Goal: Task Accomplishment & Management: Complete application form

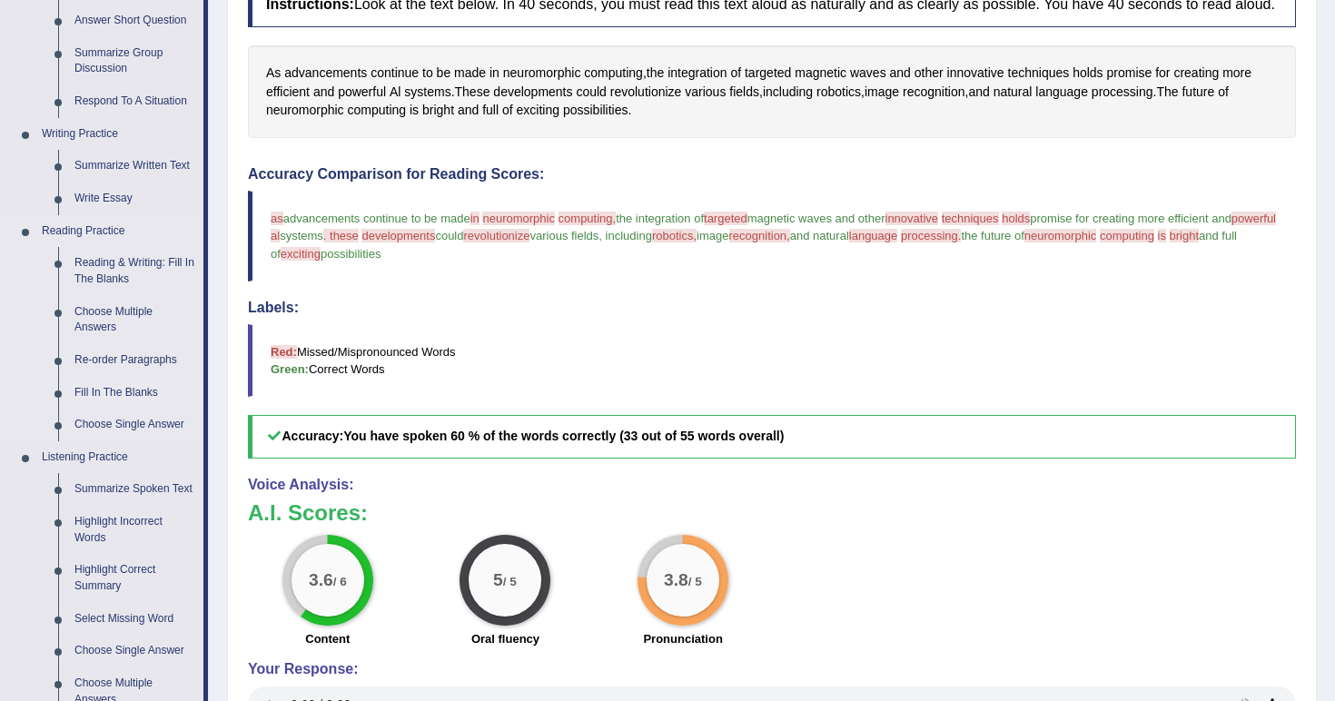
scroll to position [446, 0]
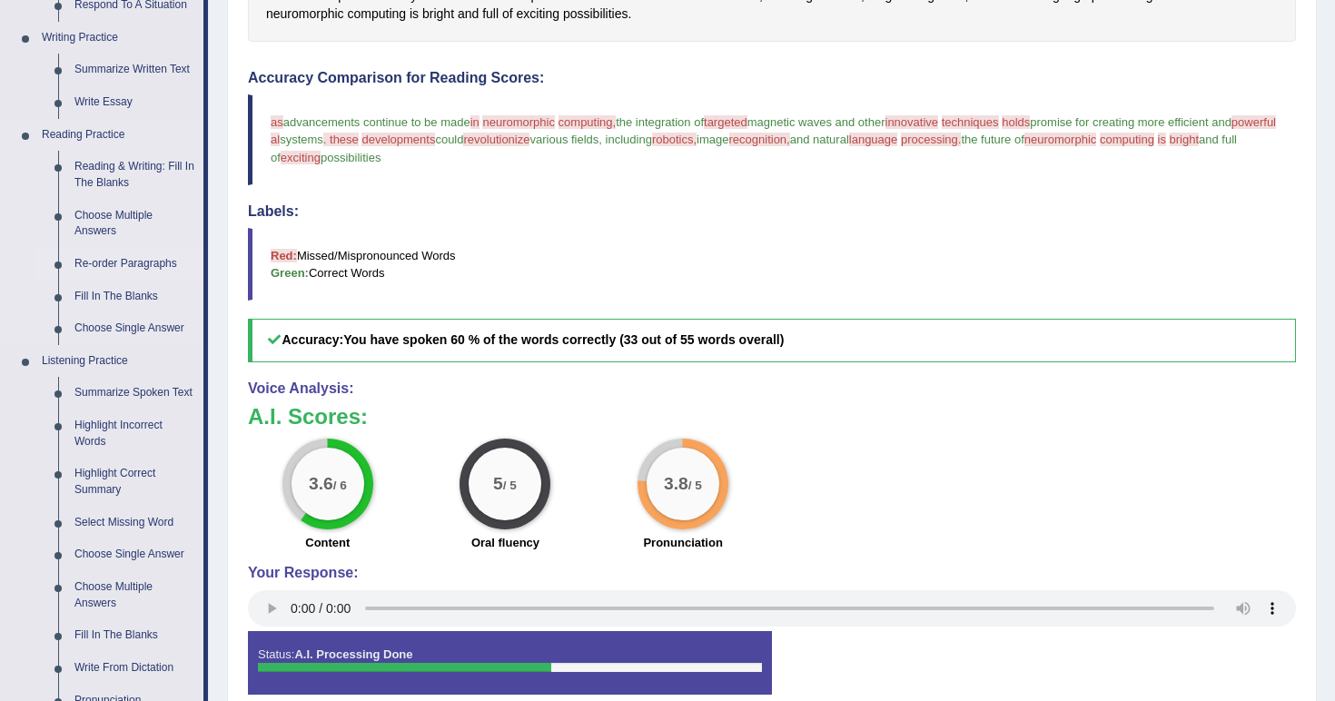
click at [133, 249] on link "Re-order Paragraphs" at bounding box center [134, 264] width 137 height 33
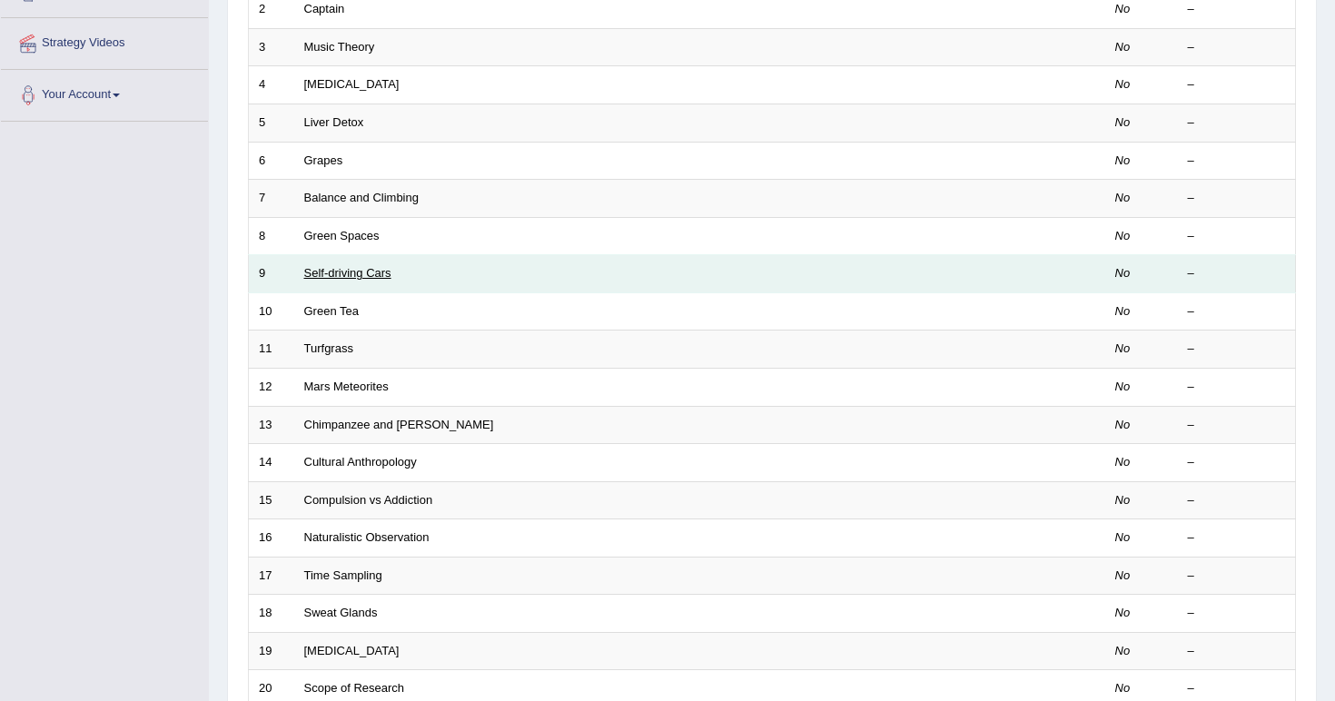
scroll to position [341, 0]
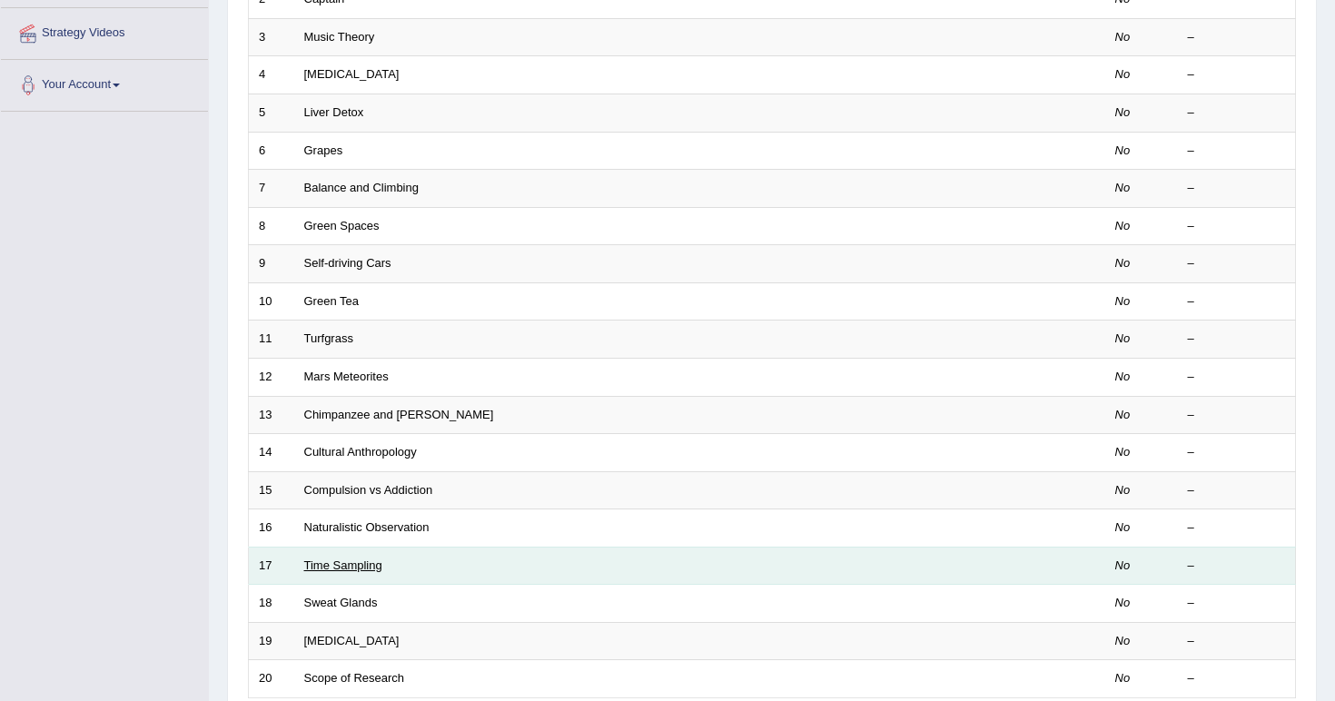
click at [324, 558] on link "Time Sampling" at bounding box center [343, 565] width 78 height 14
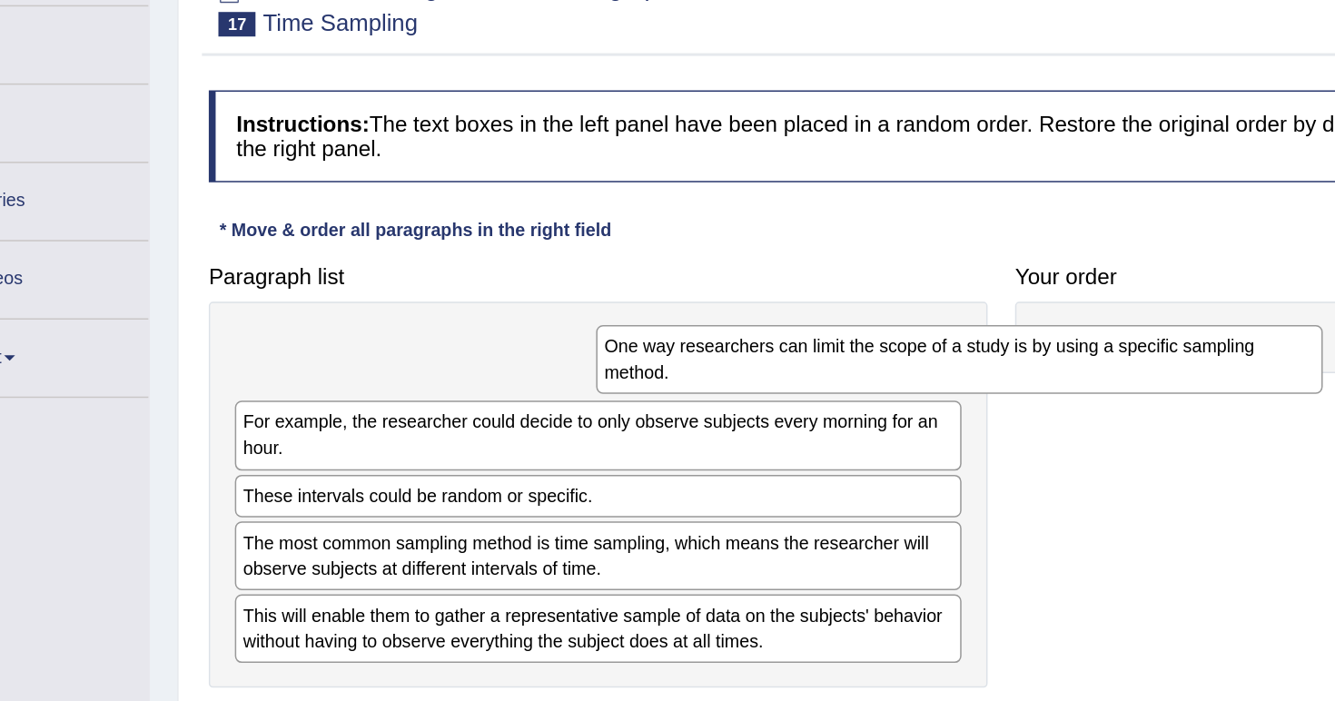
drag, startPoint x: 420, startPoint y: 232, endPoint x: 771, endPoint y: 216, distance: 351.7
click at [770, 404] on div "One way researchers can limit the scope of a study is by using a specific sampl…" at bounding box center [744, 426] width 480 height 45
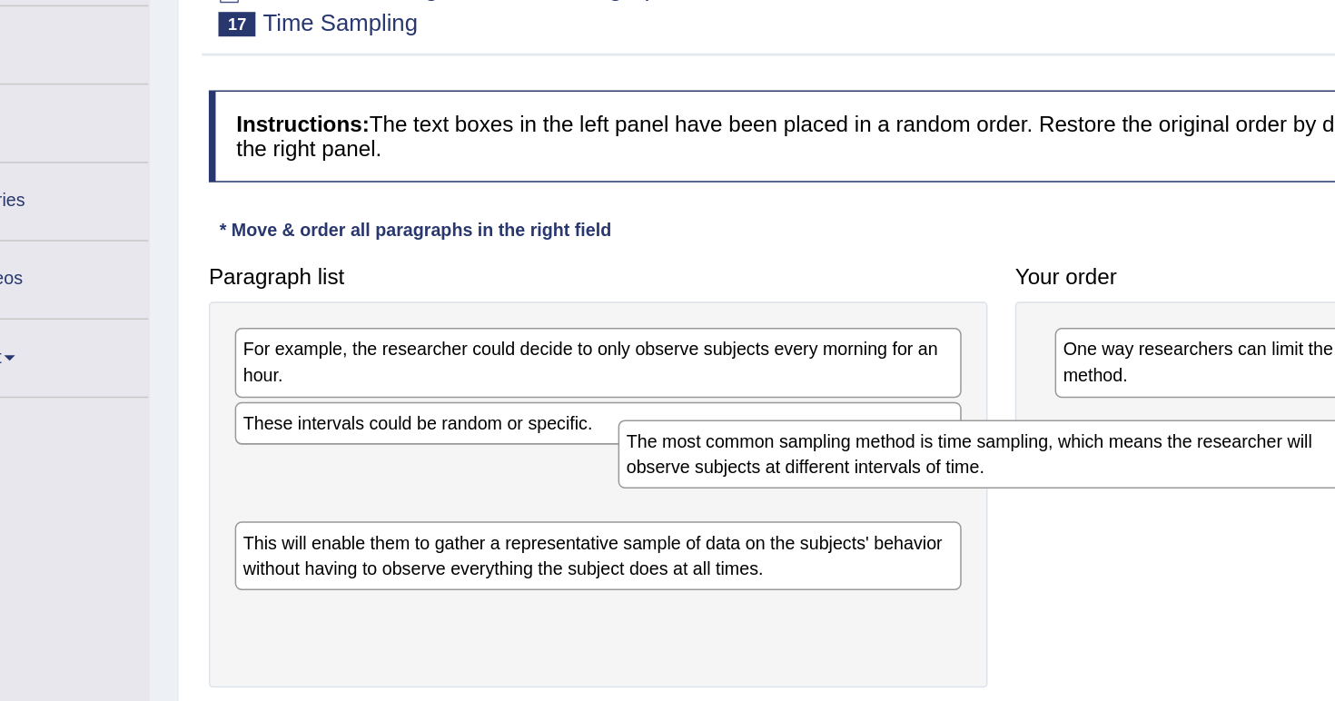
drag, startPoint x: 301, startPoint y: 329, endPoint x: 574, endPoint y: 310, distance: 274.0
click at [574, 467] on div "The most common sampling method is time sampling, which means the researcher wi…" at bounding box center [758, 489] width 480 height 45
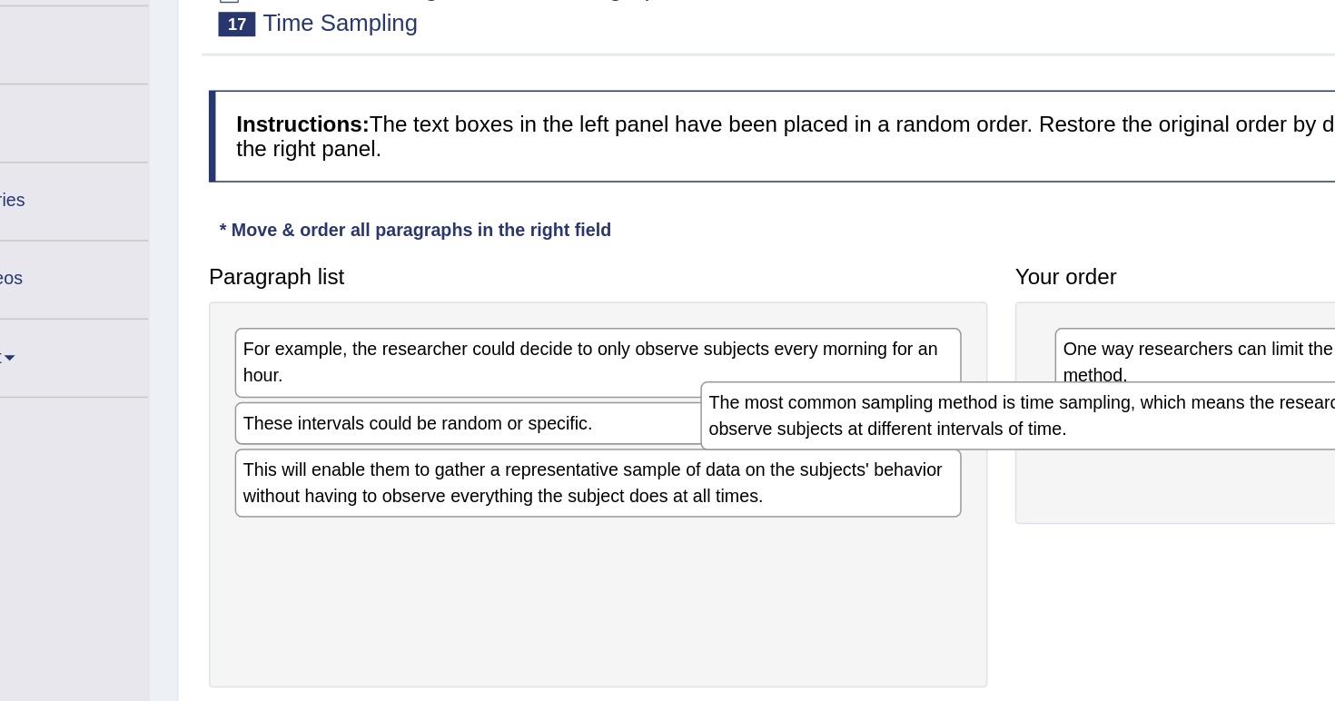
drag, startPoint x: 574, startPoint y: 310, endPoint x: 882, endPoint y: 283, distance: 308.9
click at [882, 441] on div "The most common sampling method is time sampling, which means the researcher wi…" at bounding box center [813, 463] width 480 height 45
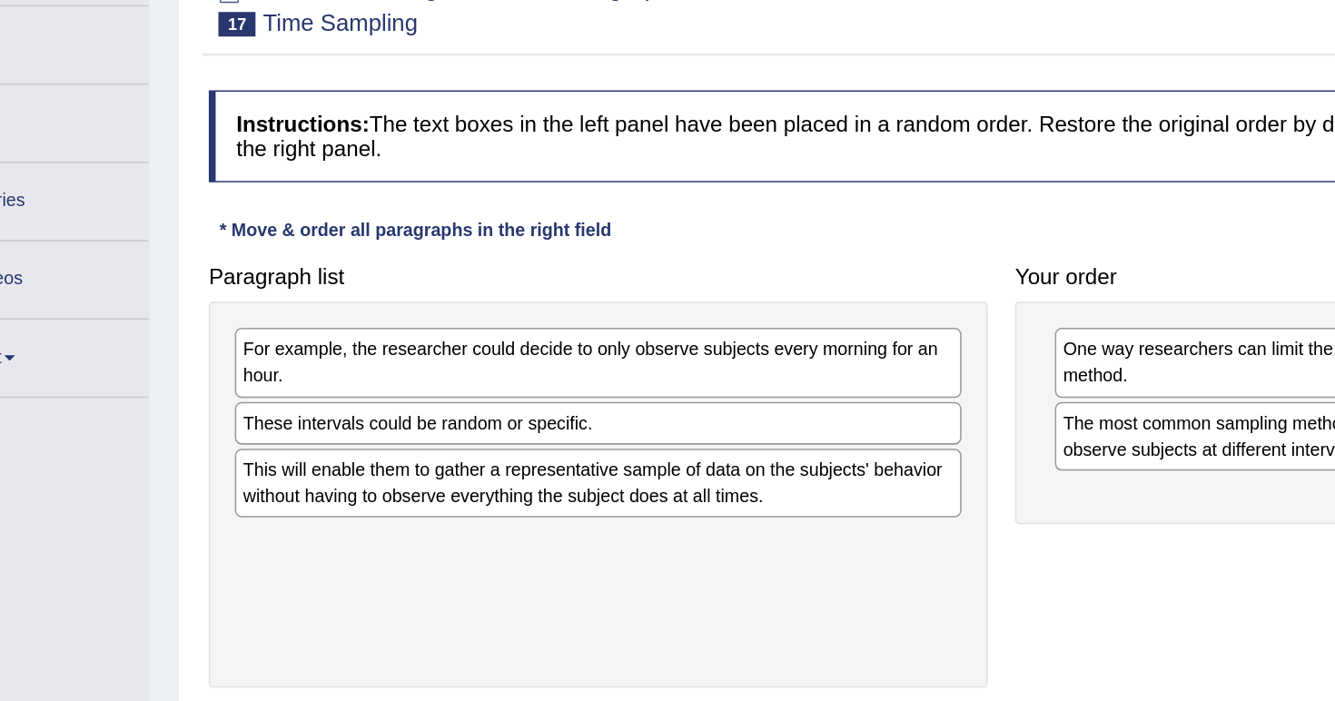
click at [882, 455] on div "The most common sampling method is time sampling, which means the researcher wi…" at bounding box center [1042, 477] width 471 height 45
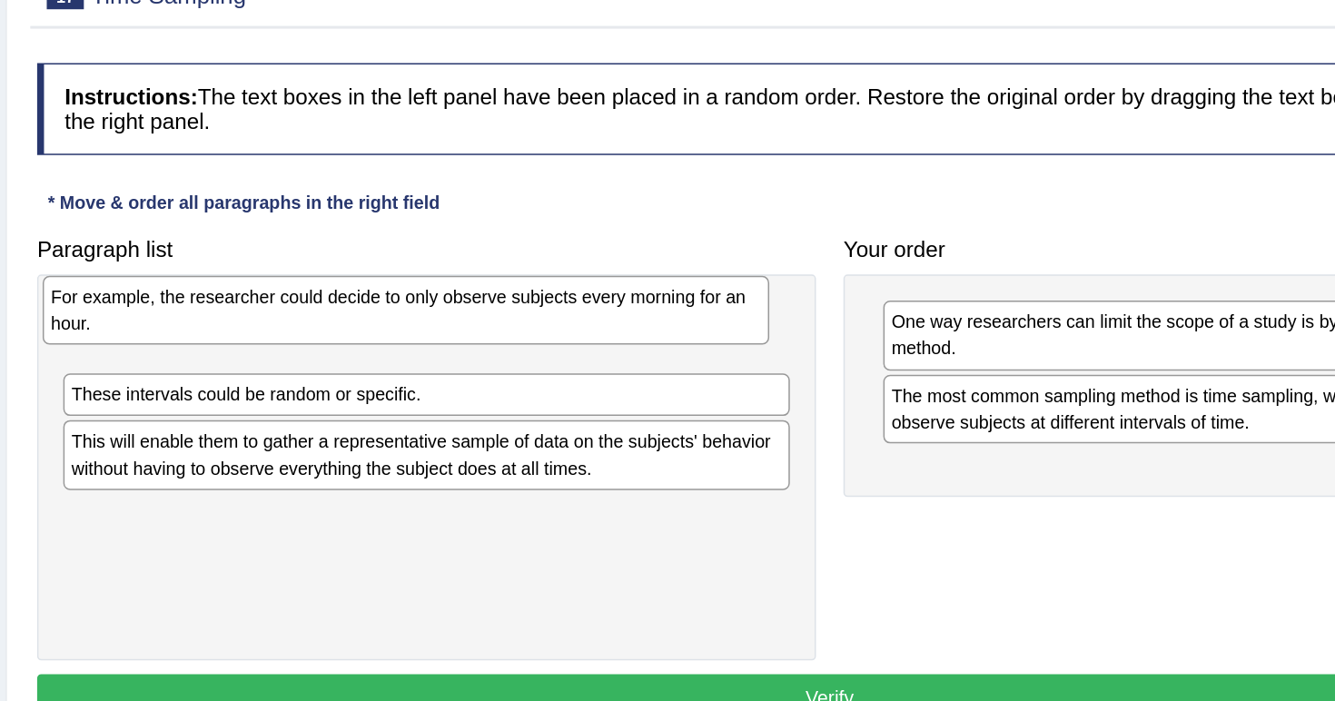
drag, startPoint x: 476, startPoint y: 222, endPoint x: 462, endPoint y: 206, distance: 20.6
click at [462, 390] on div "For example, the researcher could decide to only observe subjects every morning…" at bounding box center [492, 412] width 480 height 45
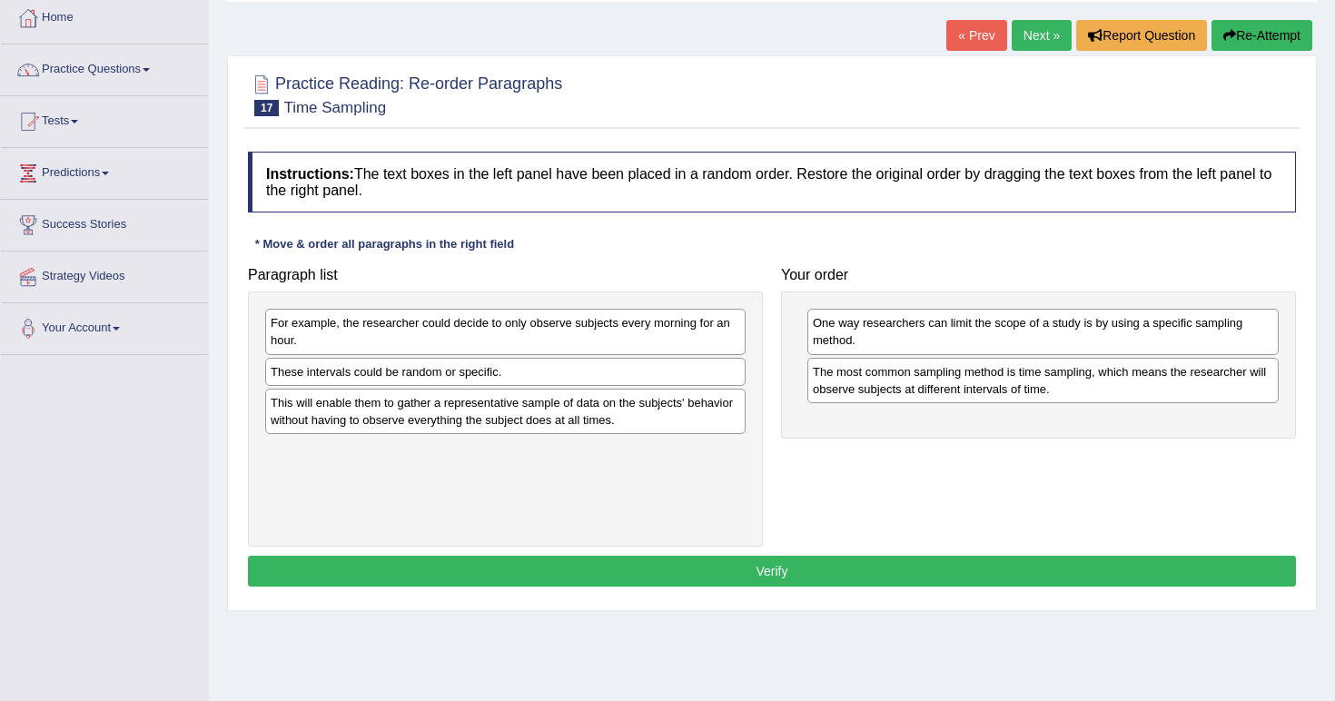
scroll to position [84, 0]
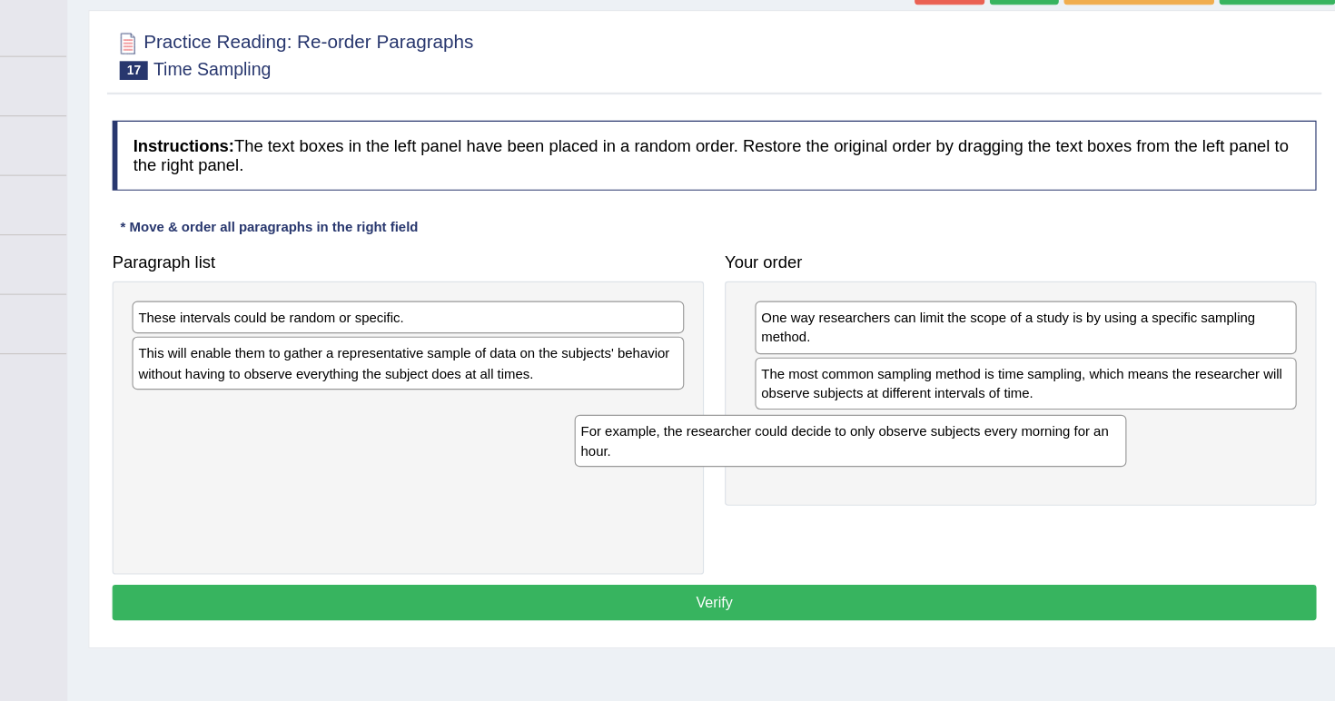
drag, startPoint x: 378, startPoint y: 277, endPoint x: 776, endPoint y: 375, distance: 410.5
click at [770, 420] on div "For example, the researcher could decide to only observe subjects every morning…" at bounding box center [890, 442] width 480 height 45
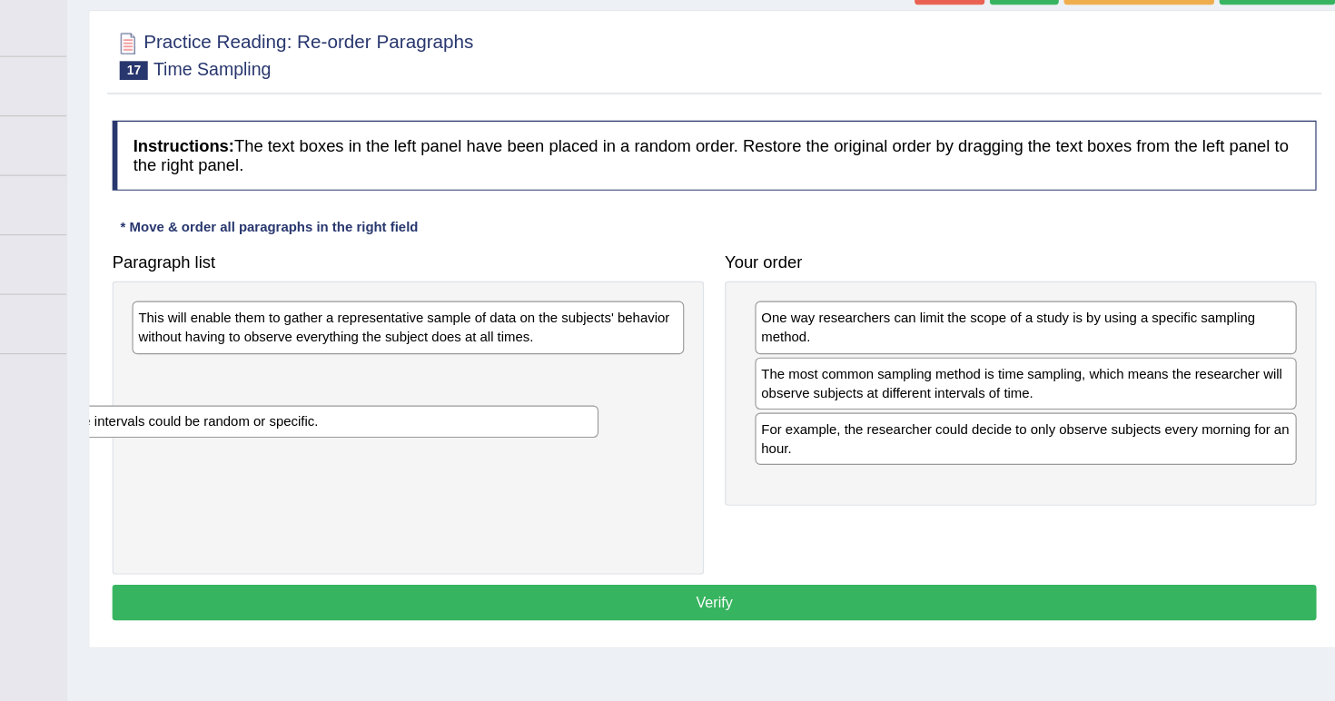
drag, startPoint x: 521, startPoint y: 281, endPoint x: 448, endPoint y: 372, distance: 116.9
click at [448, 412] on div "These intervals could be random or specific." at bounding box center [431, 426] width 480 height 28
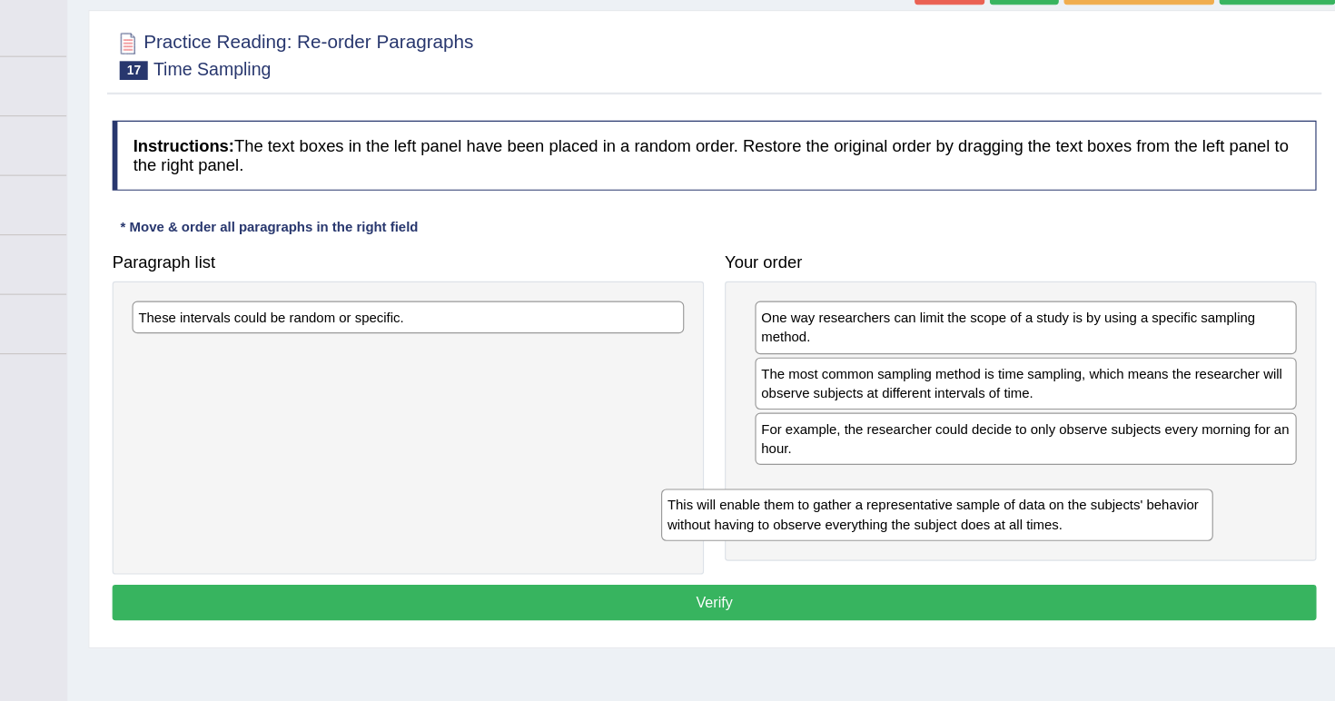
drag, startPoint x: 414, startPoint y: 288, endPoint x: 874, endPoint y: 451, distance: 488.5
click at [874, 485] on div "This will enable them to gather a representative sample of data on the subjects…" at bounding box center [966, 507] width 480 height 45
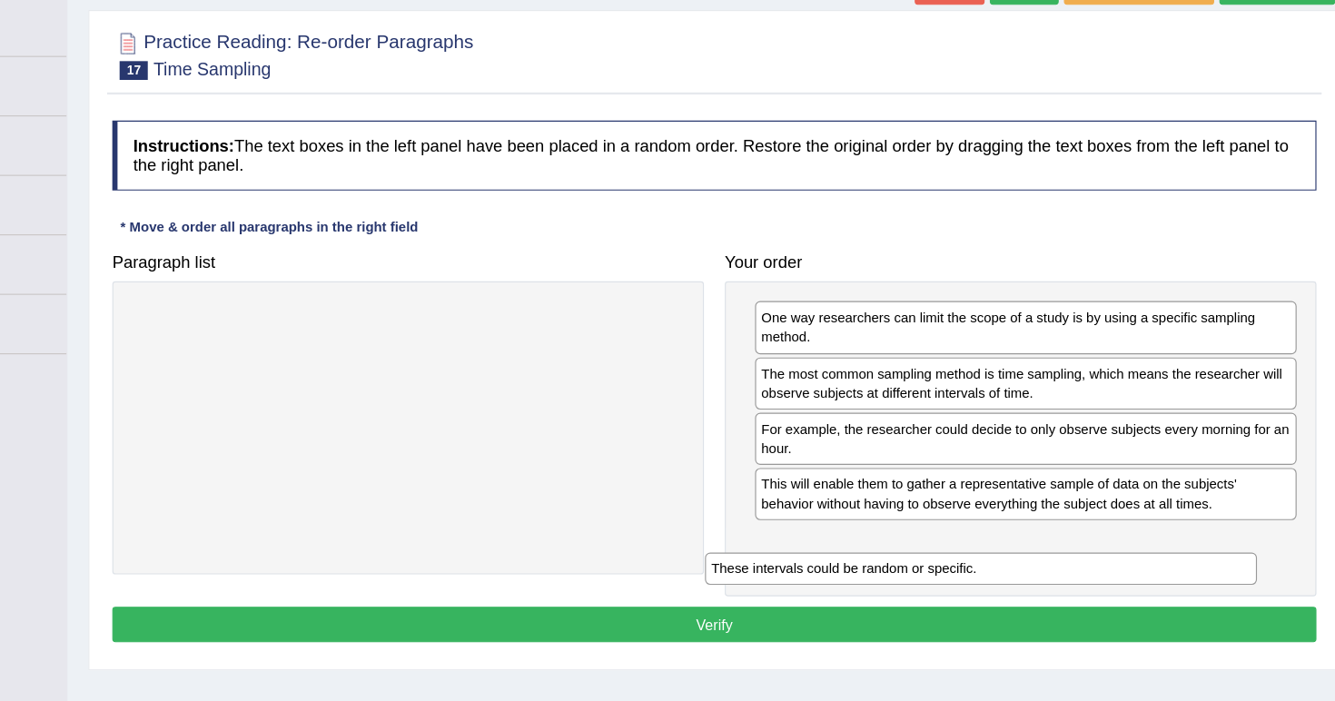
drag, startPoint x: 536, startPoint y: 278, endPoint x: 1035, endPoint y: 497, distance: 545.2
click at [1035, 540] on div "These intervals could be random or specific." at bounding box center [1004, 554] width 480 height 28
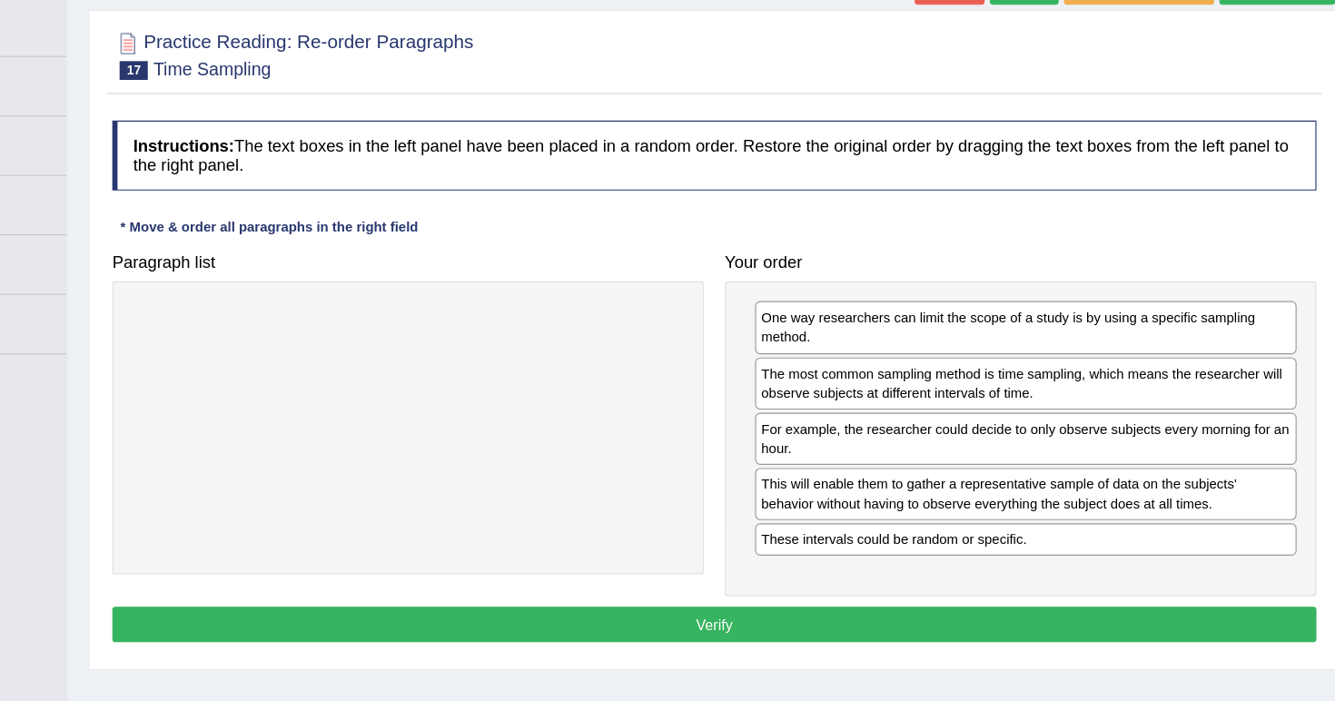
click at [923, 587] on button "Verify" at bounding box center [772, 602] width 1048 height 31
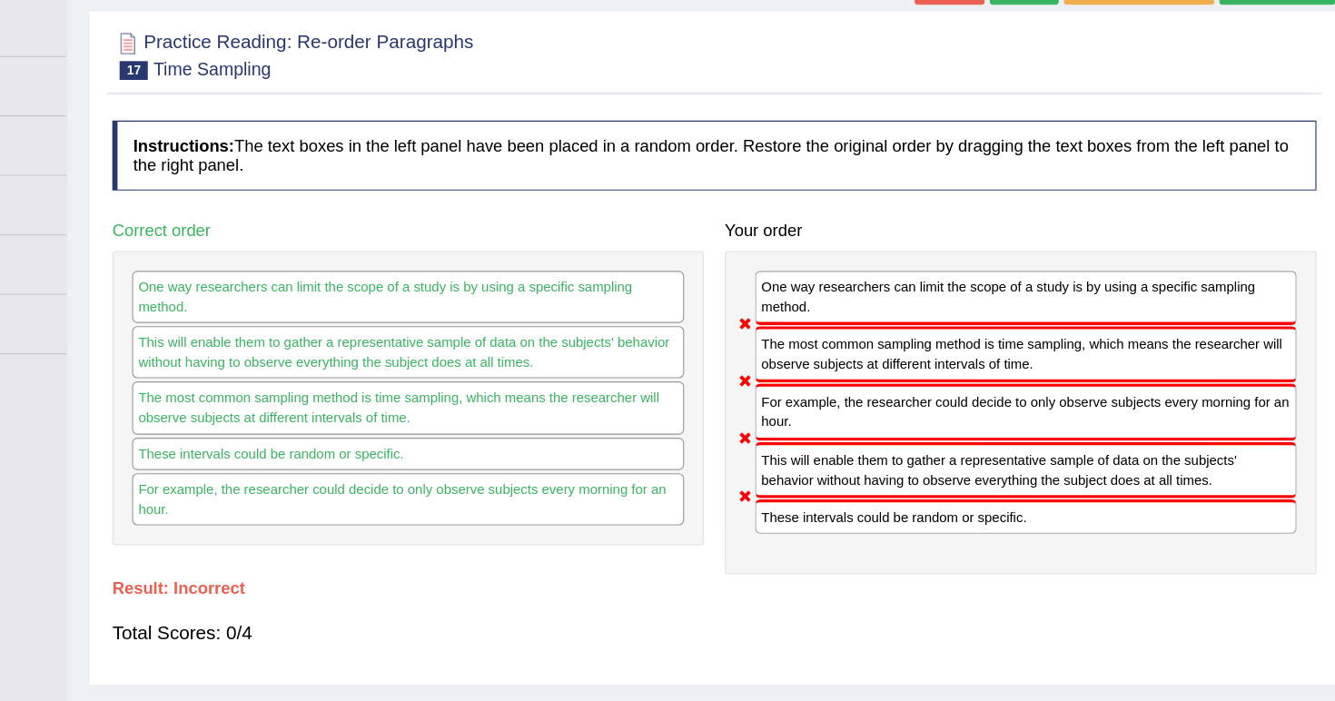
click at [923, 588] on div "Total Scores: 0/4" at bounding box center [772, 610] width 1048 height 44
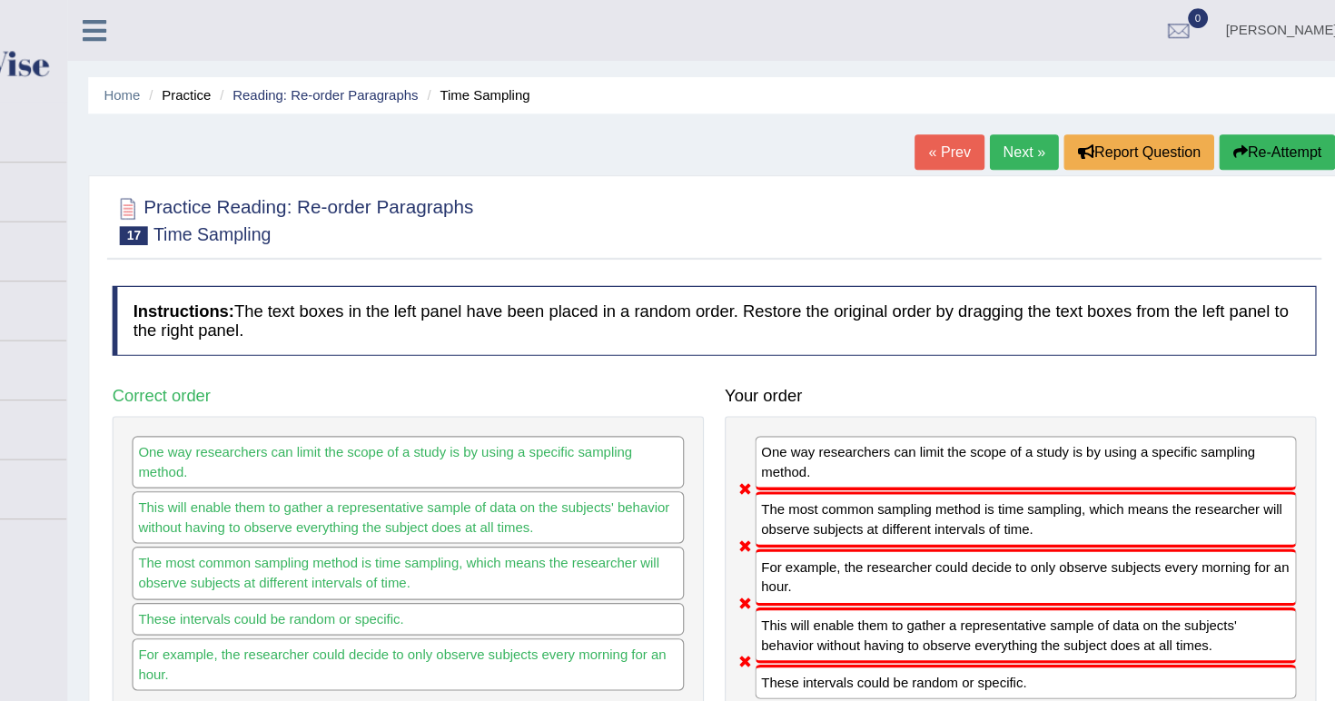
scroll to position [0, 0]
click at [1012, 131] on link "Next »" at bounding box center [1042, 132] width 60 height 31
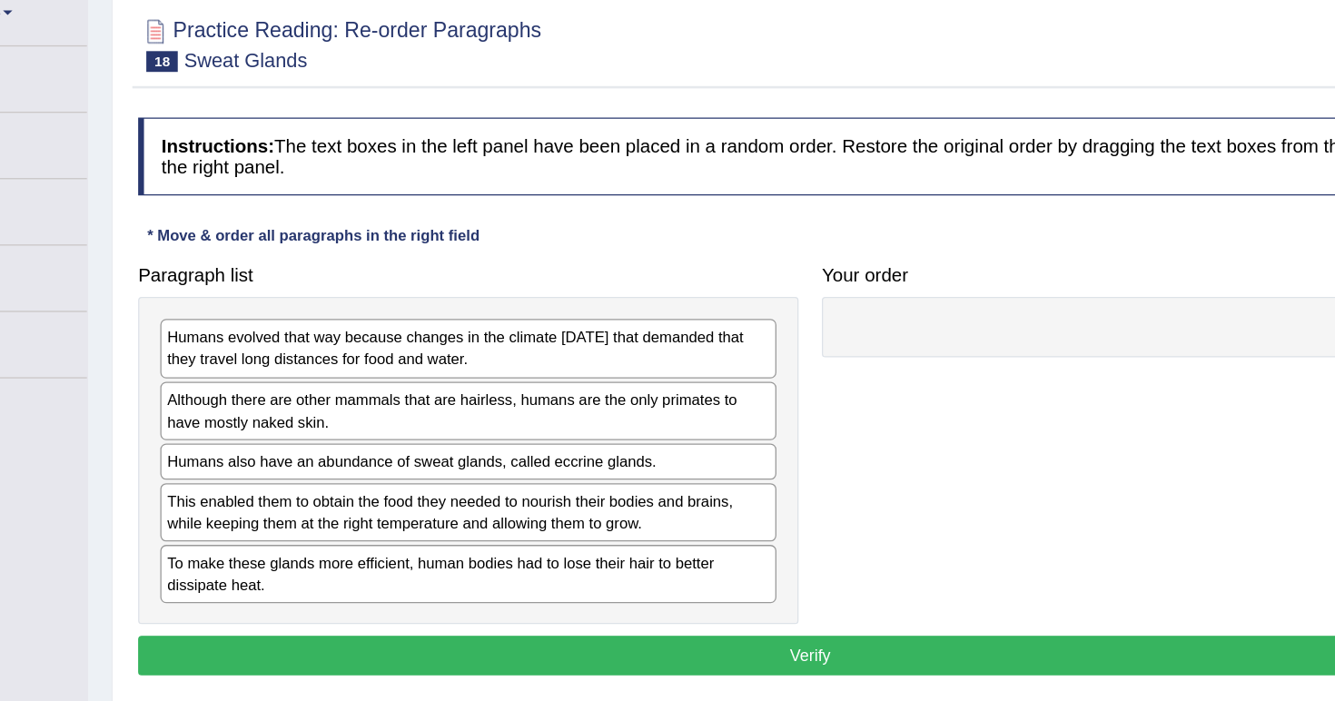
scroll to position [6, 0]
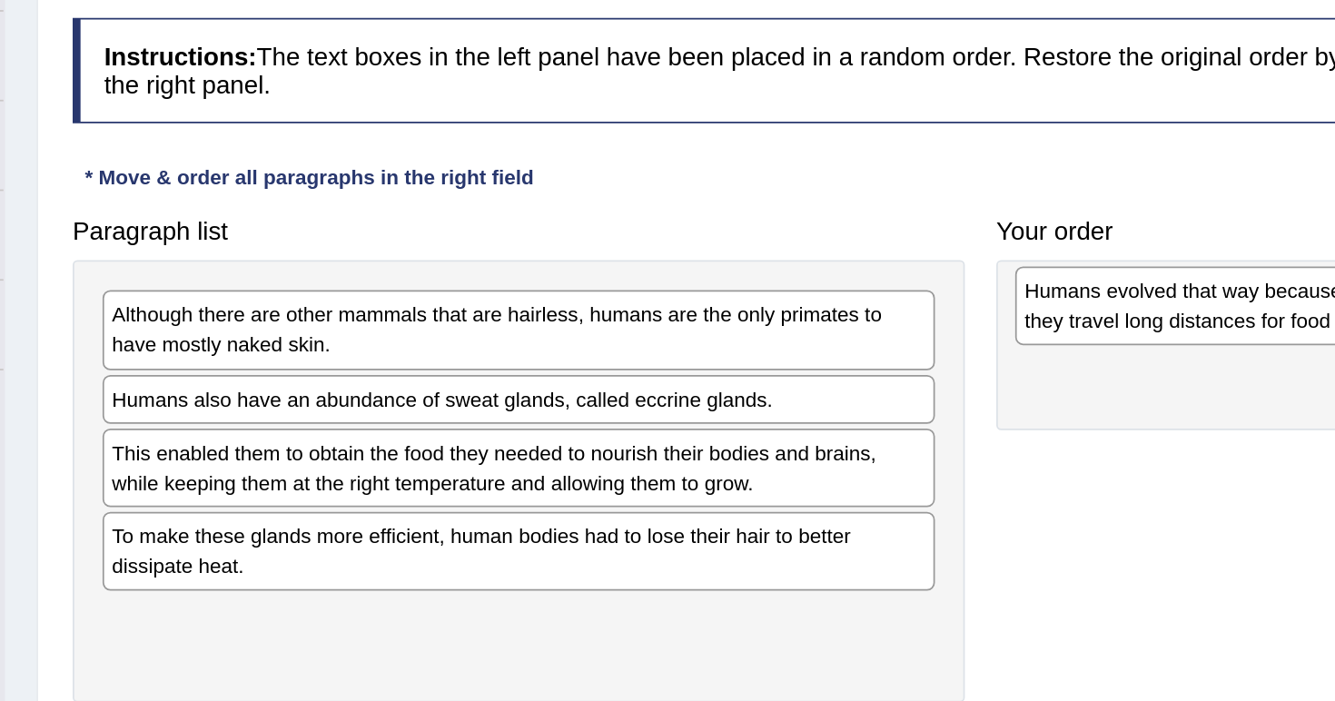
drag, startPoint x: 239, startPoint y: 203, endPoint x: 763, endPoint y: 188, distance: 524.2
click at [792, 386] on div "Humans evolved that way because changes in the climate 200,000 years ago that d…" at bounding box center [1032, 408] width 480 height 45
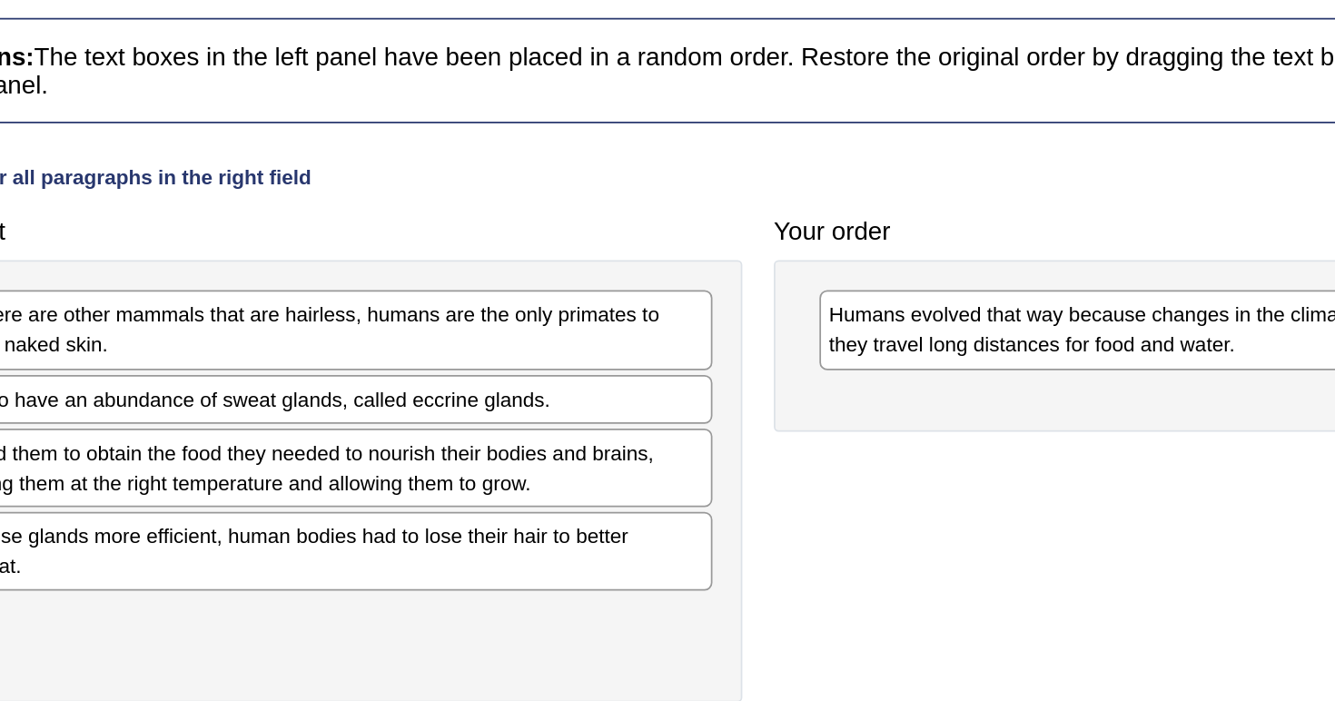
scroll to position [29, 0]
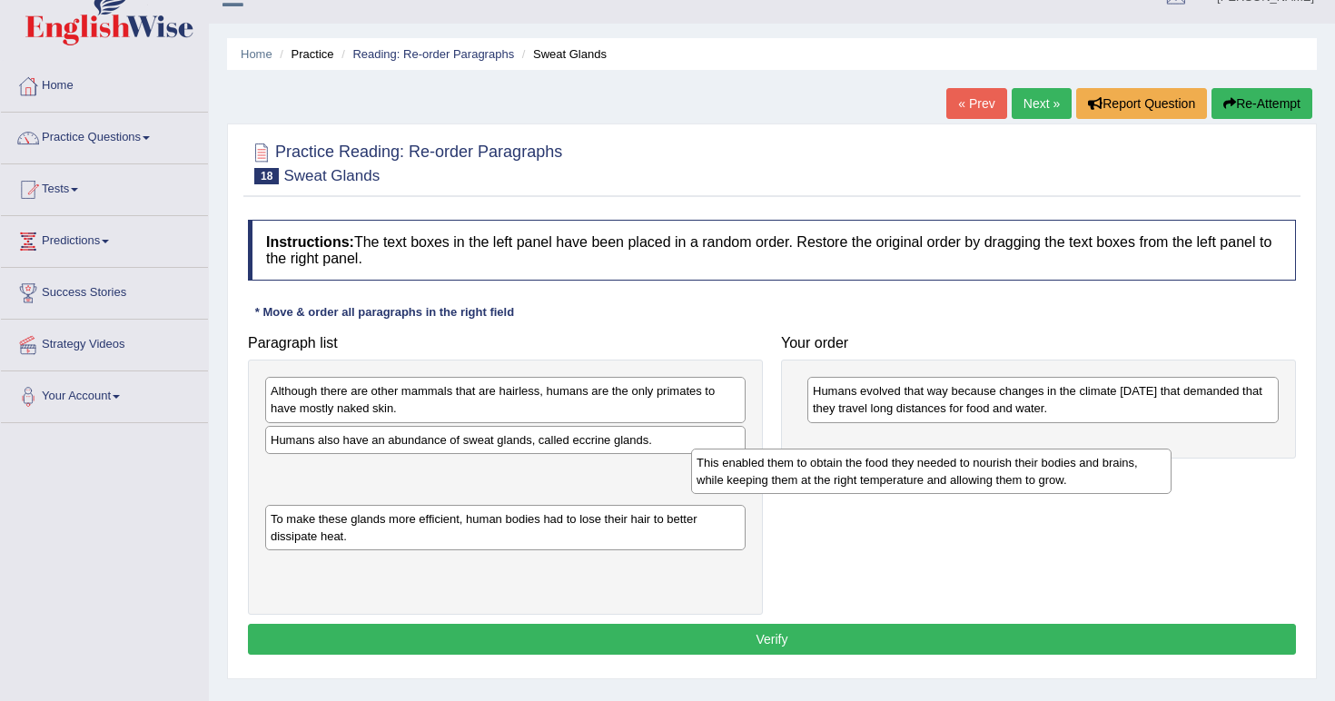
drag, startPoint x: 664, startPoint y: 482, endPoint x: 1120, endPoint y: 458, distance: 457.4
click at [1120, 460] on div "This enabled them to obtain the food they needed to nourish their bodies and br…" at bounding box center [931, 471] width 480 height 45
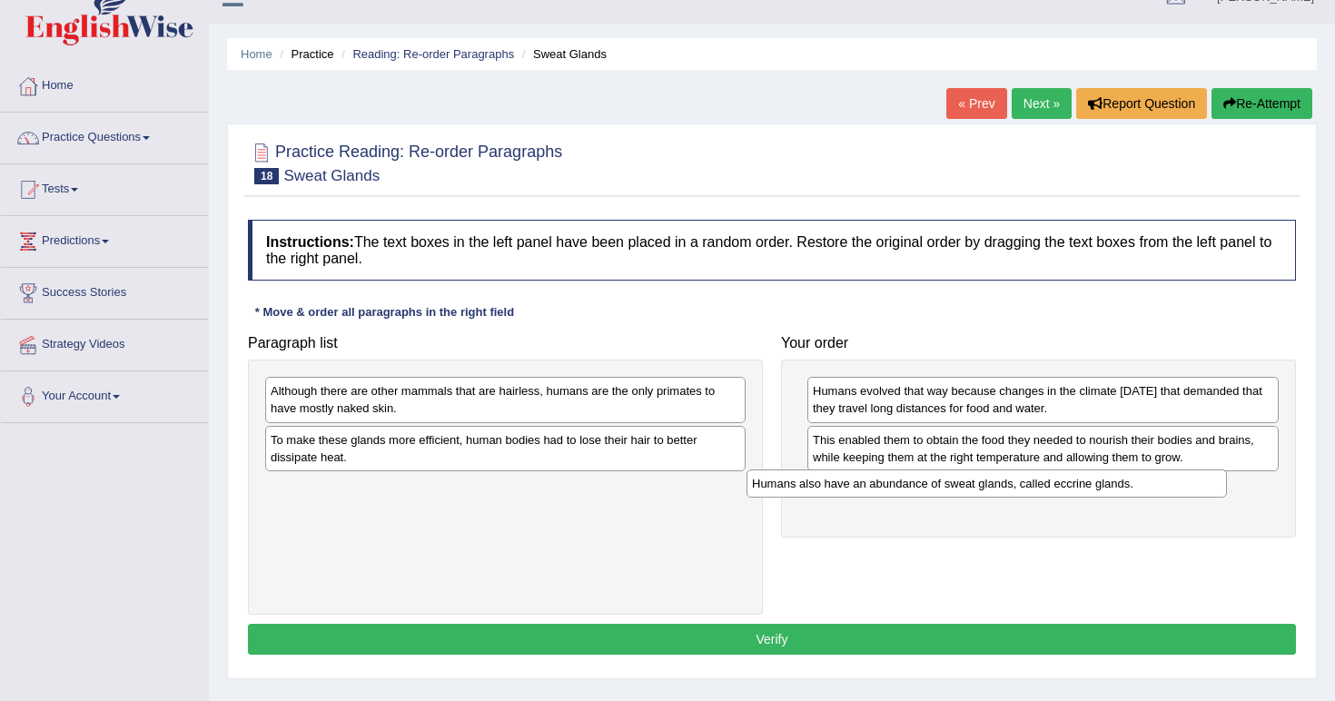
drag, startPoint x: 574, startPoint y: 430, endPoint x: 1064, endPoint y: 474, distance: 492.3
click at [1064, 474] on div "Humans also have an abundance of sweat glands, called eccrine glands." at bounding box center [986, 483] width 480 height 28
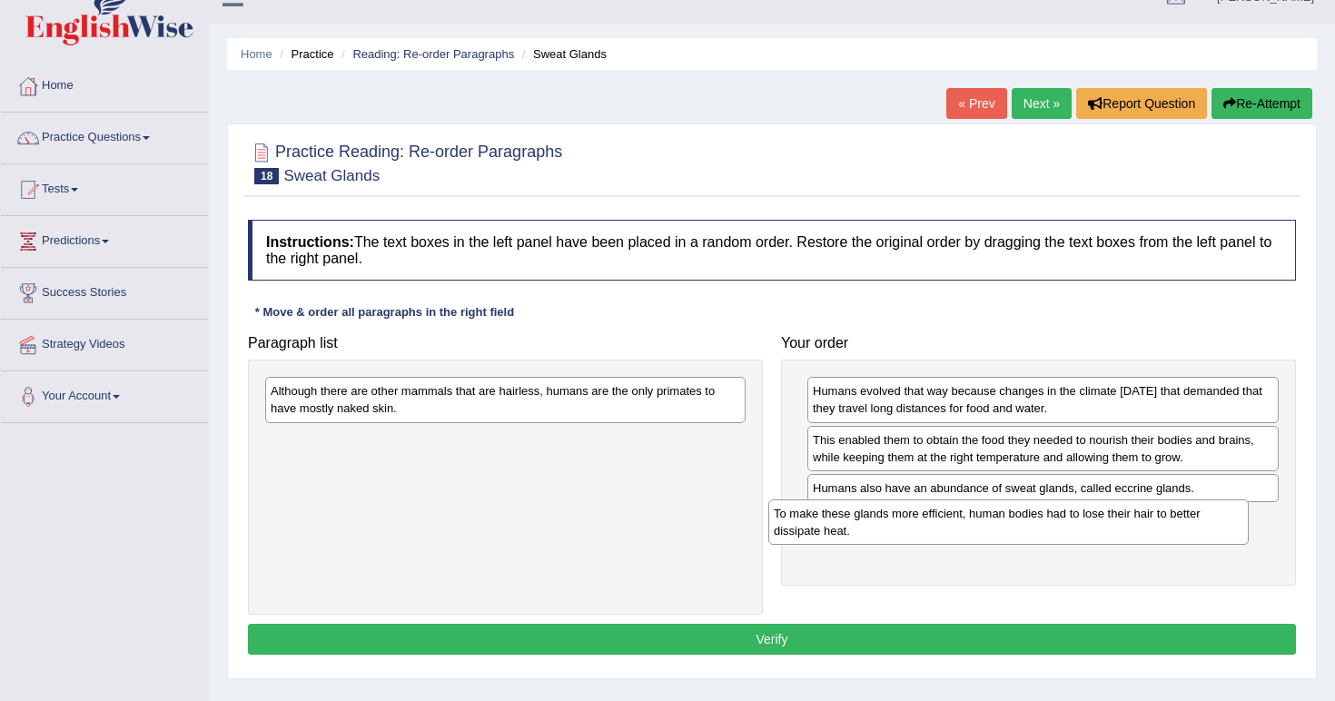
drag, startPoint x: 614, startPoint y: 455, endPoint x: 1119, endPoint y: 528, distance: 510.2
click at [1119, 528] on div "To make these glands more efficient, human bodies had to lose their hair to bet…" at bounding box center [1008, 521] width 480 height 45
drag, startPoint x: 498, startPoint y: 356, endPoint x: 909, endPoint y: 617, distance: 487.4
click at [909, 617] on div "Instructions: The text boxes in the left panel have been placed in a random ord…" at bounding box center [771, 440] width 1057 height 459
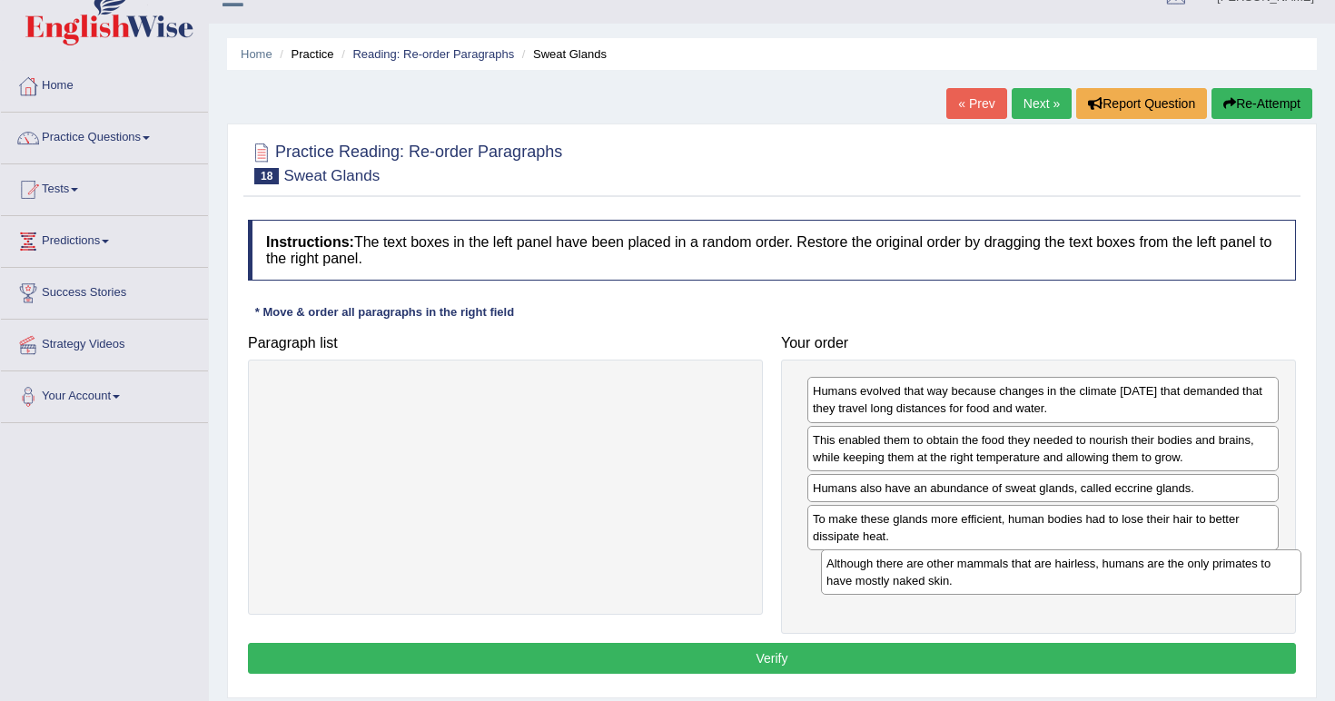
drag, startPoint x: 608, startPoint y: 412, endPoint x: 1152, endPoint y: 587, distance: 571.4
click at [1152, 587] on div "Although there are other mammals that are hairless, humans are the only primate…" at bounding box center [1061, 571] width 480 height 45
click at [1116, 658] on button "Verify" at bounding box center [772, 658] width 1048 height 31
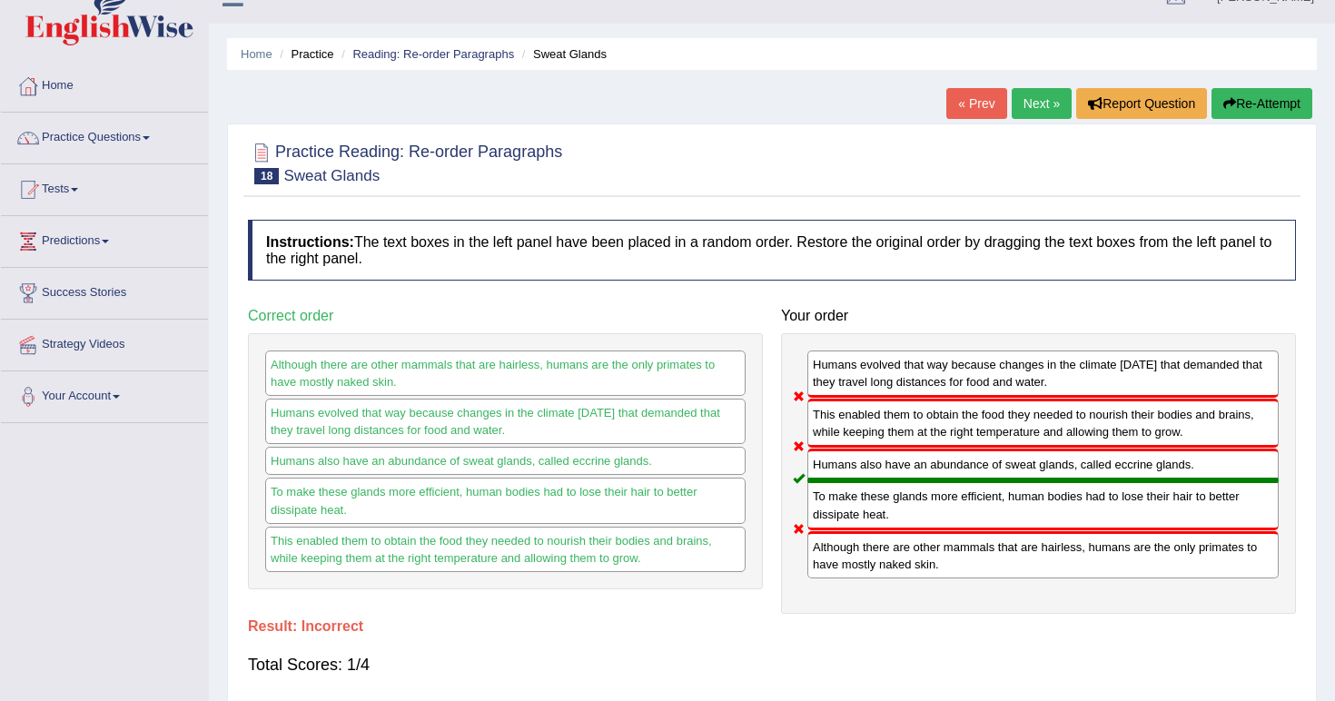
click at [1031, 108] on link "Next »" at bounding box center [1042, 103] width 60 height 31
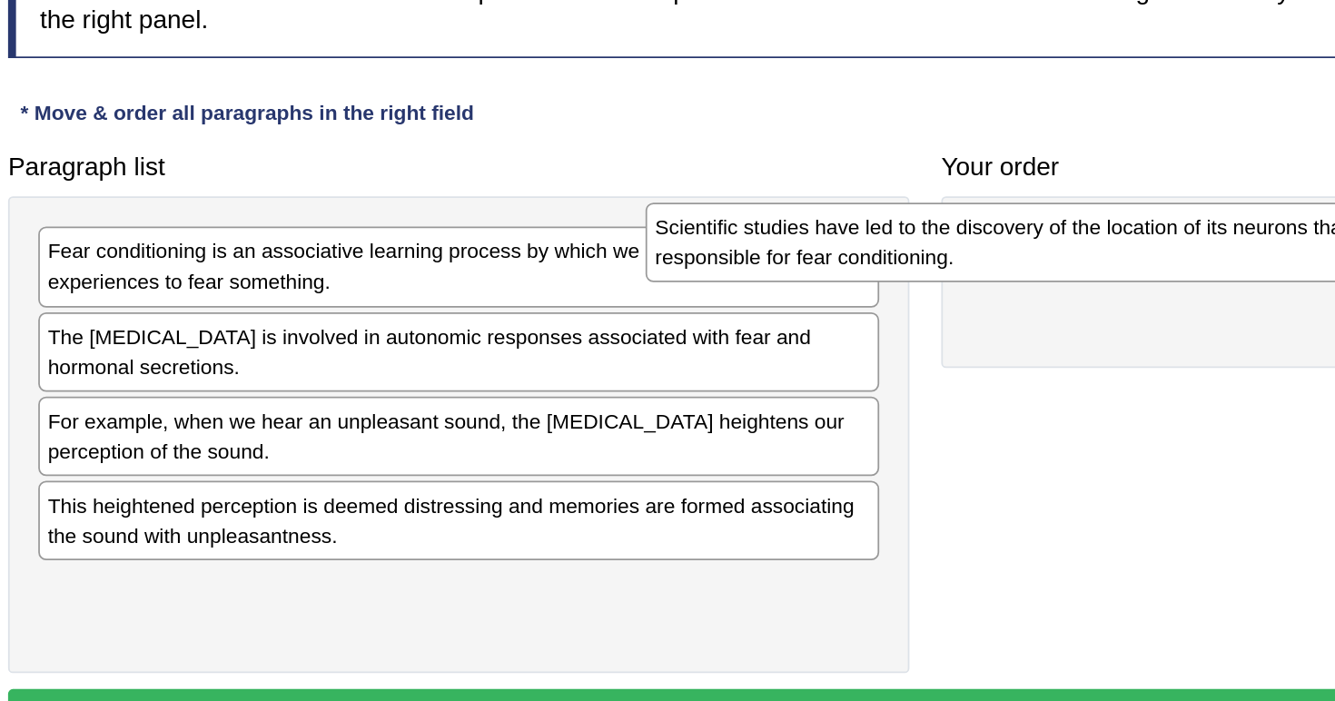
drag, startPoint x: 262, startPoint y: 152, endPoint x: 608, endPoint y: 134, distance: 346.4
click at [612, 392] on div "Scientific studies have led to the discovery of the location of its neurons tha…" at bounding box center [852, 414] width 480 height 45
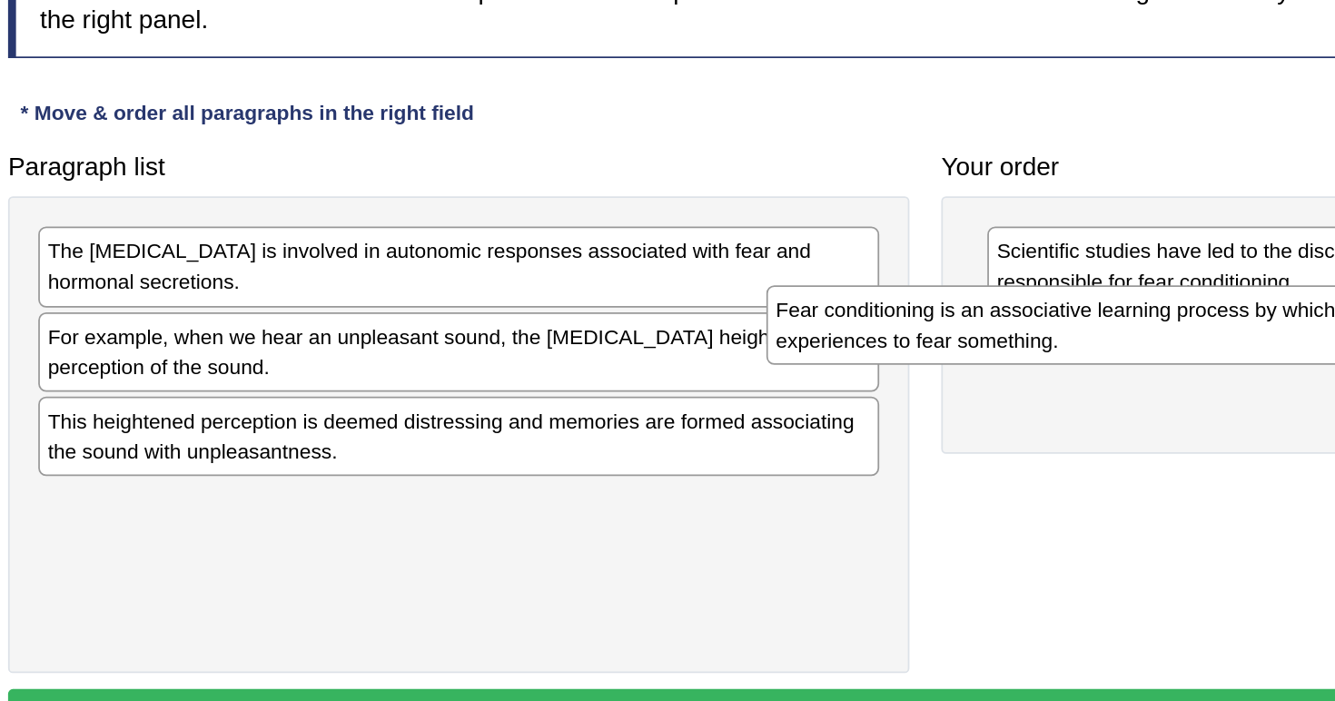
drag, startPoint x: 266, startPoint y: 157, endPoint x: 681, endPoint y: 192, distance: 416.4
click at [681, 439] on div "Fear conditioning is an associative learning process by which we learn through …" at bounding box center [921, 461] width 480 height 45
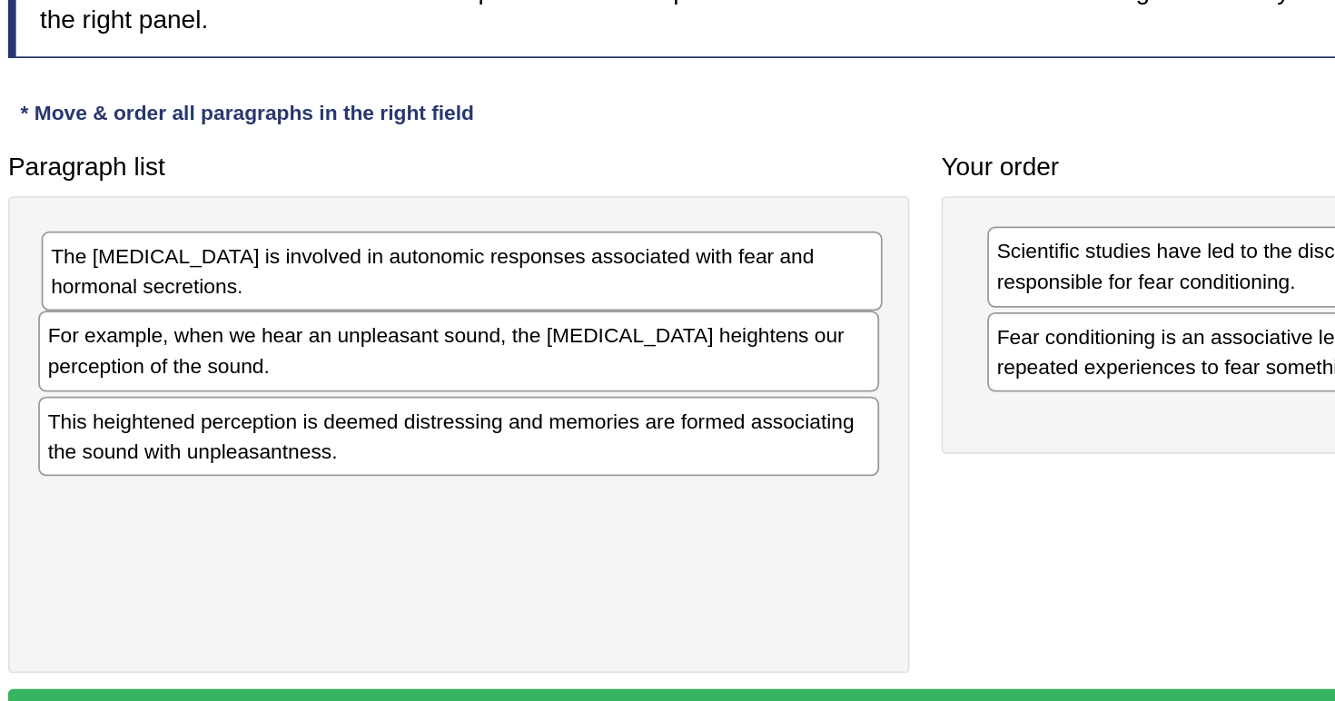
drag, startPoint x: 321, startPoint y: 162, endPoint x: 468, endPoint y: 187, distance: 148.4
click at [366, 409] on div "The [MEDICAL_DATA] is involved in autonomic responses associated with fear and …" at bounding box center [507, 431] width 480 height 45
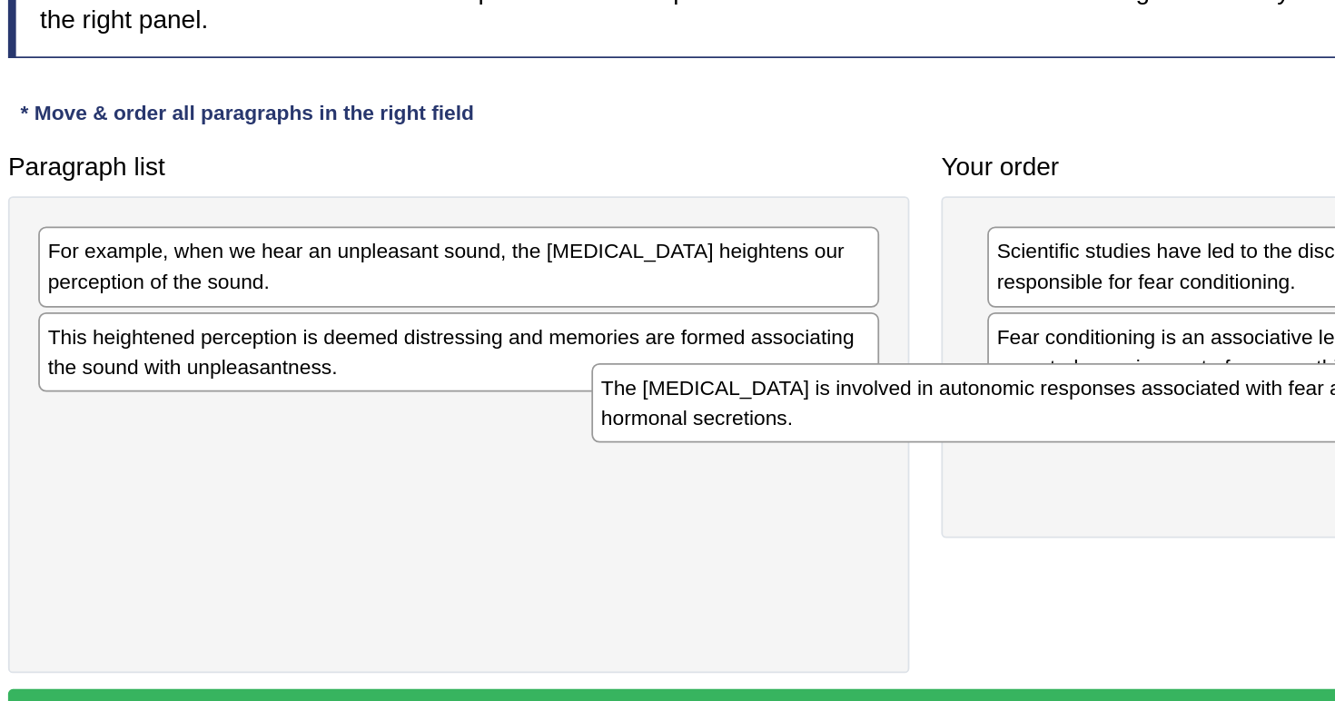
drag, startPoint x: 446, startPoint y: 153, endPoint x: 762, endPoint y: 236, distance: 326.8
click at [762, 484] on div "The [MEDICAL_DATA] is involved in autonomic responses associated with fear and …" at bounding box center [821, 506] width 480 height 45
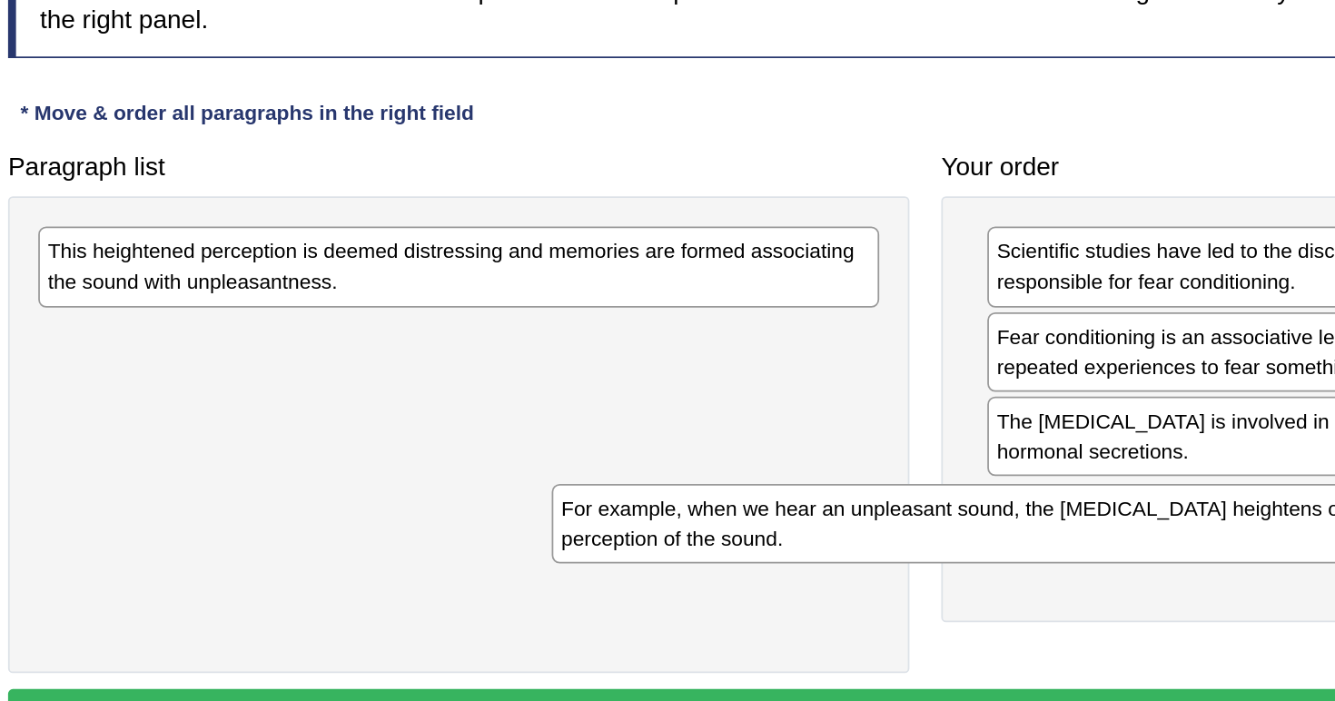
drag, startPoint x: 469, startPoint y: 148, endPoint x: 762, endPoint y: 288, distance: 324.9
click at [762, 553] on div "For example, when we hear an unpleasant sound, the [MEDICAL_DATA] heightens our…" at bounding box center [798, 575] width 480 height 45
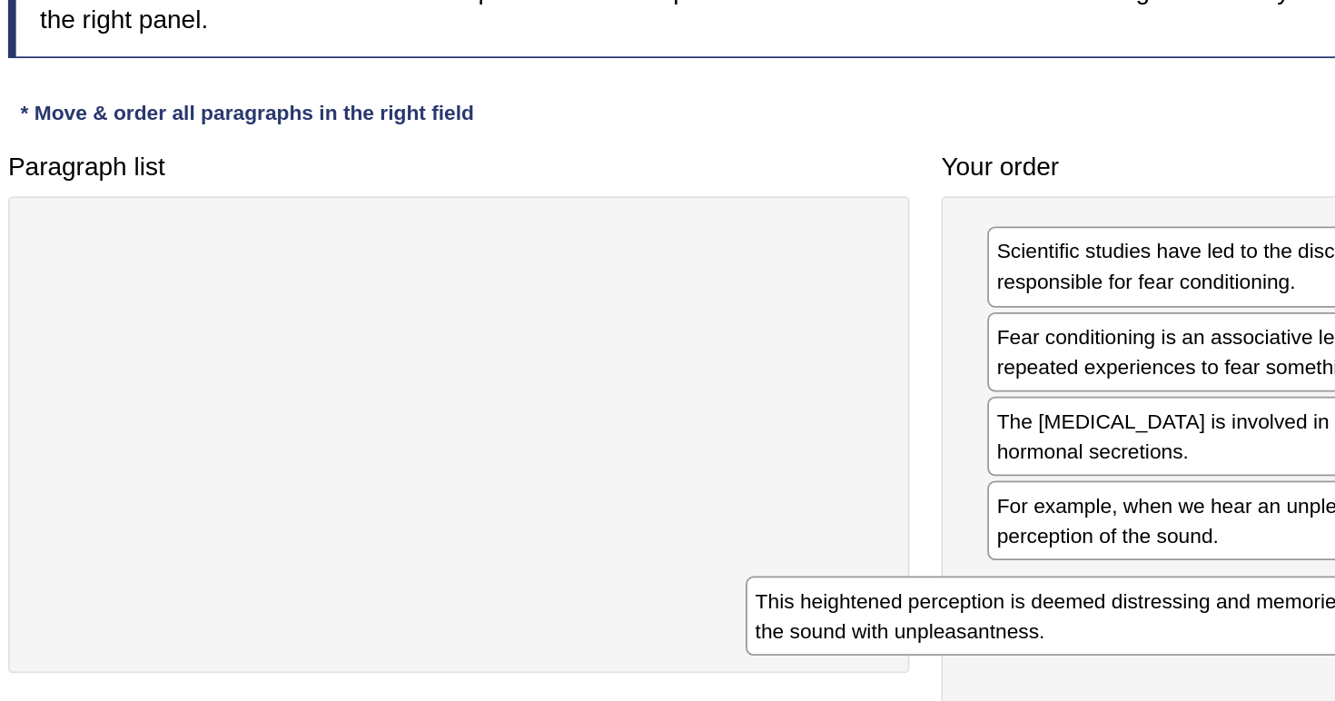
drag, startPoint x: 358, startPoint y: 154, endPoint x: 761, endPoint y: 354, distance: 449.9
click at [761, 606] on div "This heightened perception is deemed distressing and memories are formed associ…" at bounding box center [909, 628] width 480 height 45
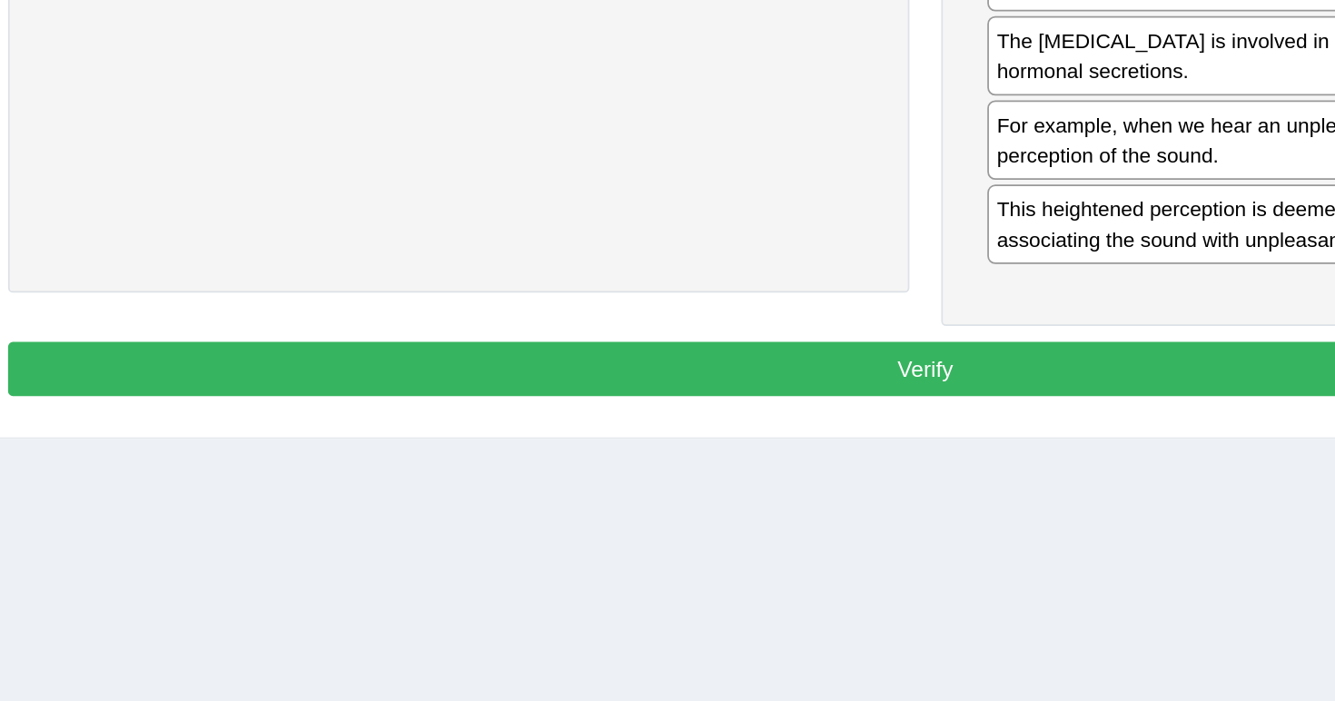
scroll to position [252, 0]
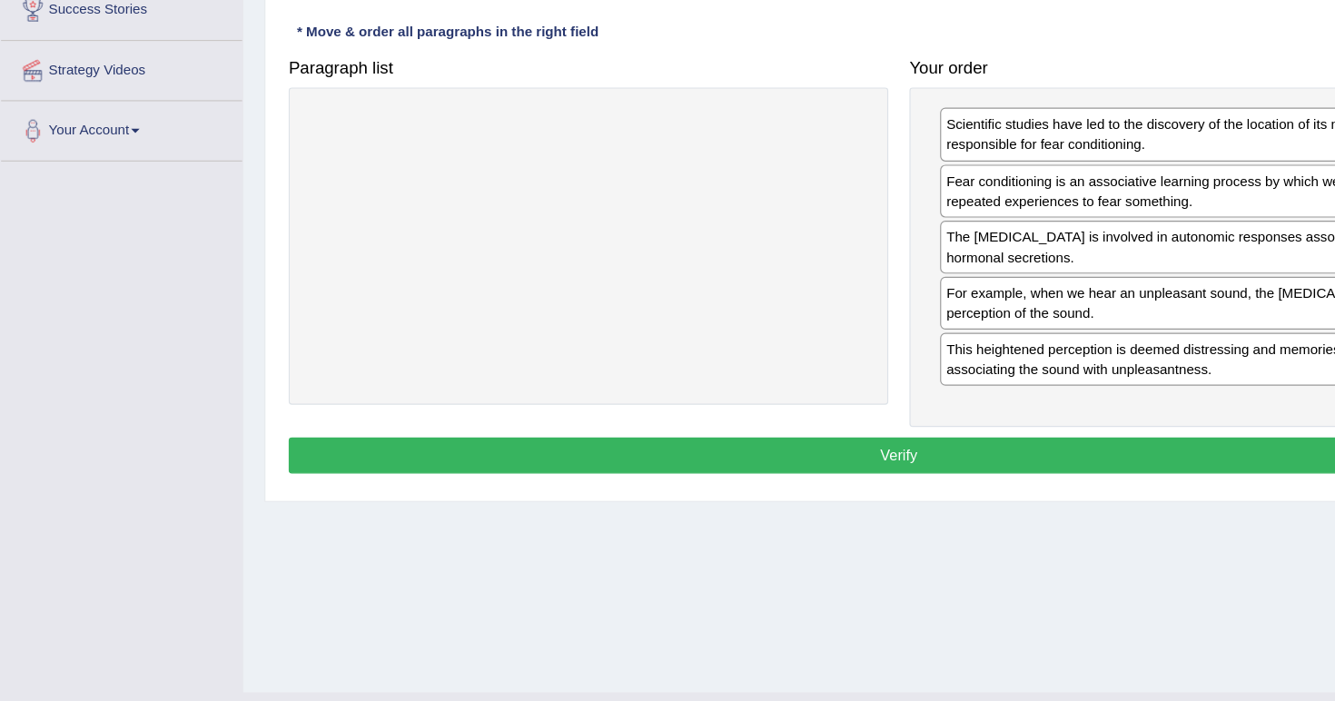
click at [1045, 438] on button "Verify" at bounding box center [772, 453] width 1048 height 31
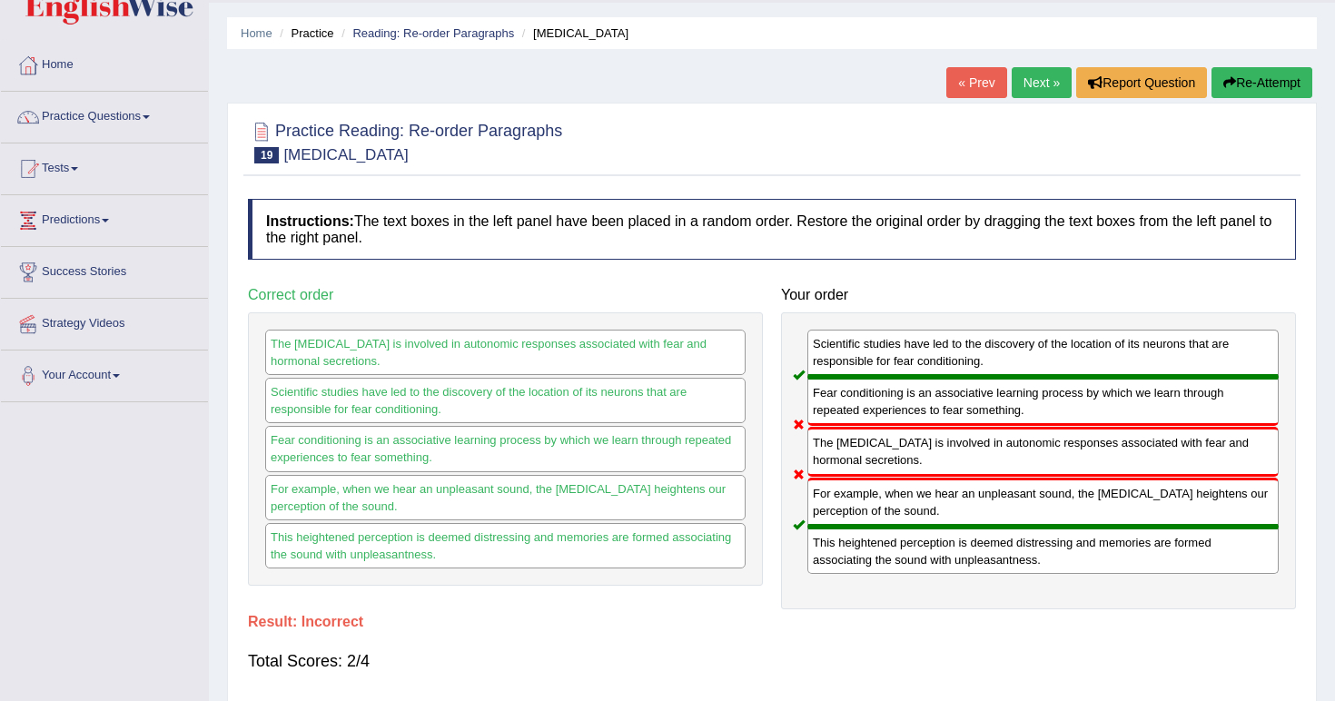
scroll to position [34, 0]
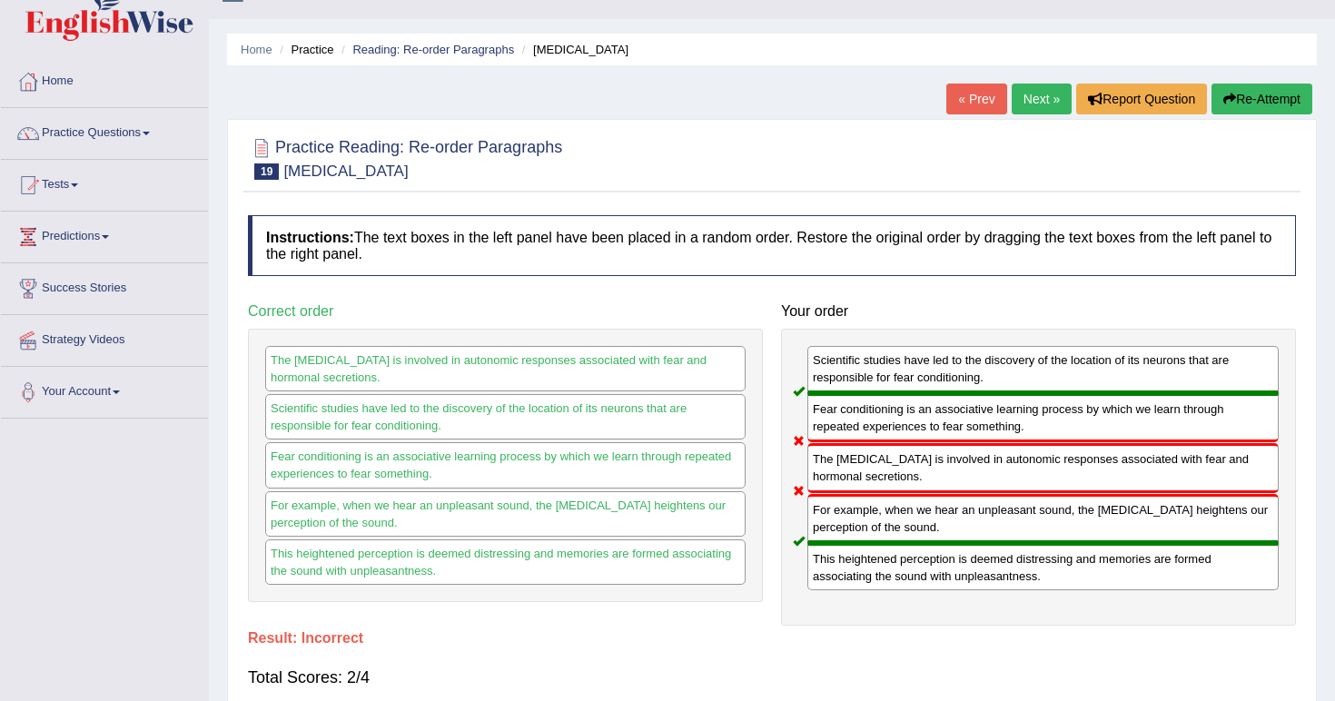
click at [1039, 96] on link "Next »" at bounding box center [1042, 99] width 60 height 31
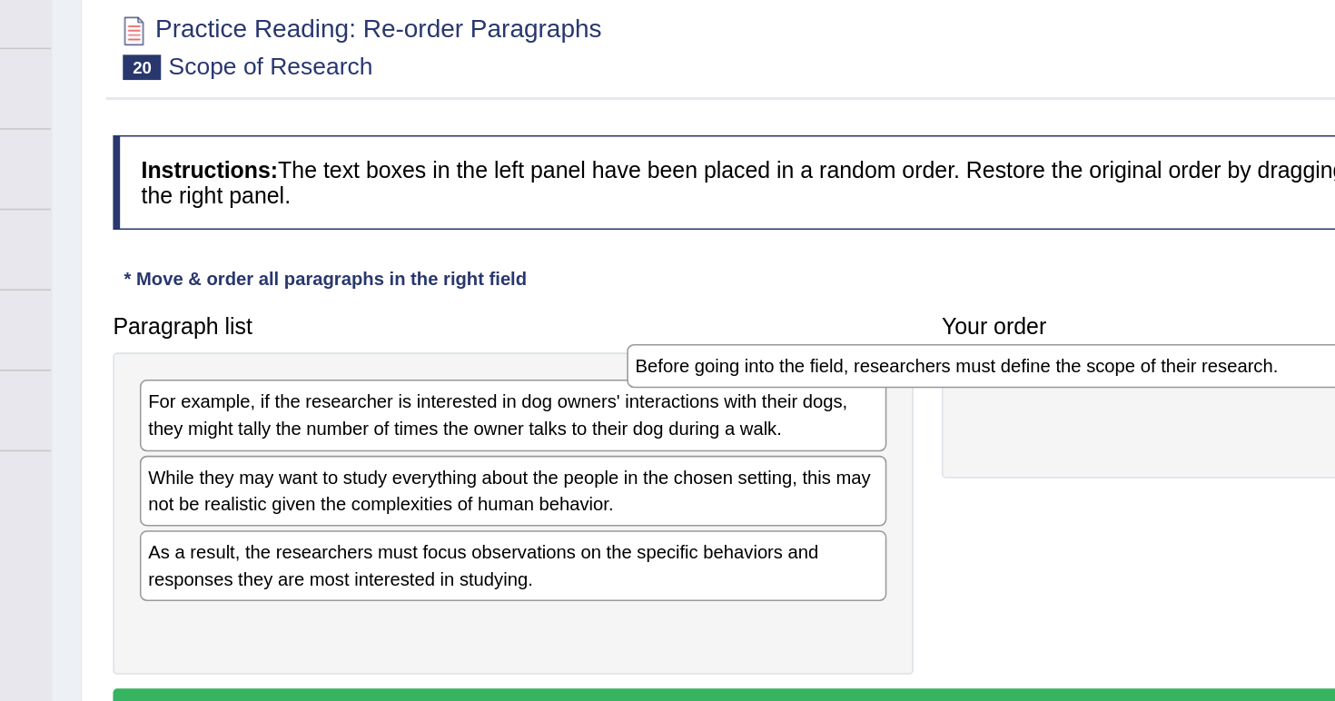
drag, startPoint x: 254, startPoint y: 394, endPoint x: 568, endPoint y: 227, distance: 355.0
click at [578, 383] on div "Before going into the field, researchers must define the scope of their researc…" at bounding box center [818, 397] width 480 height 28
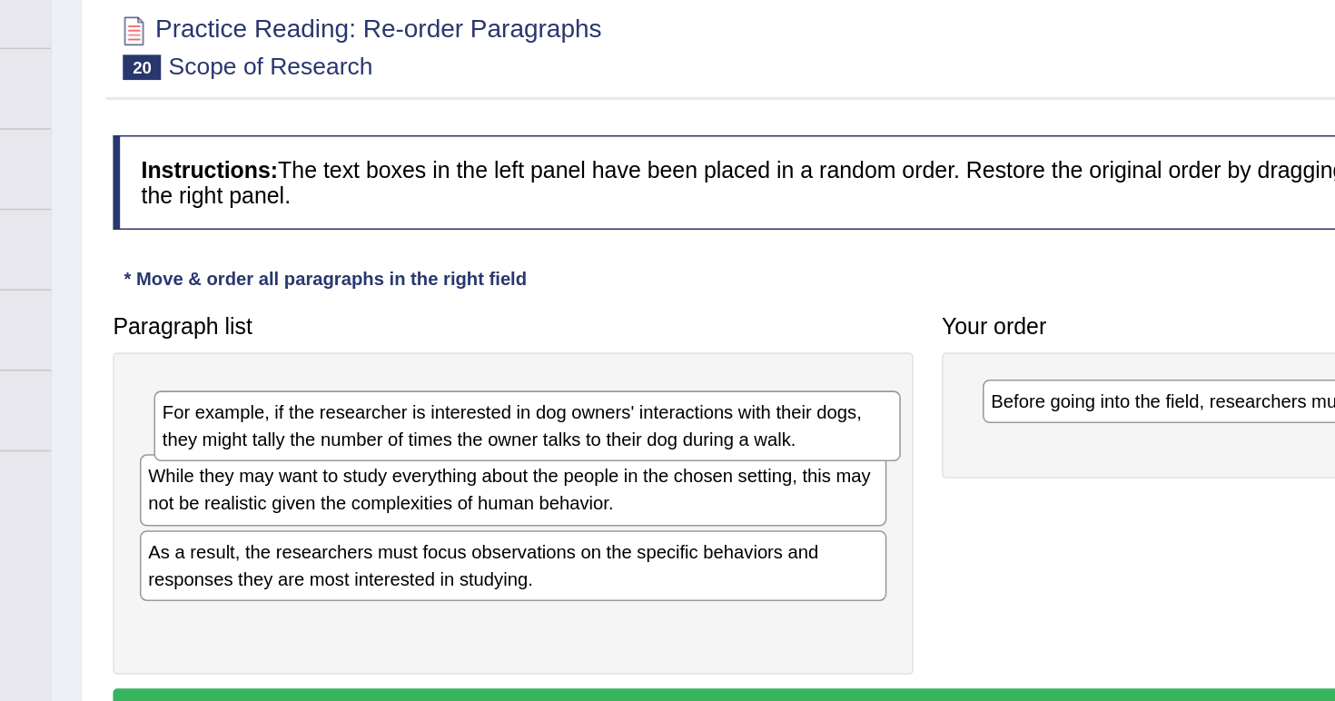
click at [374, 413] on div "For example, if the researcher is interested in dog owners' interactions with t…" at bounding box center [514, 435] width 480 height 45
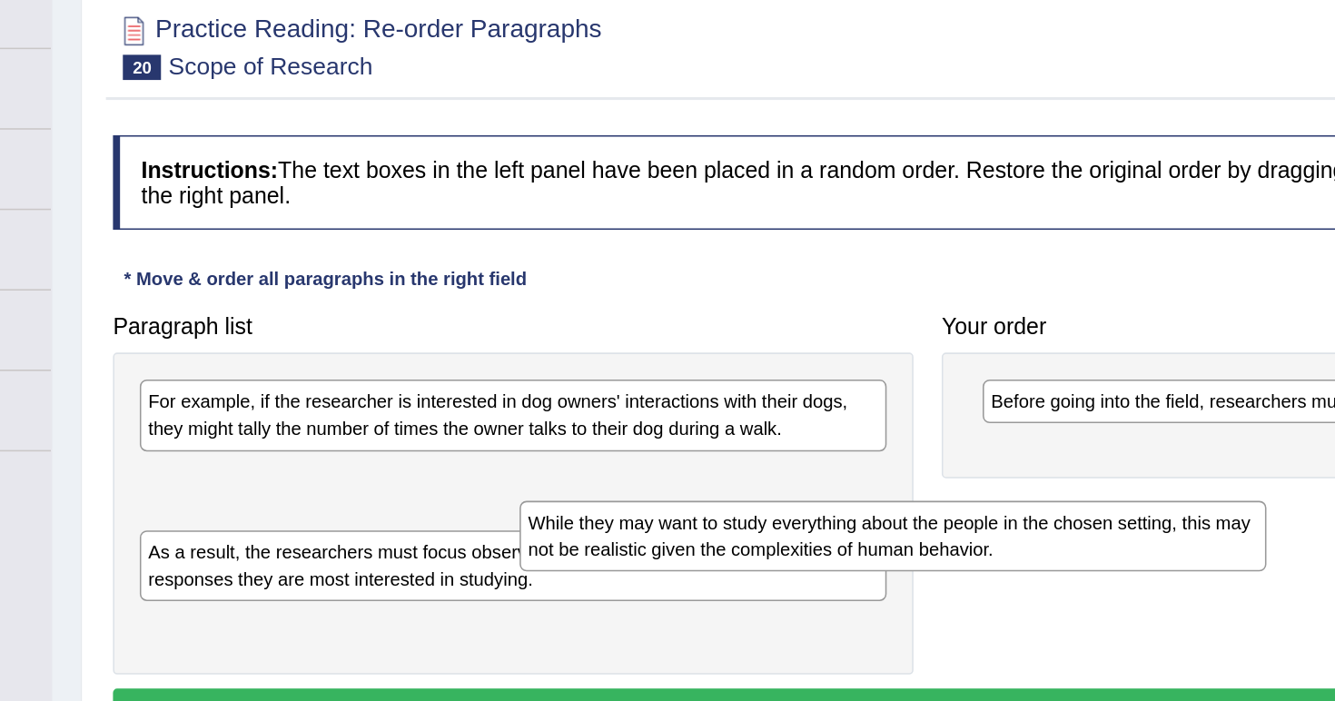
drag, startPoint x: 271, startPoint y: 325, endPoint x: 536, endPoint y: 341, distance: 264.7
click at [534, 484] on div "While they may want to study everything about the people in the chosen setting,…" at bounding box center [749, 506] width 480 height 45
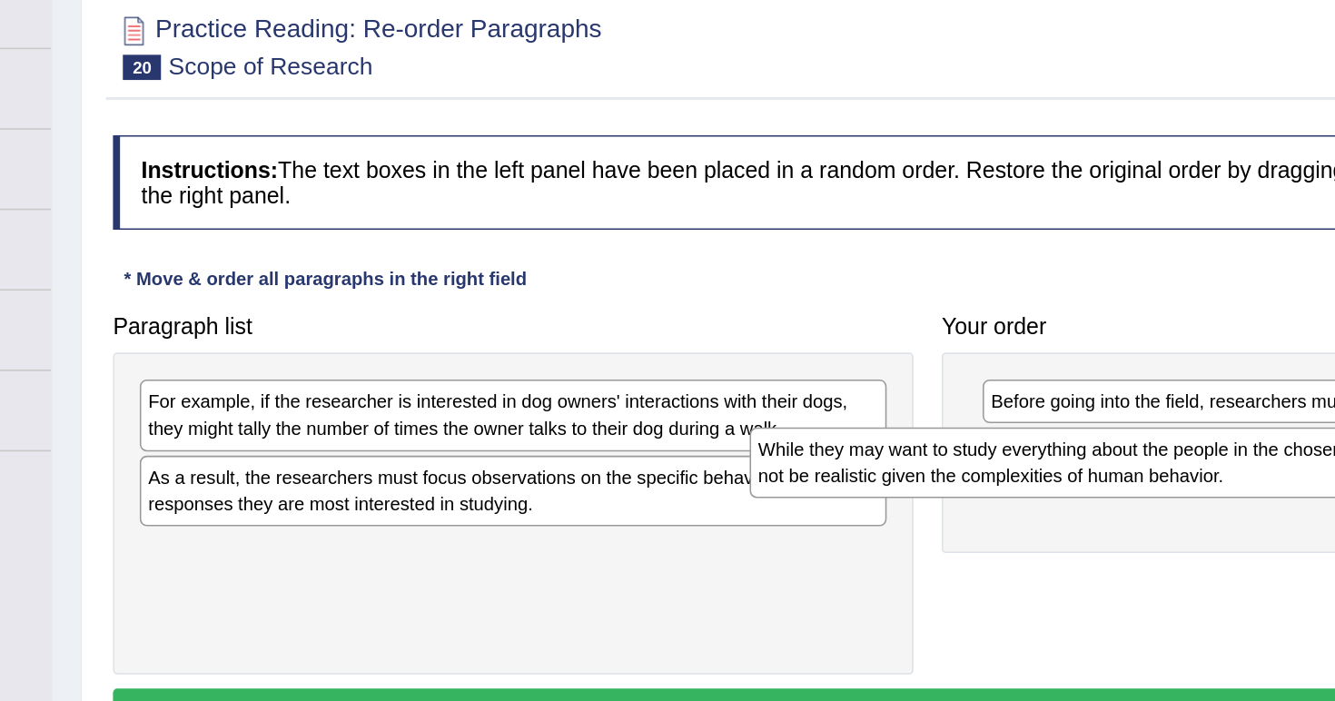
drag, startPoint x: 357, startPoint y: 313, endPoint x: 753, endPoint y: 294, distance: 396.4
click at [753, 437] on div "While they may want to study everything about the people in the chosen setting,…" at bounding box center [897, 459] width 480 height 45
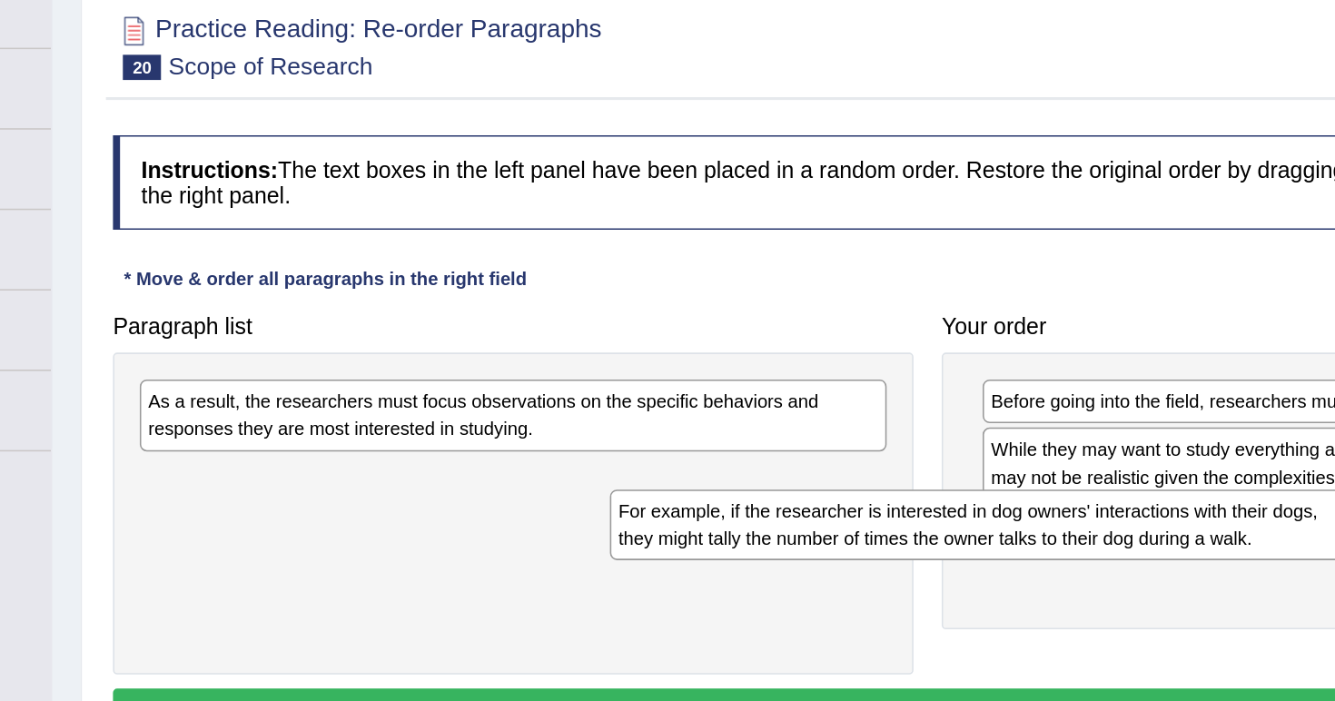
drag, startPoint x: 487, startPoint y: 270, endPoint x: 790, endPoint y: 341, distance: 311.4
click at [790, 477] on div "For example, if the researcher is interested in dog owners' interactions with t…" at bounding box center [808, 499] width 480 height 45
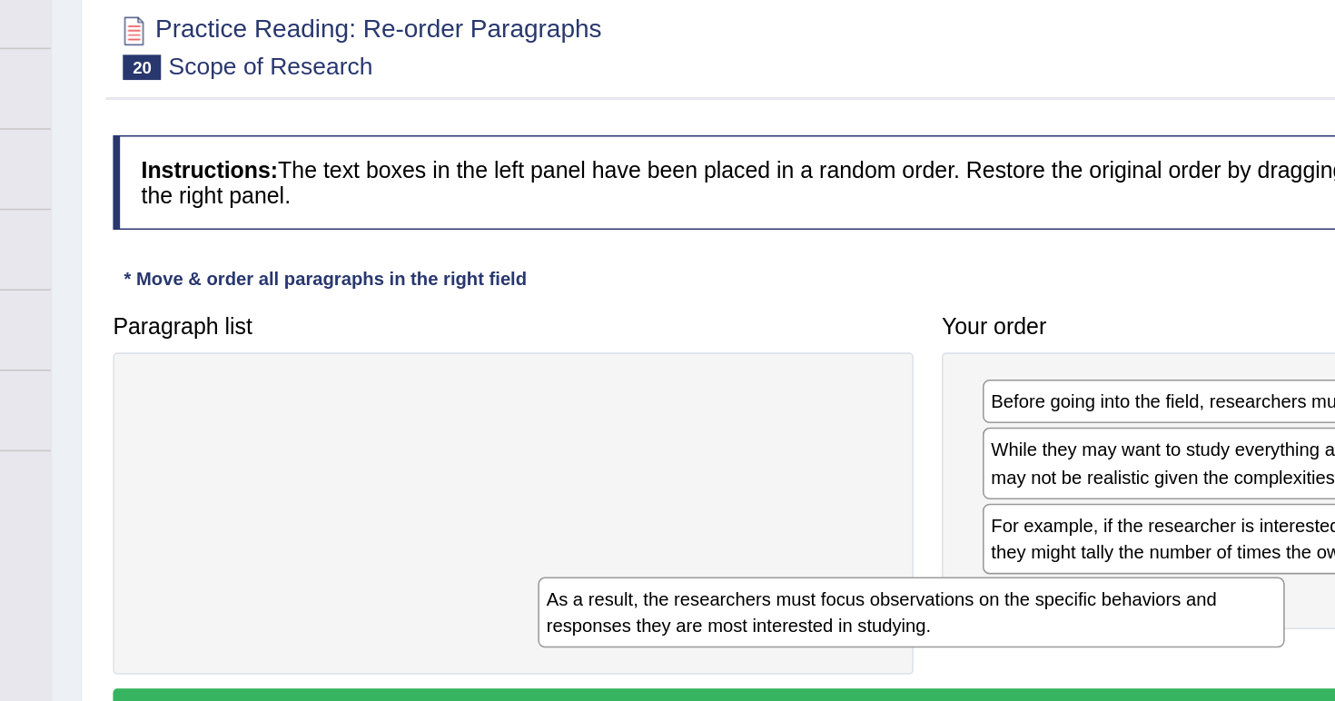
drag, startPoint x: 537, startPoint y: 263, endPoint x: 794, endPoint y: 390, distance: 286.7
click at [794, 533] on div "As a result, the researchers must focus observations on the specific behaviors …" at bounding box center [761, 555] width 480 height 45
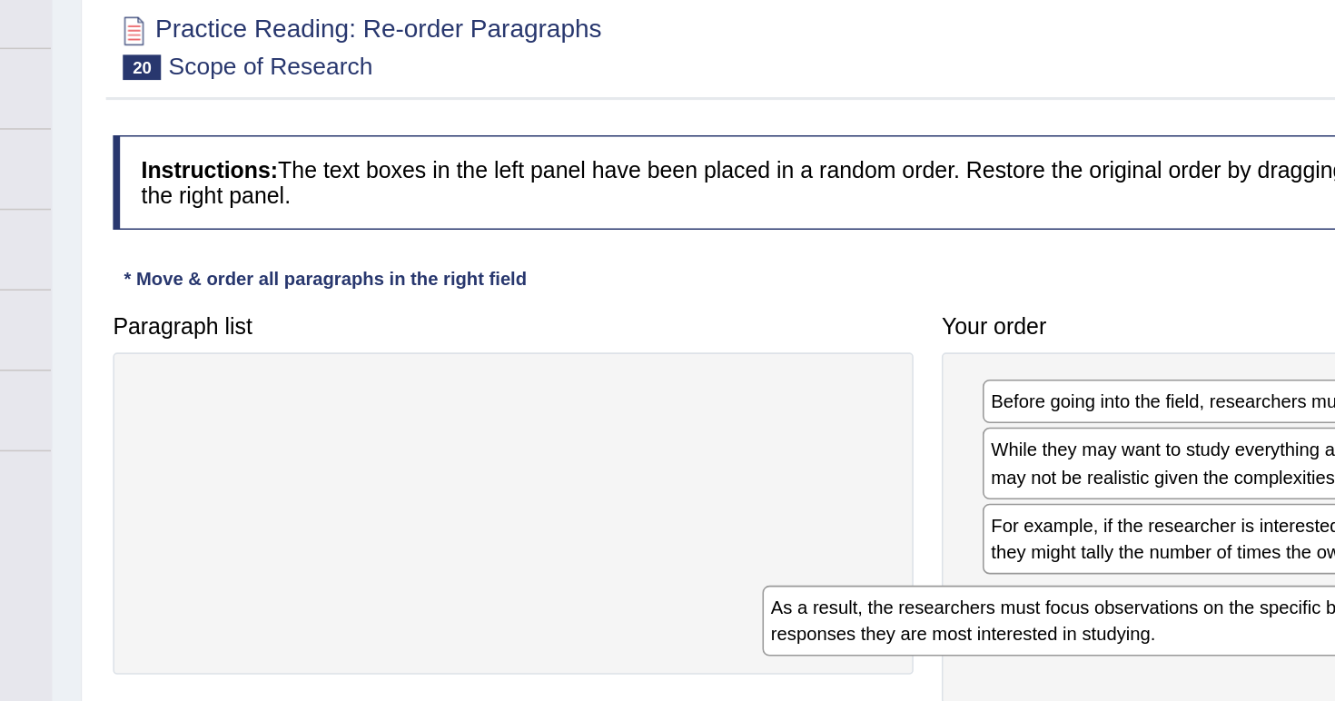
drag, startPoint x: 457, startPoint y: 270, endPoint x: 857, endPoint y: 402, distance: 421.8
click at [857, 538] on div "As a result, the researchers must focus observations on the specific behaviors …" at bounding box center [906, 560] width 480 height 45
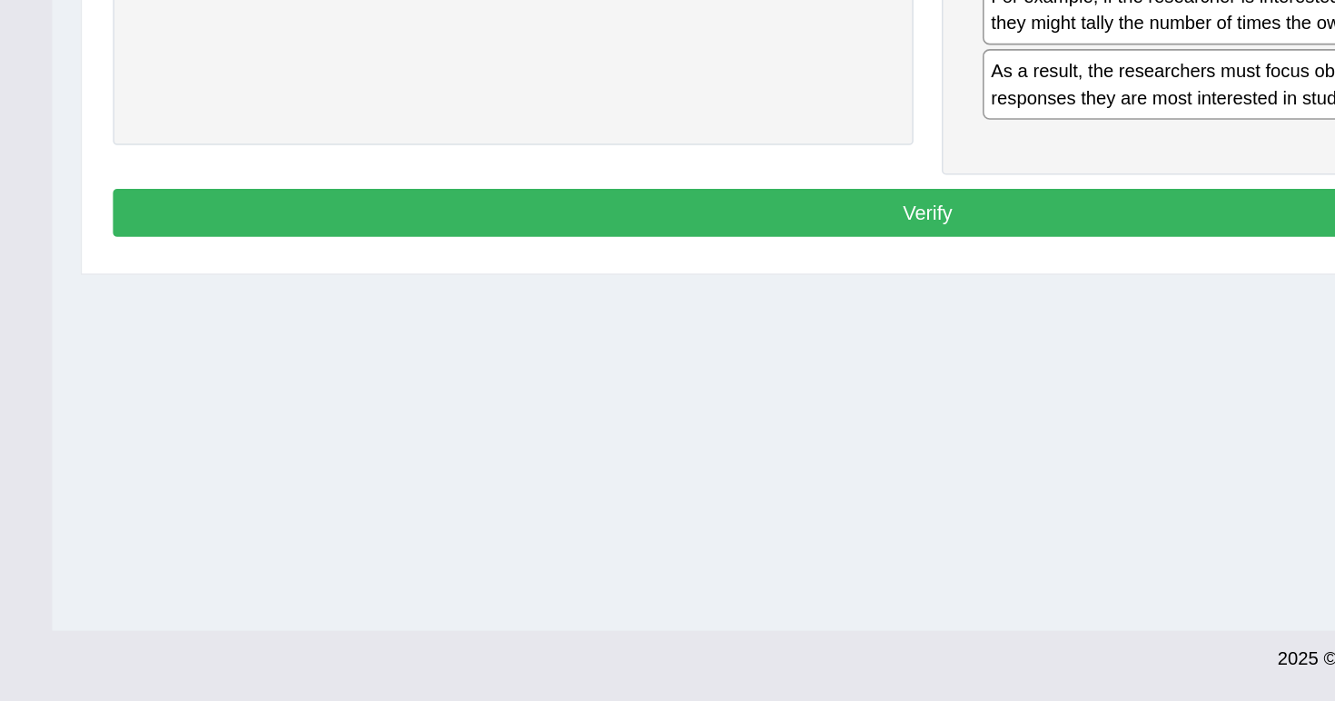
scroll to position [252, 0]
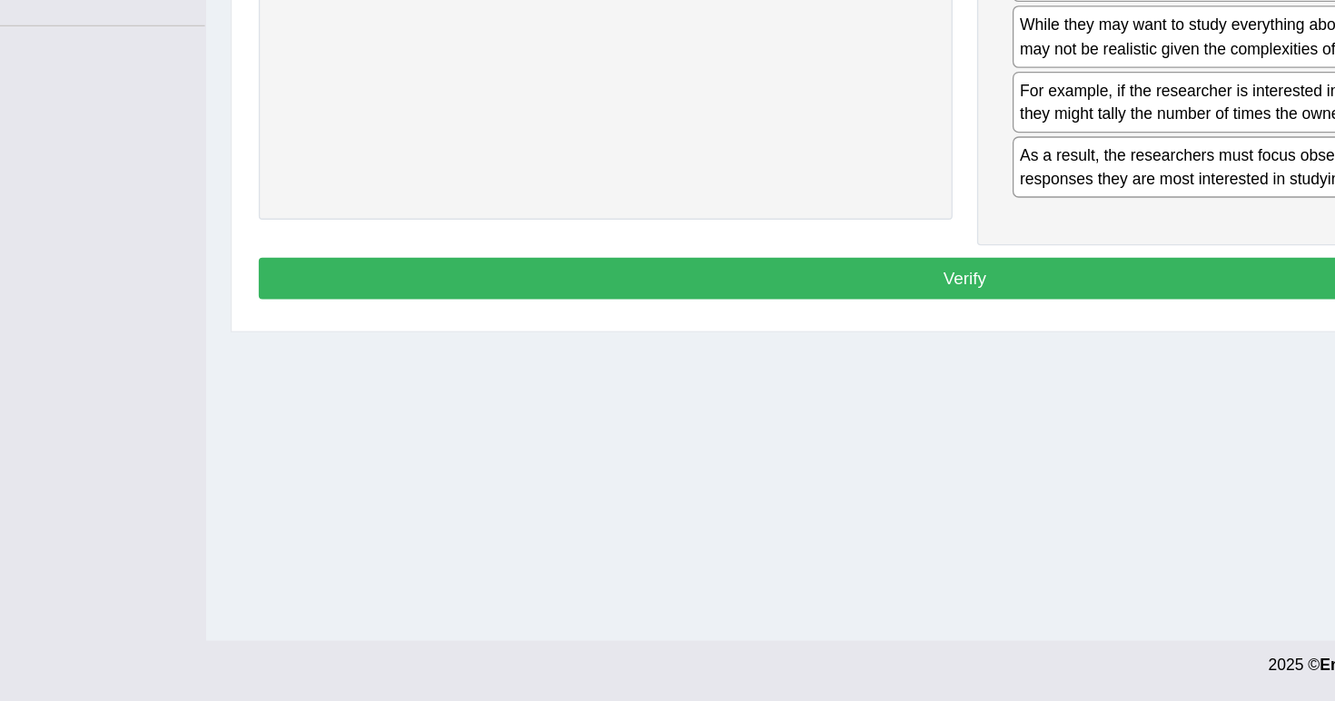
click at [856, 371] on button "Verify" at bounding box center [772, 386] width 1048 height 31
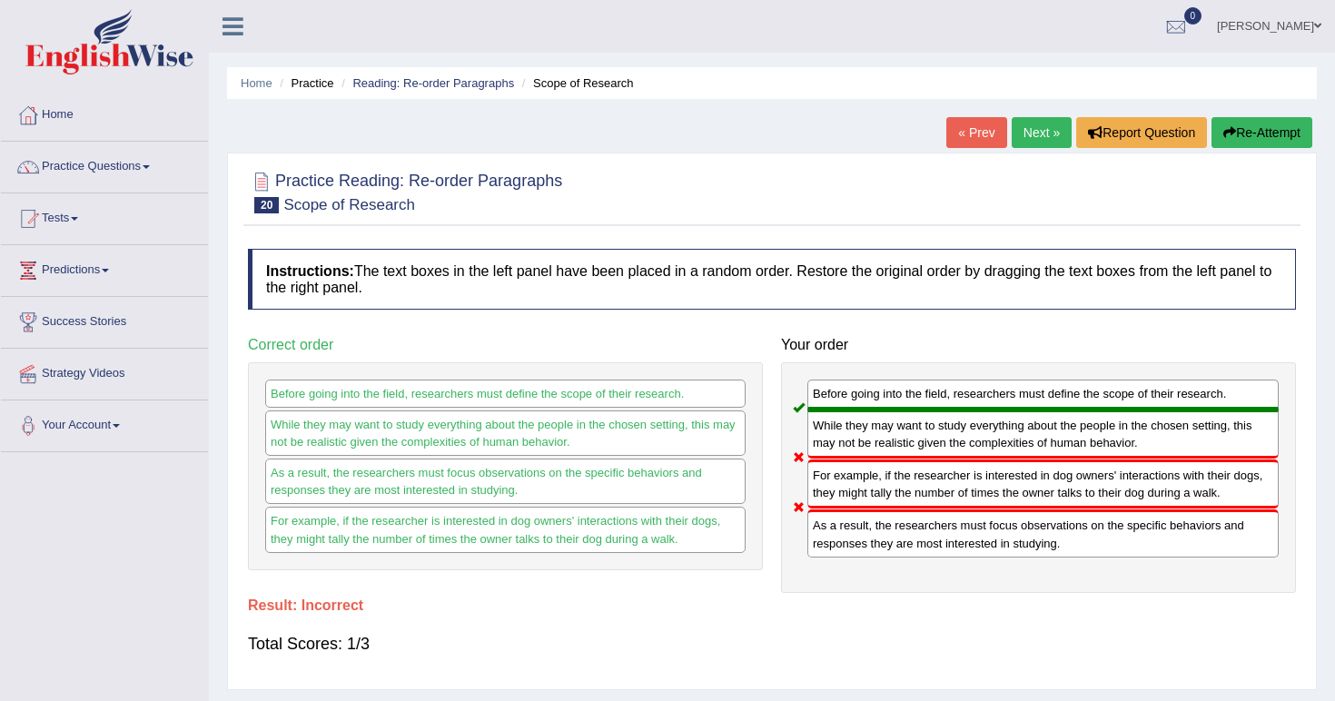
scroll to position [0, 0]
click at [1043, 147] on link "Next »" at bounding box center [1042, 132] width 60 height 31
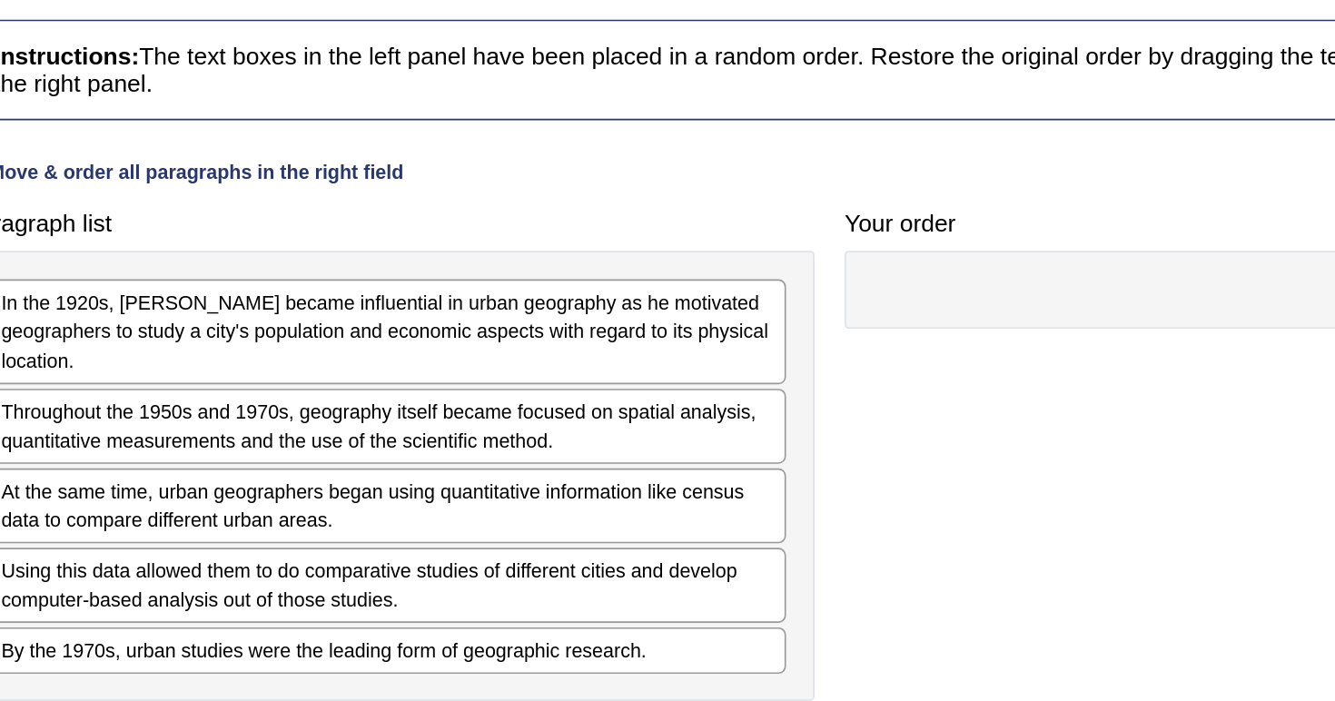
scroll to position [69, 0]
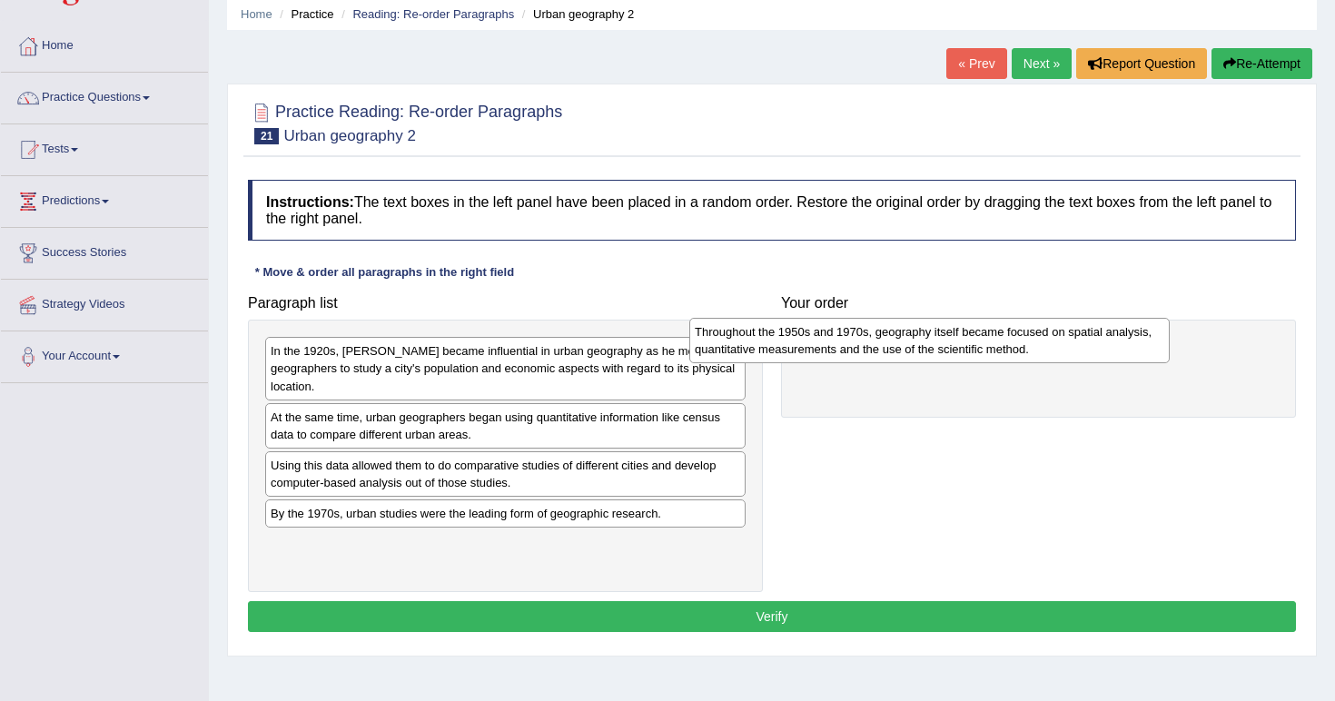
drag, startPoint x: 558, startPoint y: 425, endPoint x: 987, endPoint y: 342, distance: 437.4
click at [986, 342] on div "Throughout the 1950s and 1970s, geography itself became focused on spatial anal…" at bounding box center [929, 340] width 480 height 45
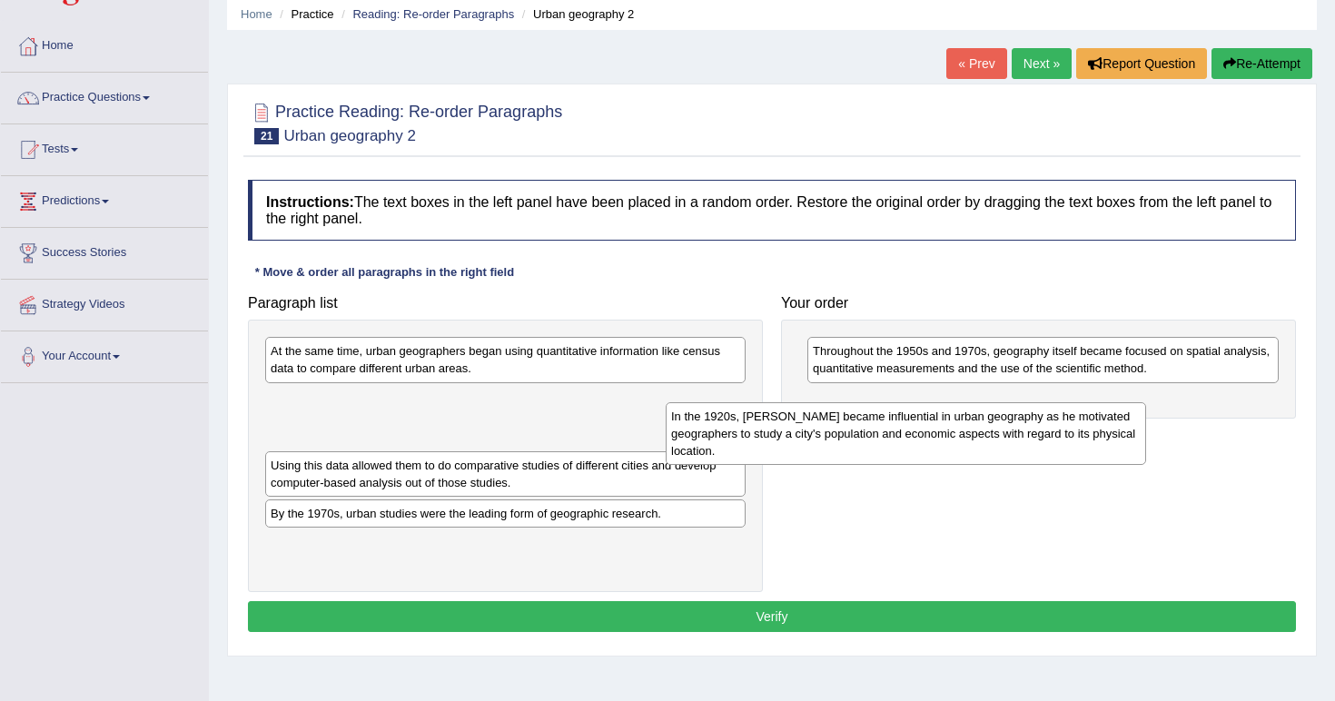
drag, startPoint x: 520, startPoint y: 360, endPoint x: 933, endPoint y: 425, distance: 417.2
click at [931, 425] on div "In the 1920s, Carl Sauer became influential in urban geography as he motivated …" at bounding box center [906, 433] width 480 height 63
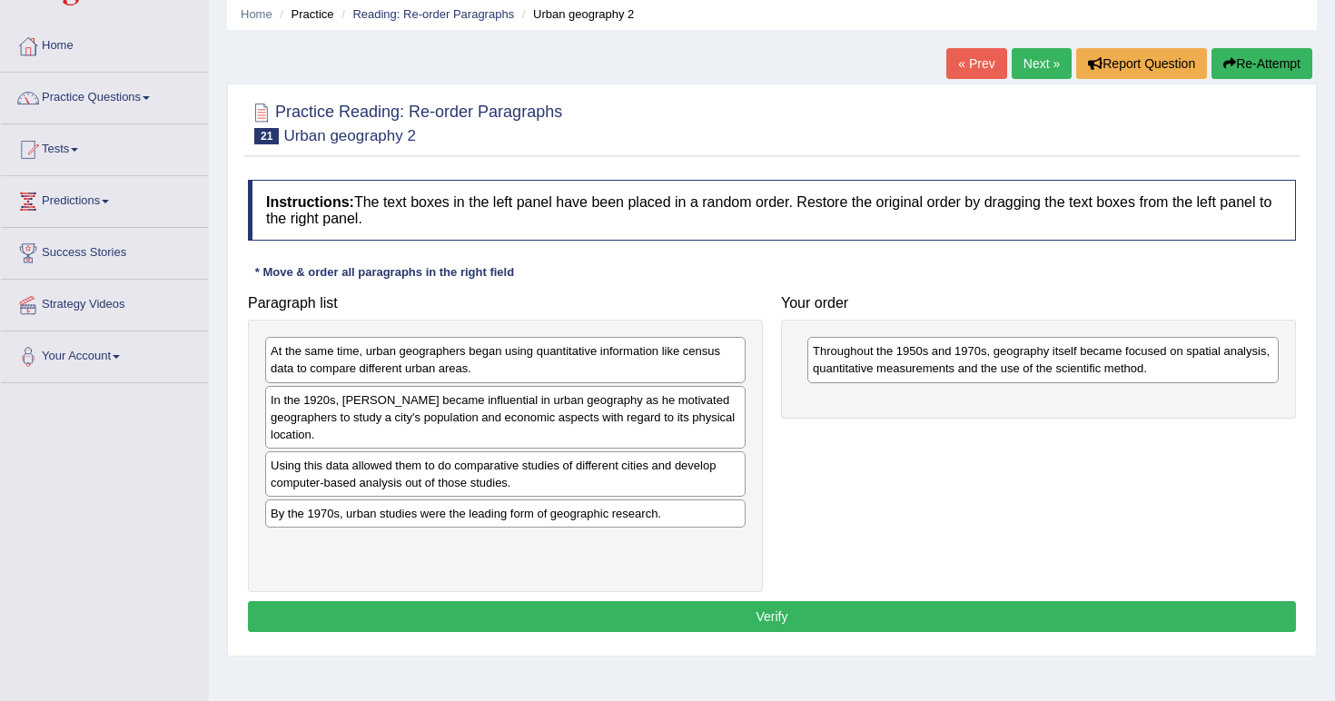
scroll to position [66, 0]
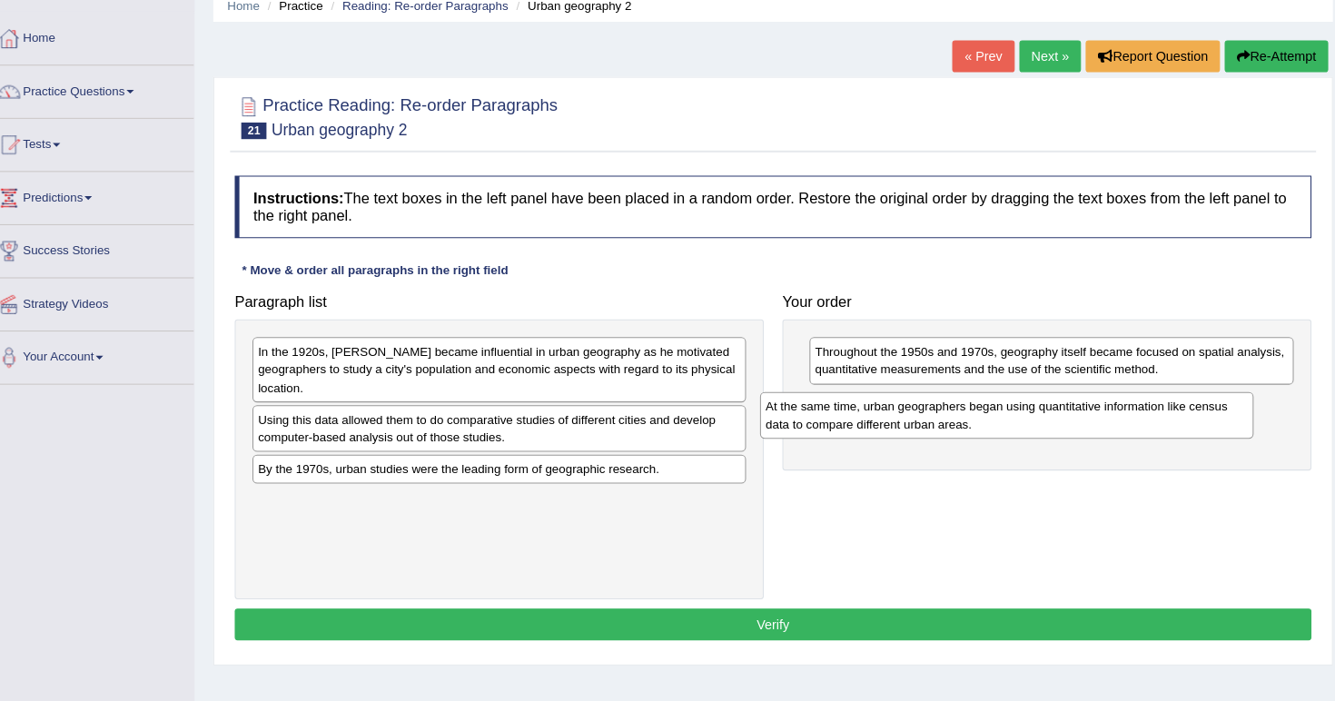
drag, startPoint x: 585, startPoint y: 343, endPoint x: 1081, endPoint y: 419, distance: 502.4
click at [1081, 399] on div "At the same time, urban geographers began using quantitative information like c…" at bounding box center [999, 415] width 480 height 45
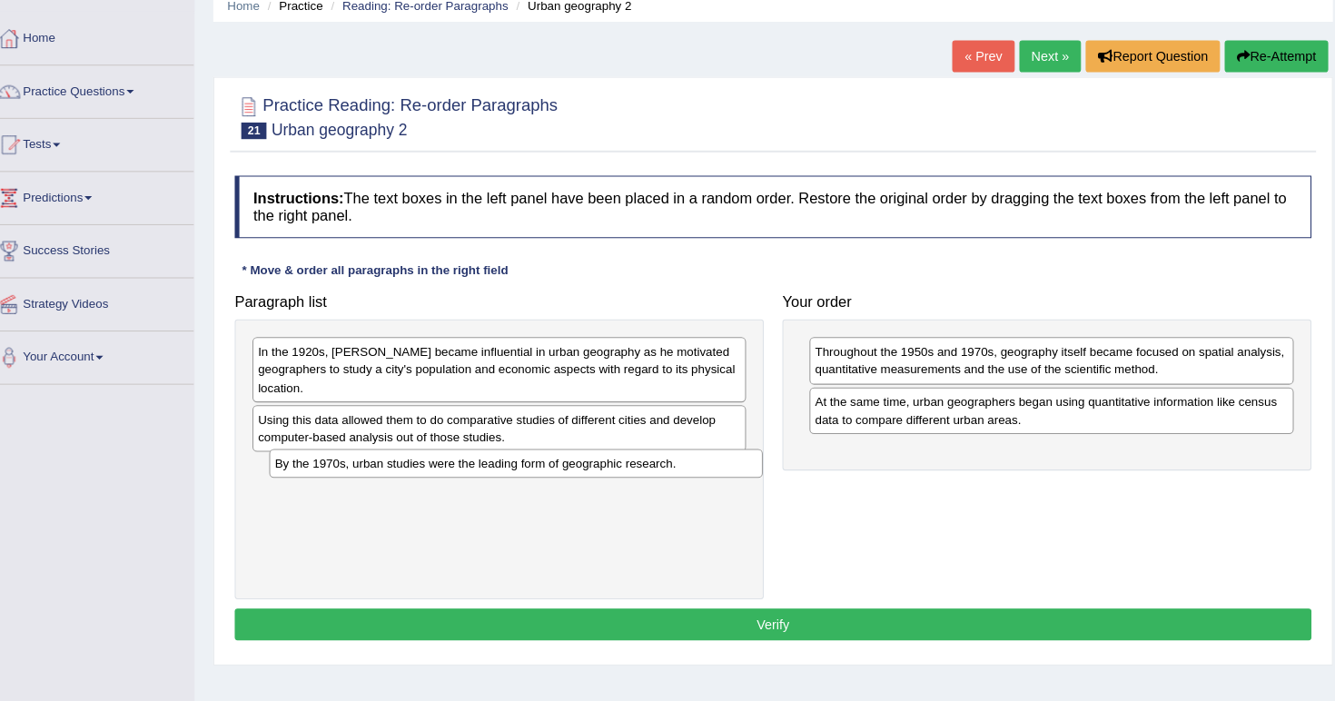
drag, startPoint x: 648, startPoint y: 462, endPoint x: 666, endPoint y: 457, distance: 19.0
click at [666, 457] on div "By the 1970s, urban studies were the leading form of geographic research." at bounding box center [521, 463] width 480 height 28
click at [666, 457] on div "By the 1970s, urban studies were the leading form of geographic research." at bounding box center [505, 468] width 480 height 28
drag, startPoint x: 636, startPoint y: 469, endPoint x: 735, endPoint y: 465, distance: 99.0
click at [736, 466] on div "In the 1920s, Carl Sauer became influential in urban geography as he motivated …" at bounding box center [505, 458] width 515 height 272
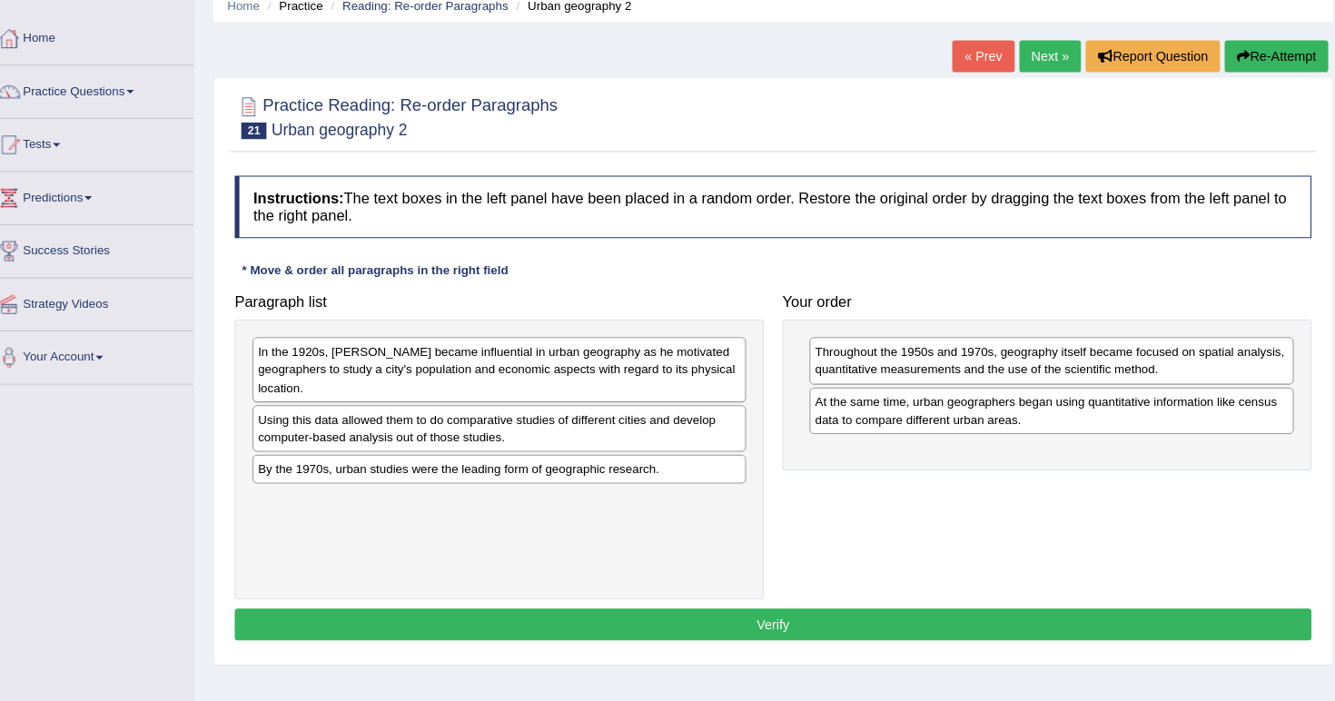
click at [589, 457] on div "By the 1970s, urban studies were the leading form of geographic research." at bounding box center [505, 468] width 480 height 28
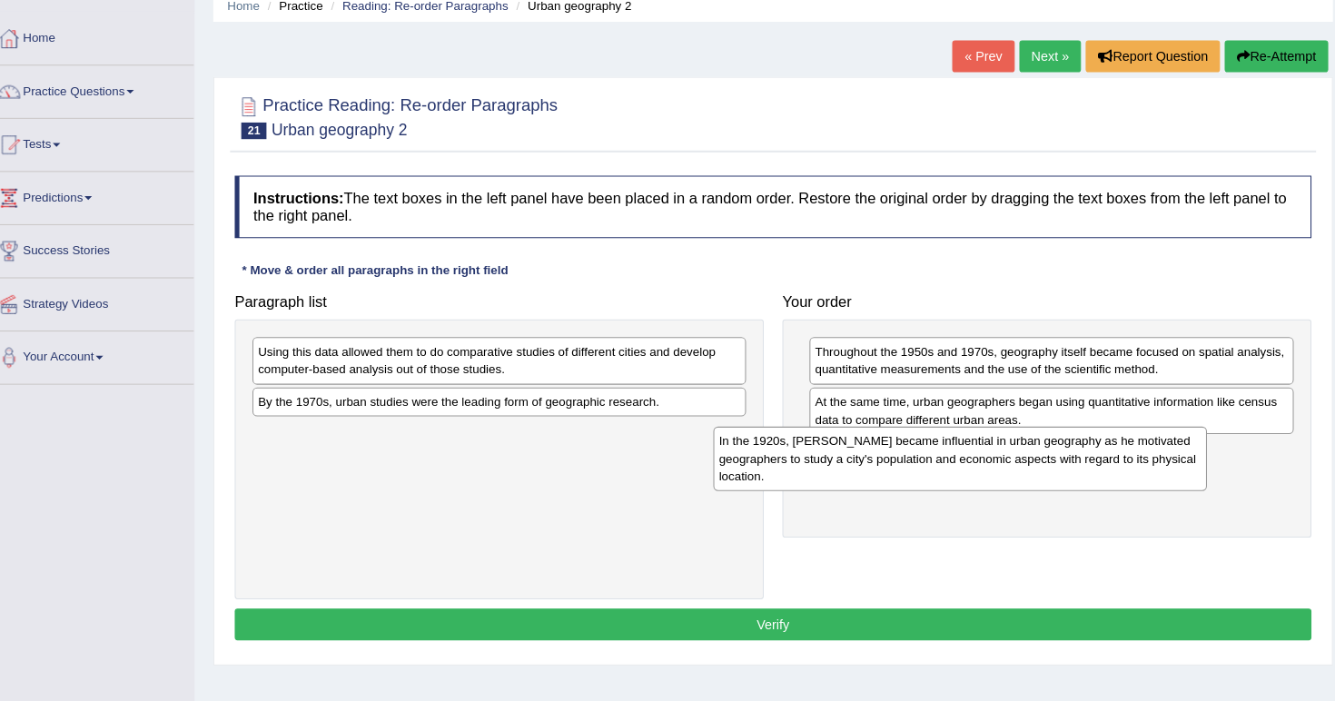
drag, startPoint x: 563, startPoint y: 344, endPoint x: 1060, endPoint y: 426, distance: 503.4
click at [1060, 427] on div "In the 1920s, Carl Sauer became influential in urban geography as he motivated …" at bounding box center [954, 458] width 480 height 63
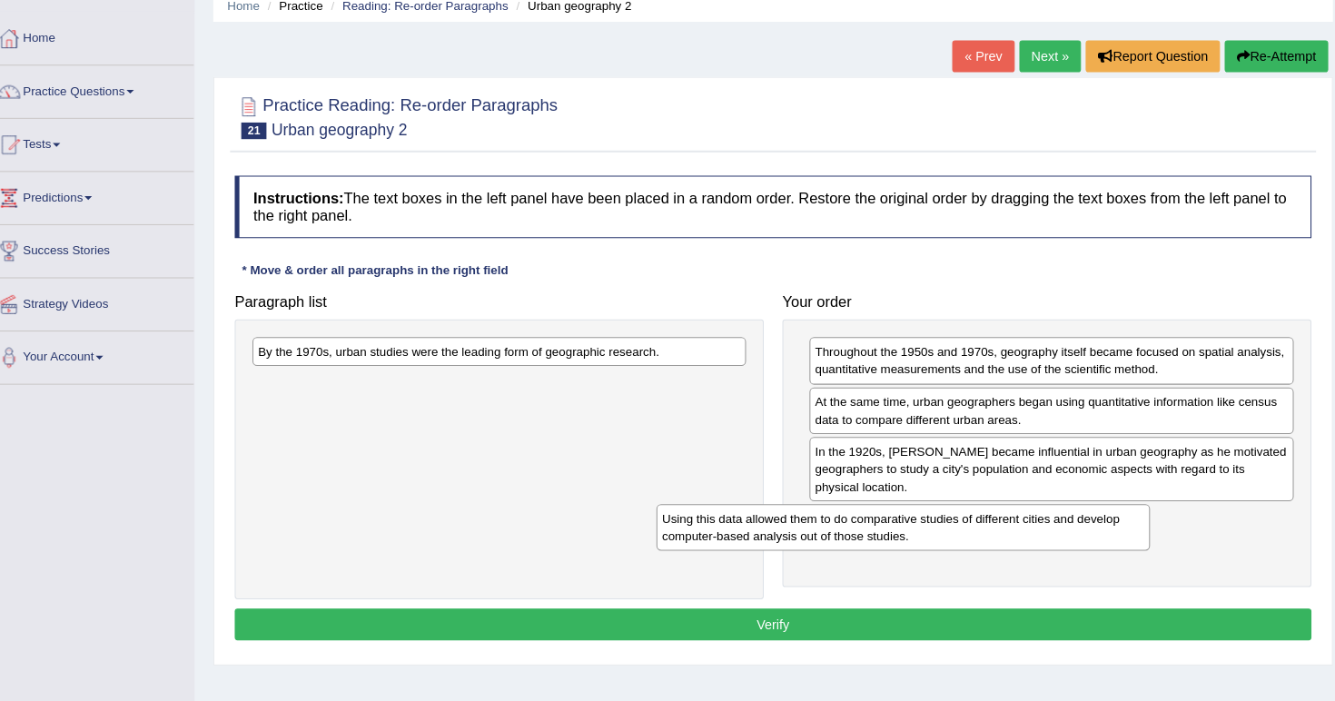
drag, startPoint x: 624, startPoint y: 361, endPoint x: 1083, endPoint y: 524, distance: 487.4
click at [1083, 524] on div "Using this data allowed them to do comparative studies of different cities and …" at bounding box center [898, 524] width 480 height 45
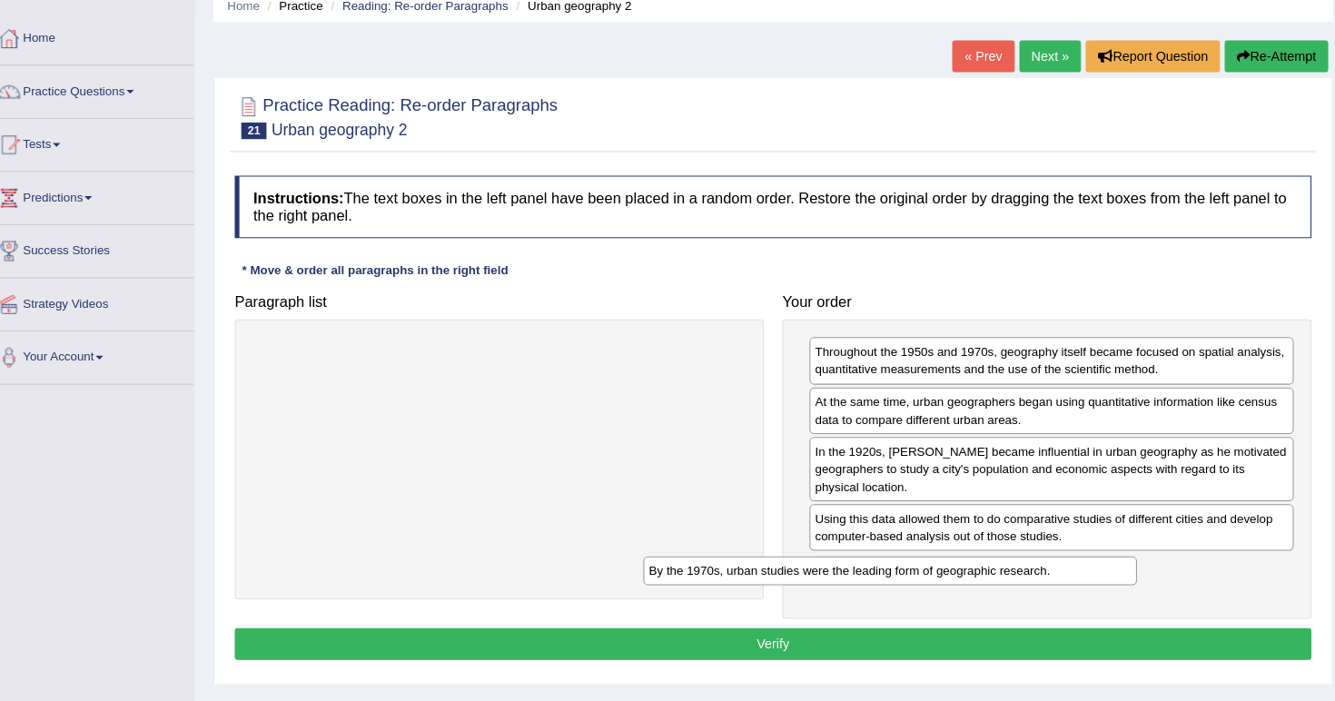
drag, startPoint x: 630, startPoint y: 341, endPoint x: 1011, endPoint y: 554, distance: 436.2
click at [1011, 555] on div "By the 1970s, urban studies were the leading form of geographic research." at bounding box center [886, 567] width 480 height 28
click at [845, 625] on button "Verify" at bounding box center [772, 638] width 1048 height 31
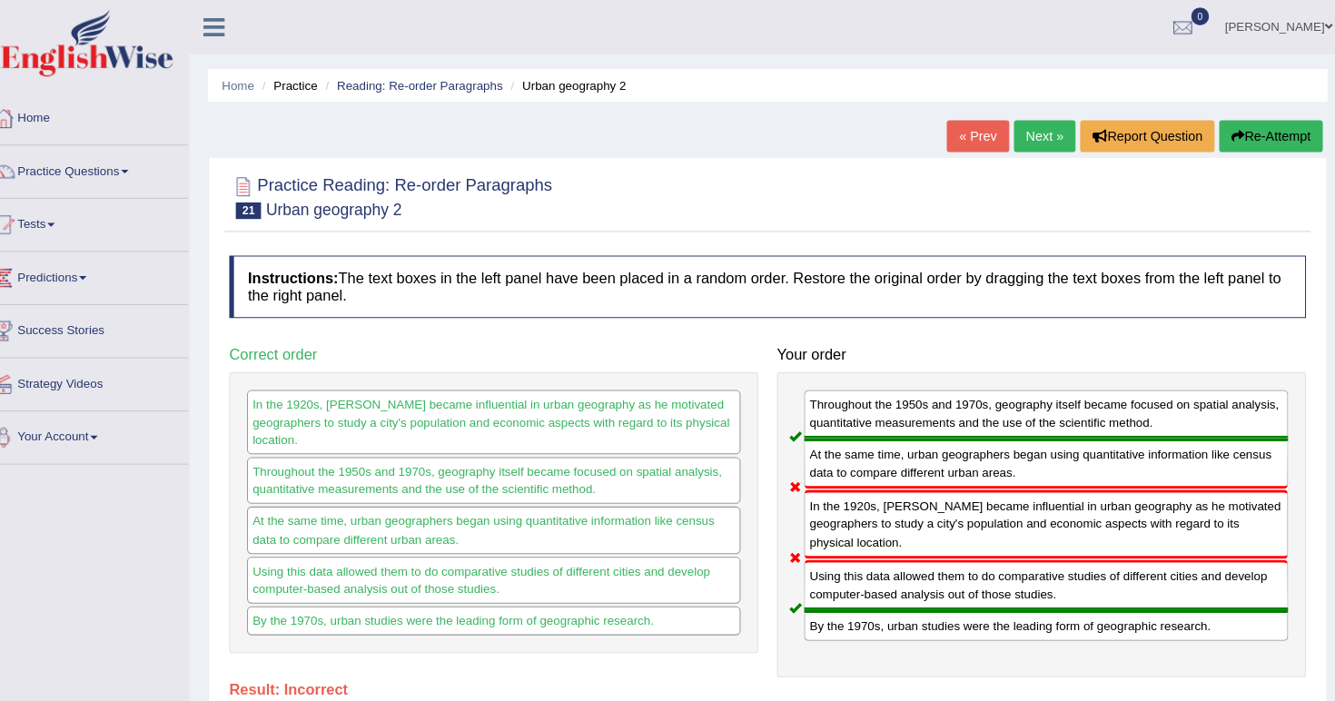
scroll to position [0, 0]
click at [1012, 135] on link "Next »" at bounding box center [1042, 132] width 60 height 31
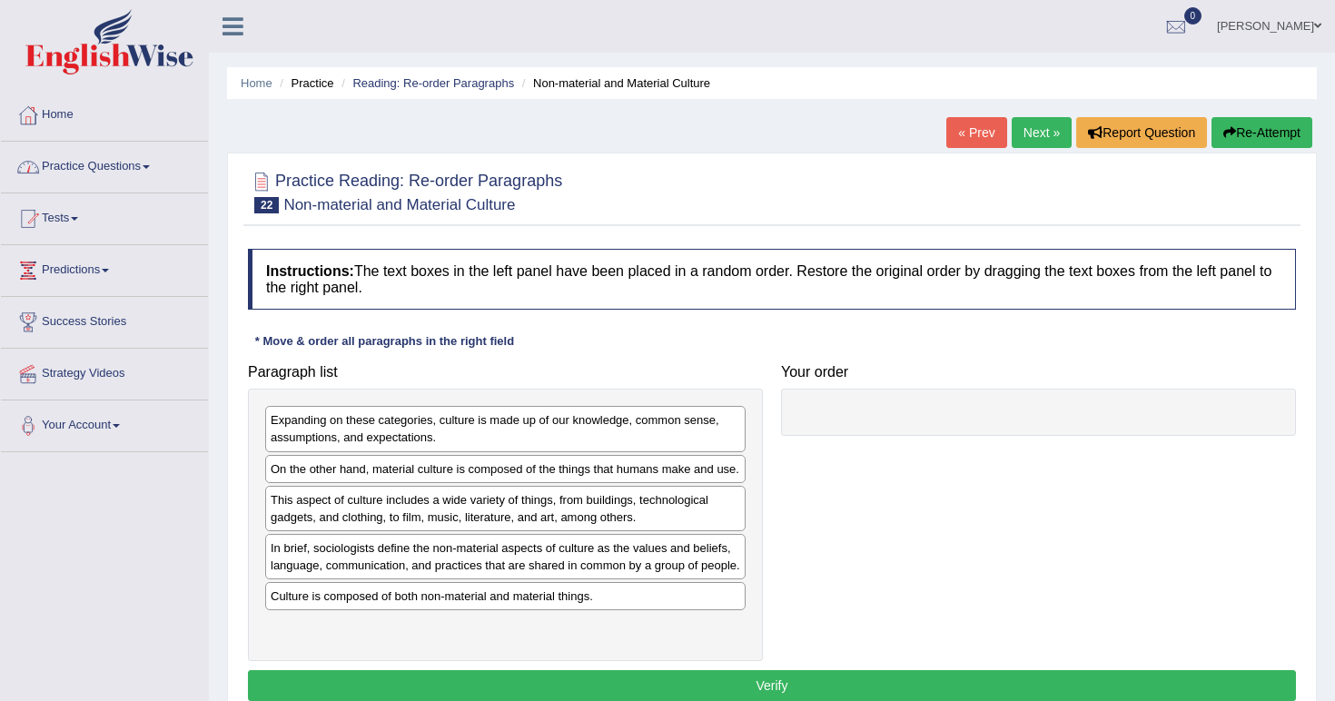
click at [144, 165] on link "Practice Questions" at bounding box center [104, 164] width 207 height 45
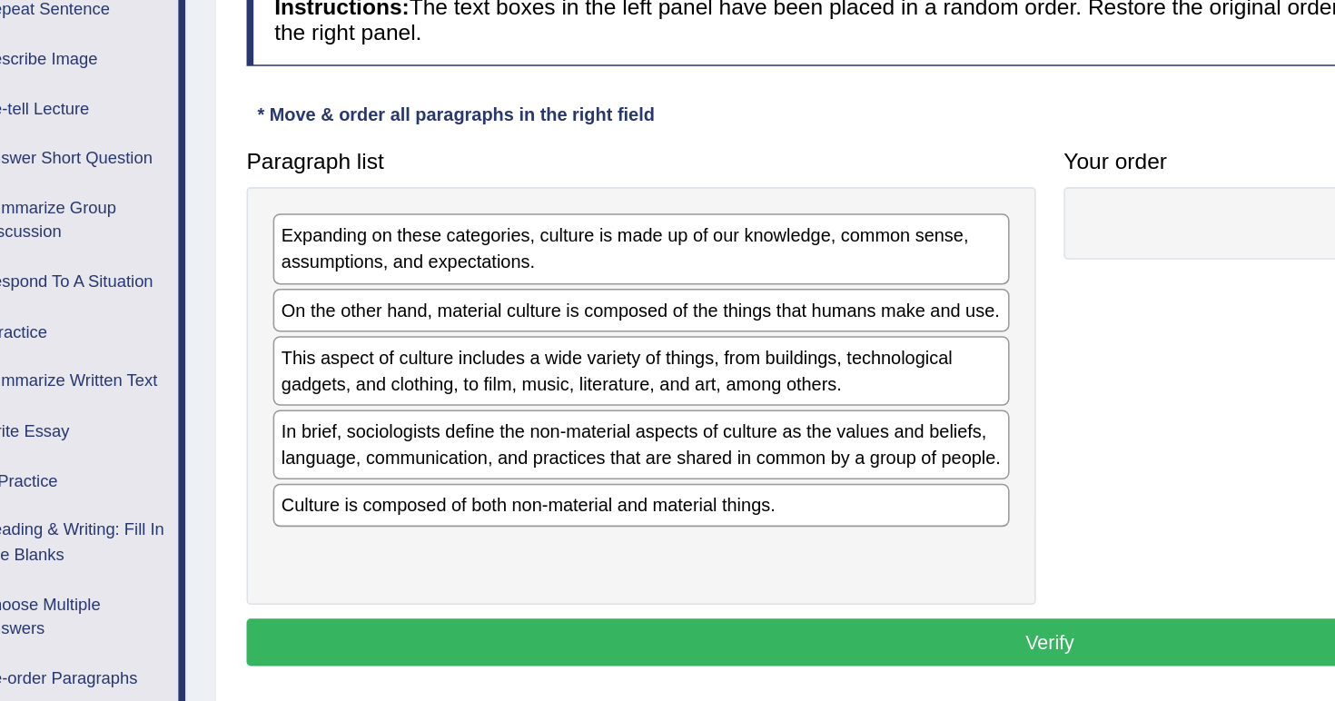
scroll to position [23, 0]
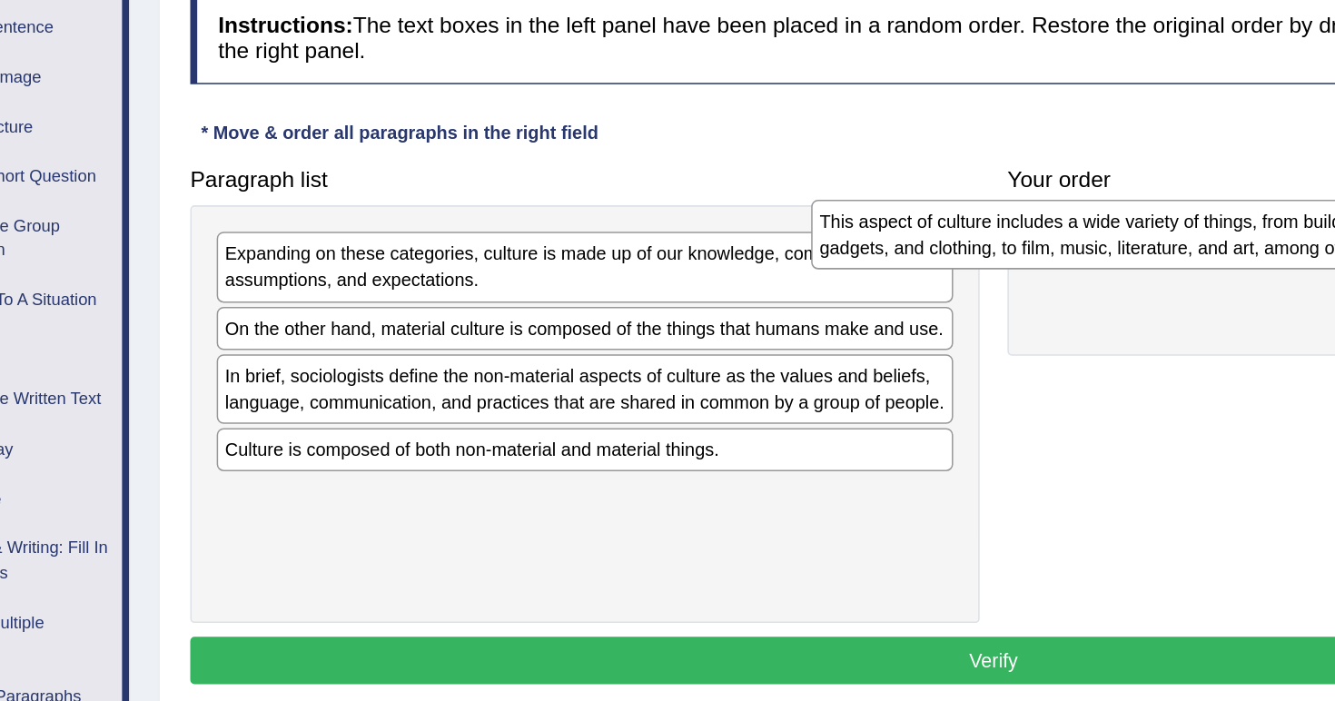
drag, startPoint x: 449, startPoint y: 282, endPoint x: 839, endPoint y: 164, distance: 407.9
click at [839, 362] on div "This aspect of culture includes a wide variety of things, from buildings, techn…" at bounding box center [893, 384] width 480 height 45
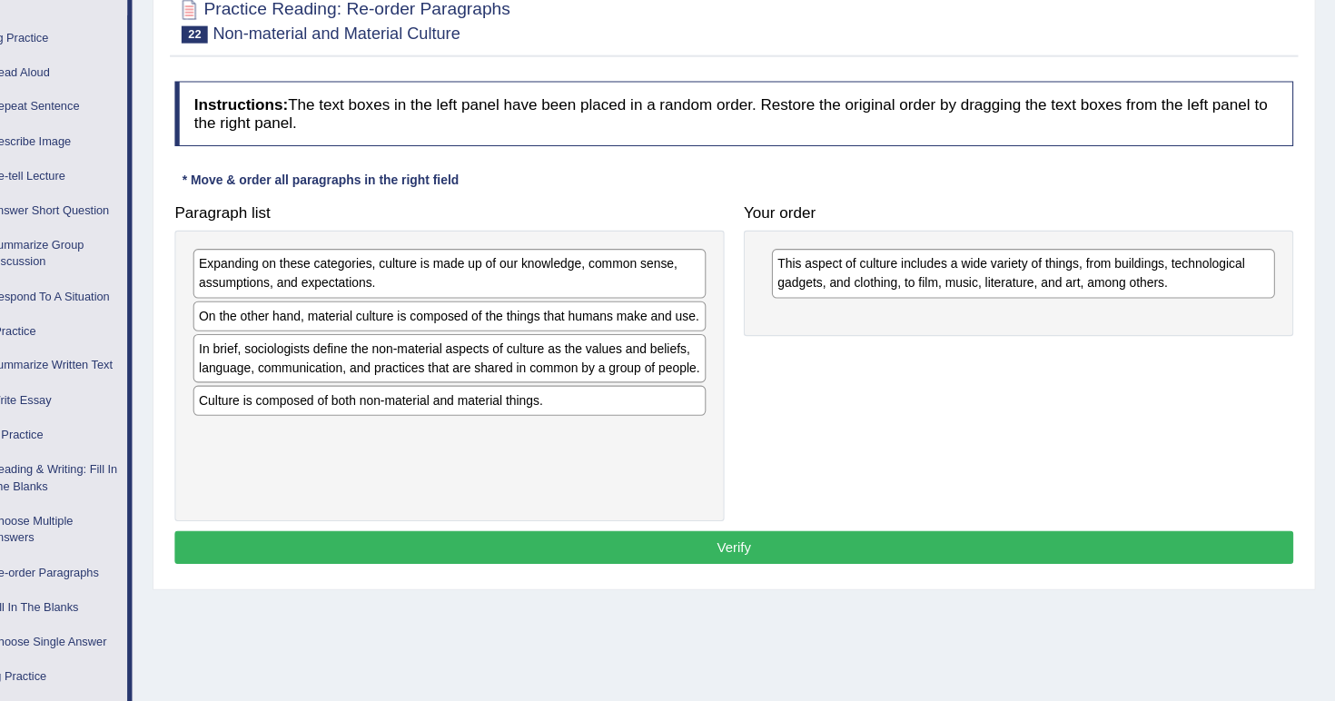
scroll to position [142, 0]
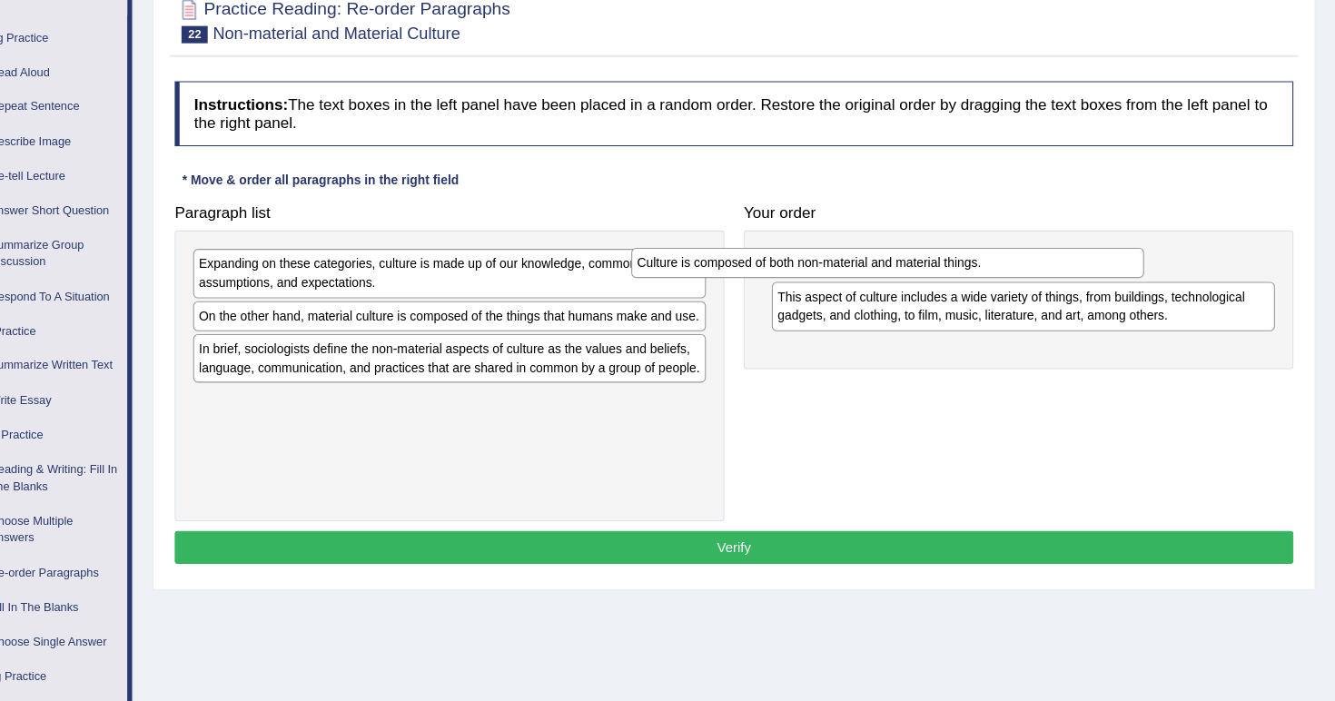
drag, startPoint x: 574, startPoint y: 410, endPoint x: 984, endPoint y: 249, distance: 441.1
click at [984, 263] on div "Culture is composed of both non-material and material things." at bounding box center [916, 277] width 480 height 28
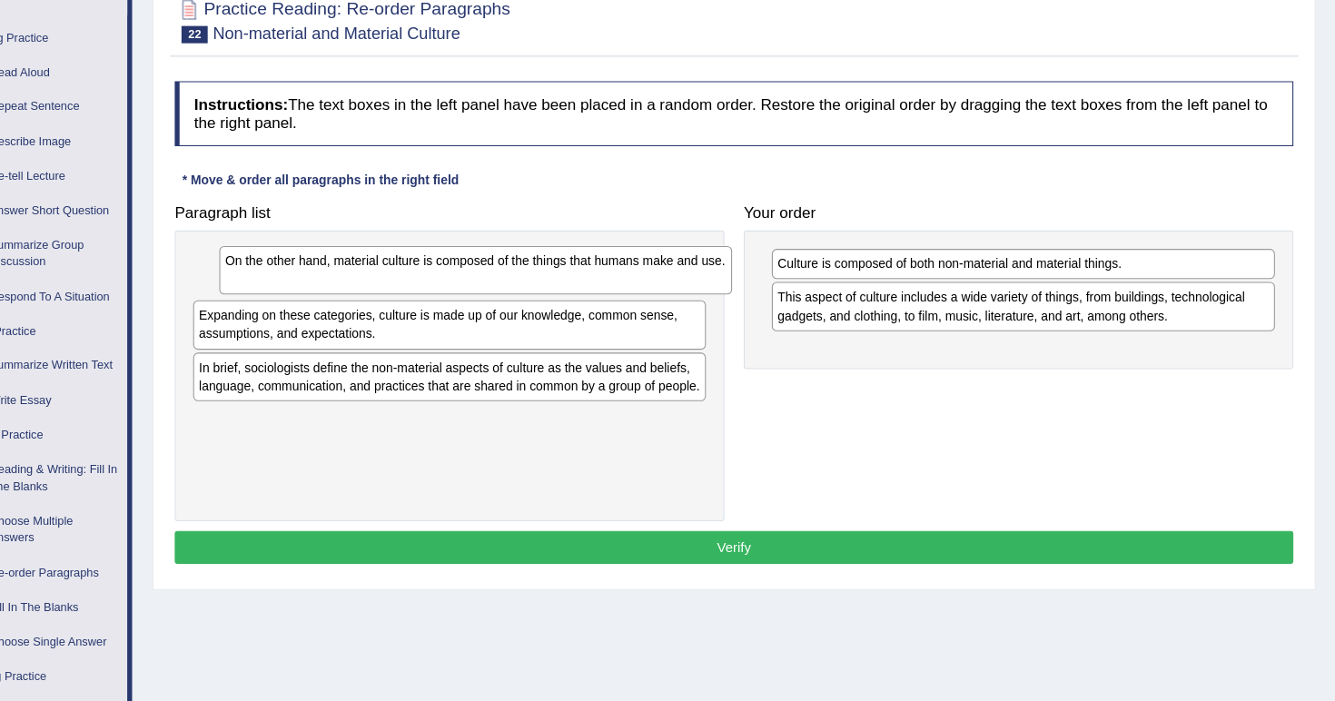
drag, startPoint x: 485, startPoint y: 294, endPoint x: 508, endPoint y: 242, distance: 56.9
click at [508, 262] on div "On the other hand, material culture is composed of the things that humans make …" at bounding box center [530, 284] width 480 height 45
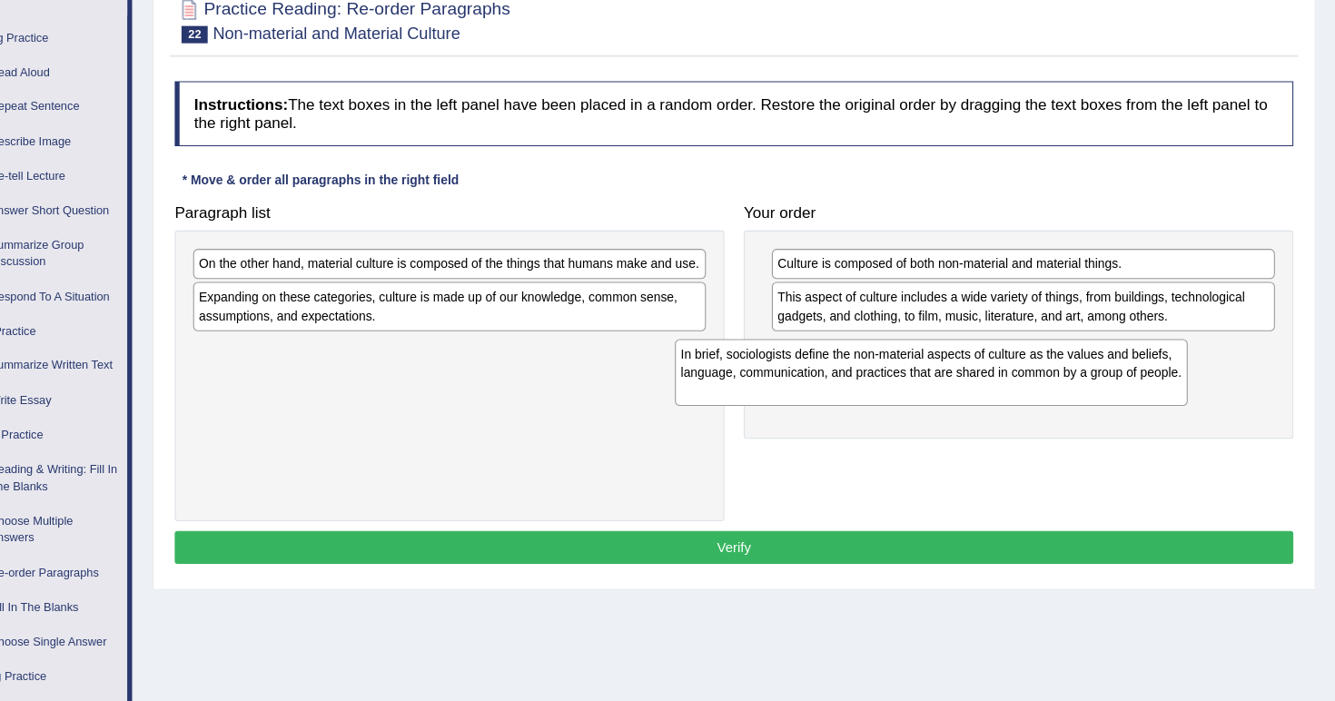
drag, startPoint x: 455, startPoint y: 360, endPoint x: 959, endPoint y: 334, distance: 504.6
click at [959, 349] on div "In brief, sociologists define the non-material aspects of culture as the values…" at bounding box center [956, 380] width 480 height 63
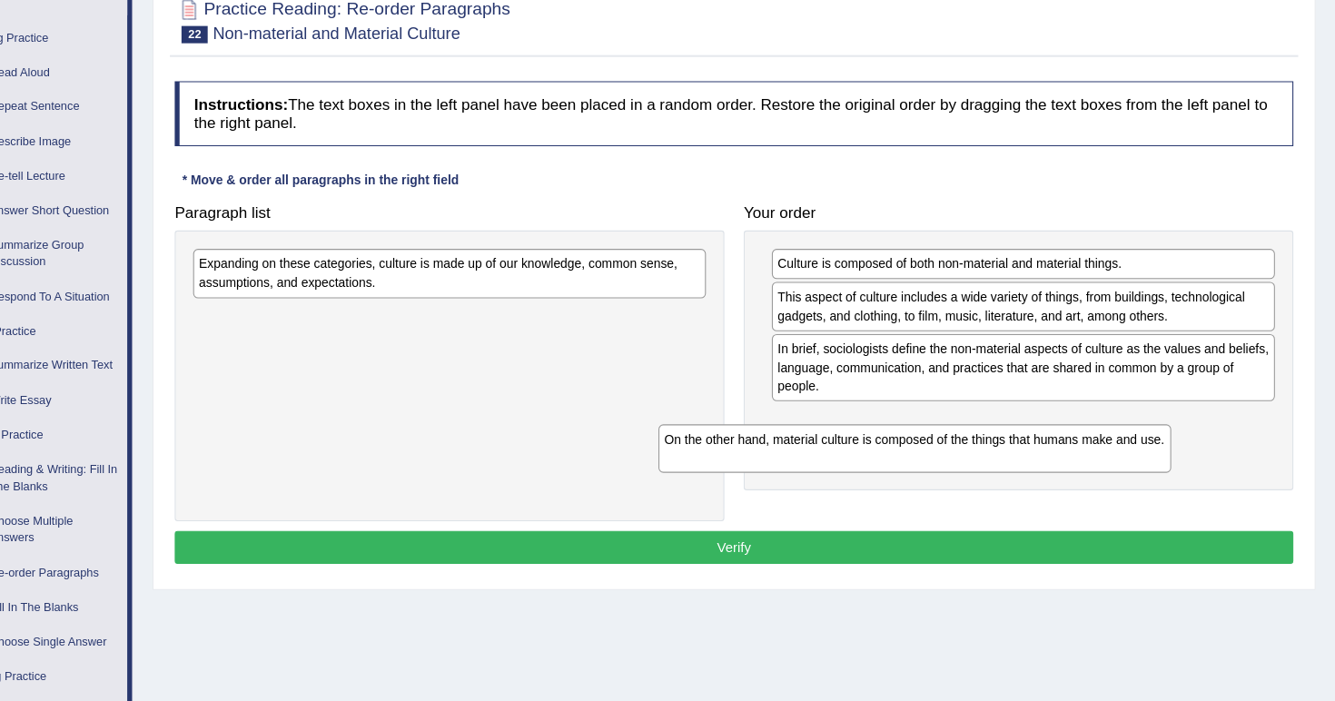
drag, startPoint x: 572, startPoint y: 247, endPoint x: 1023, endPoint y: 414, distance: 481.2
click at [1023, 429] on div "On the other hand, material culture is composed of the things that humans make …" at bounding box center [941, 451] width 480 height 45
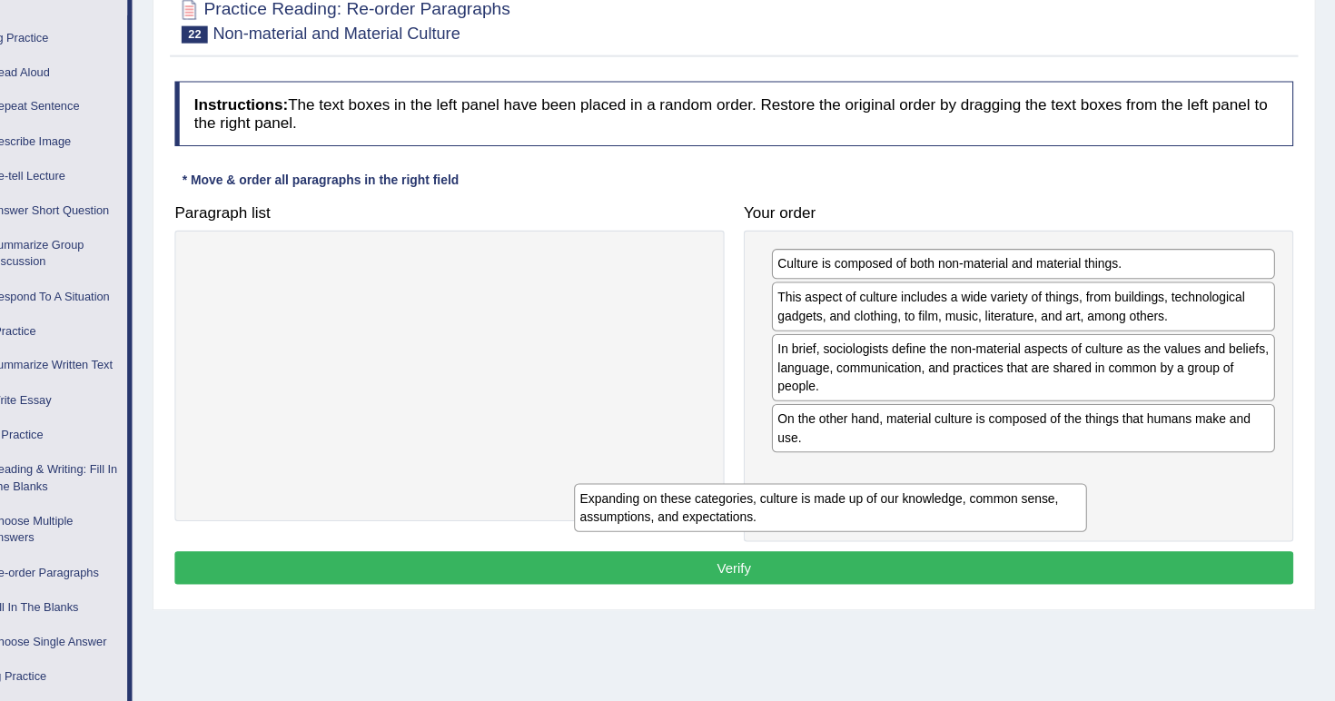
drag, startPoint x: 601, startPoint y: 249, endPoint x: 960, endPoint y: 467, distance: 419.7
click at [960, 484] on div "Expanding on these categories, culture is made up of our knowledge, common sens…" at bounding box center [862, 506] width 480 height 45
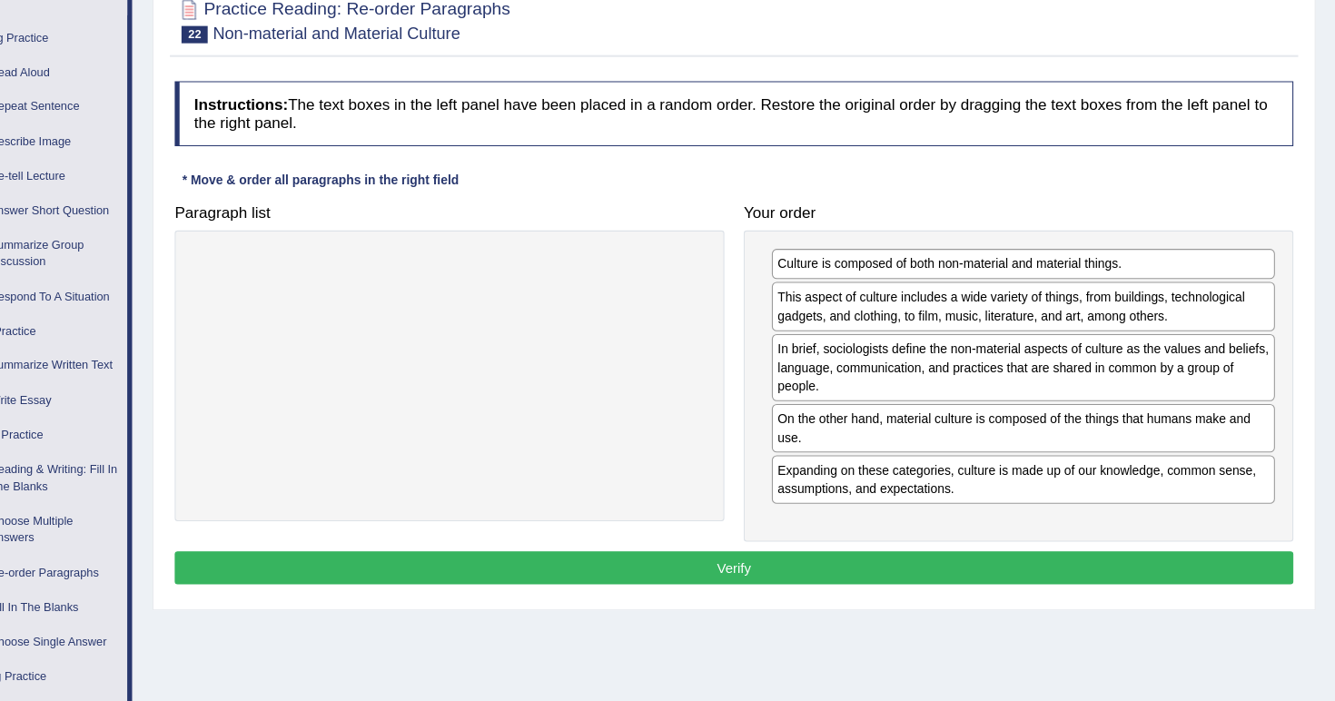
click at [897, 548] on button "Verify" at bounding box center [772, 563] width 1048 height 31
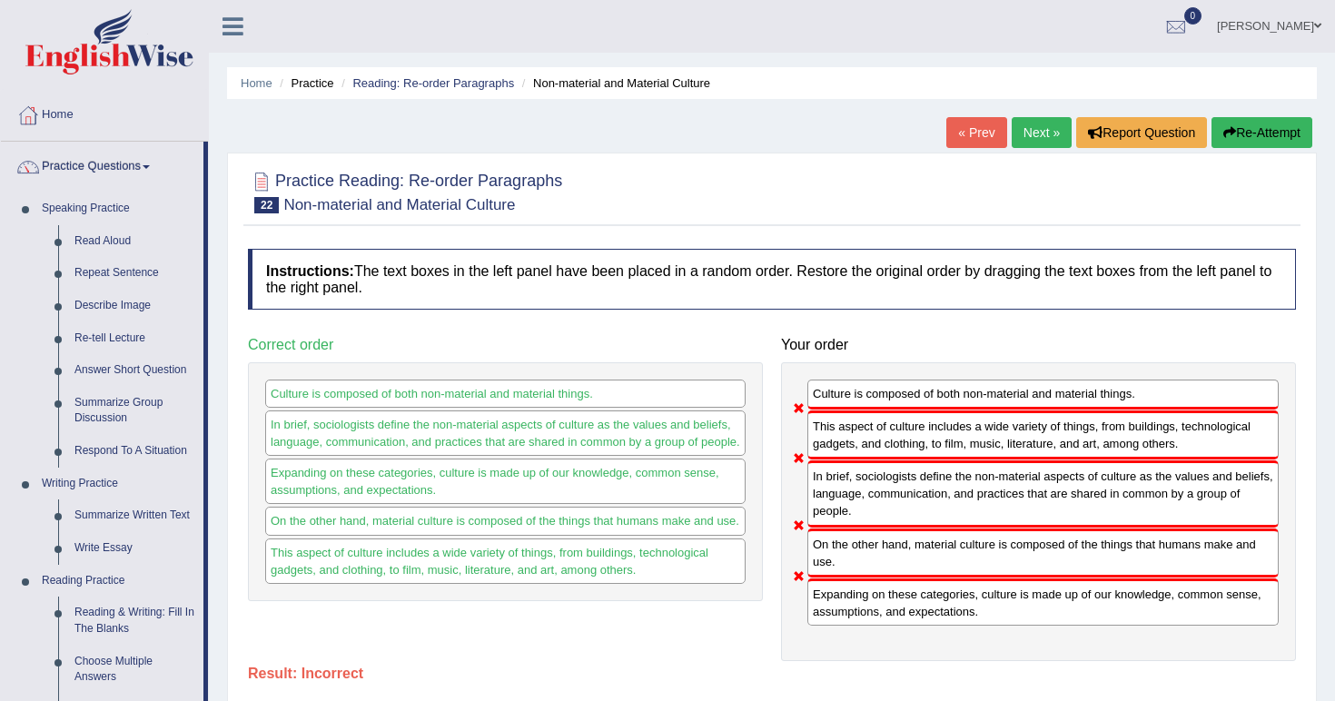
scroll to position [0, 0]
click at [1026, 125] on link "Next »" at bounding box center [1042, 132] width 60 height 31
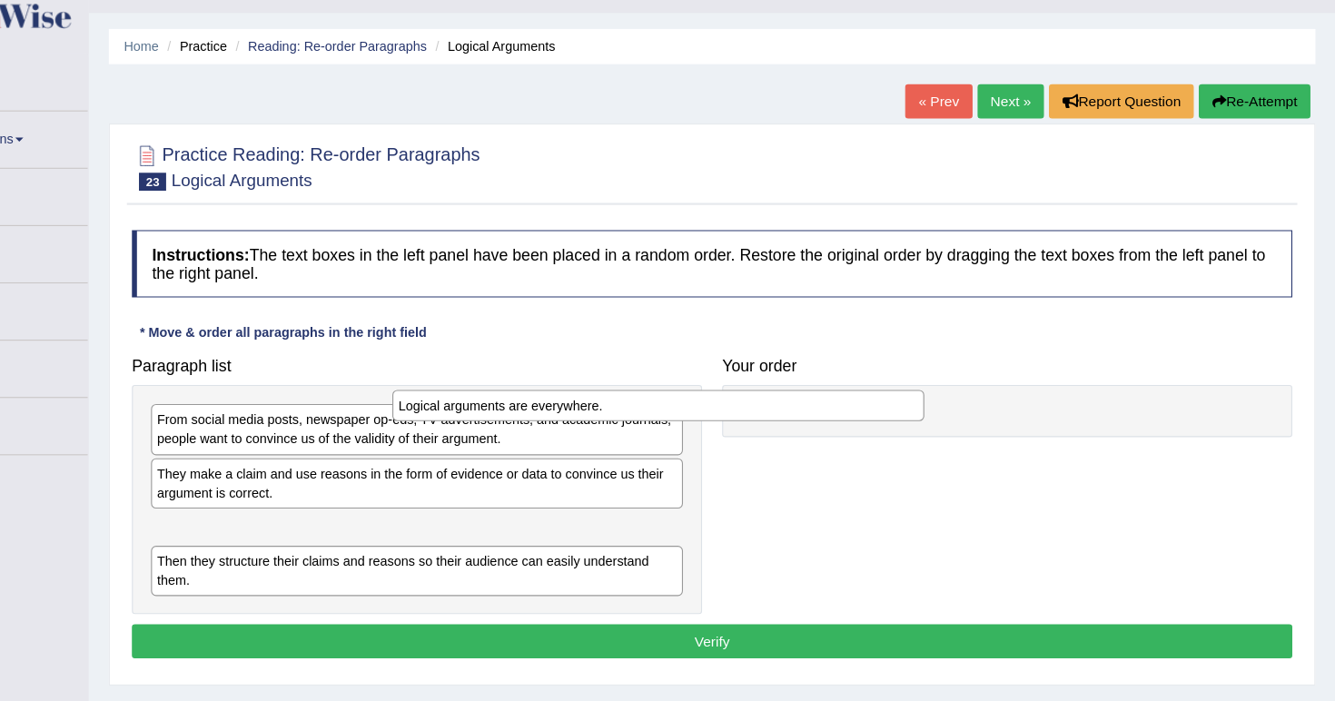
drag, startPoint x: 529, startPoint y: 469, endPoint x: 747, endPoint y: 360, distance: 243.6
click at [747, 393] on div "Logical arguments are everywhere." at bounding box center [723, 407] width 480 height 28
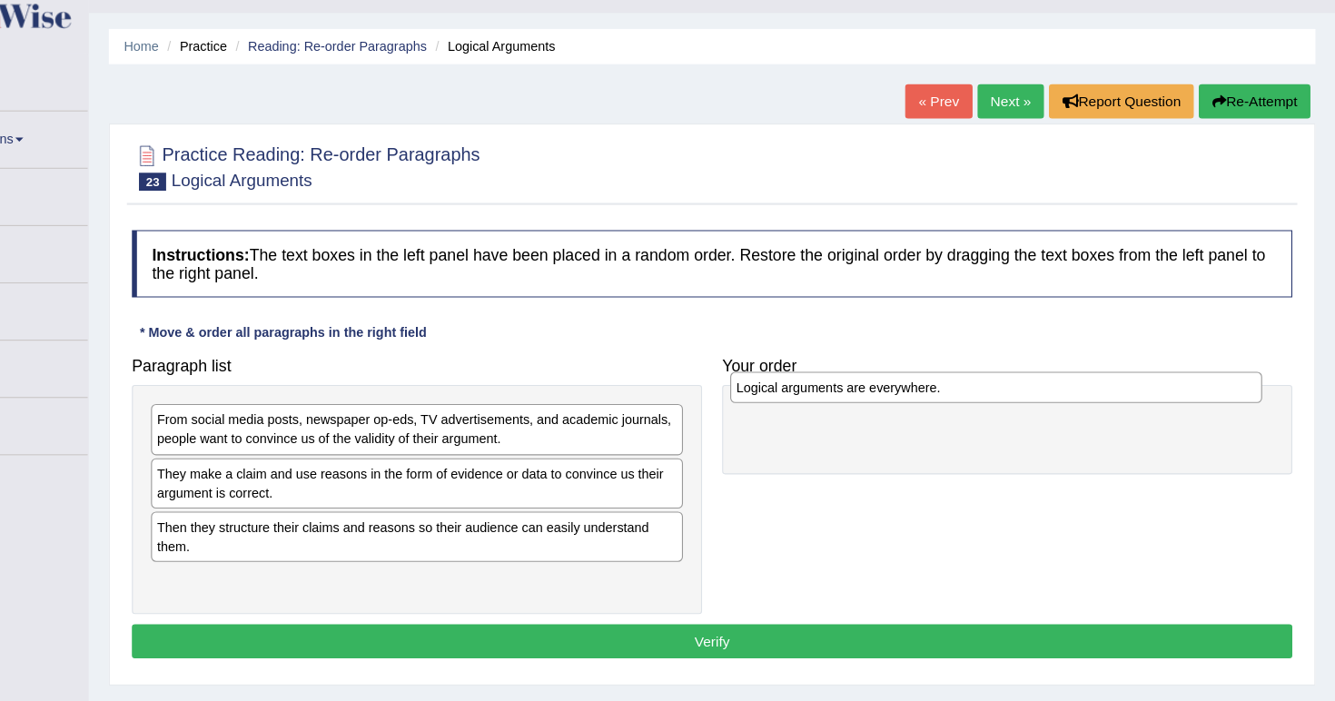
drag, startPoint x: 449, startPoint y: 469, endPoint x: 972, endPoint y: 344, distance: 537.8
click at [972, 377] on div "Logical arguments are everywhere." at bounding box center [1028, 391] width 480 height 28
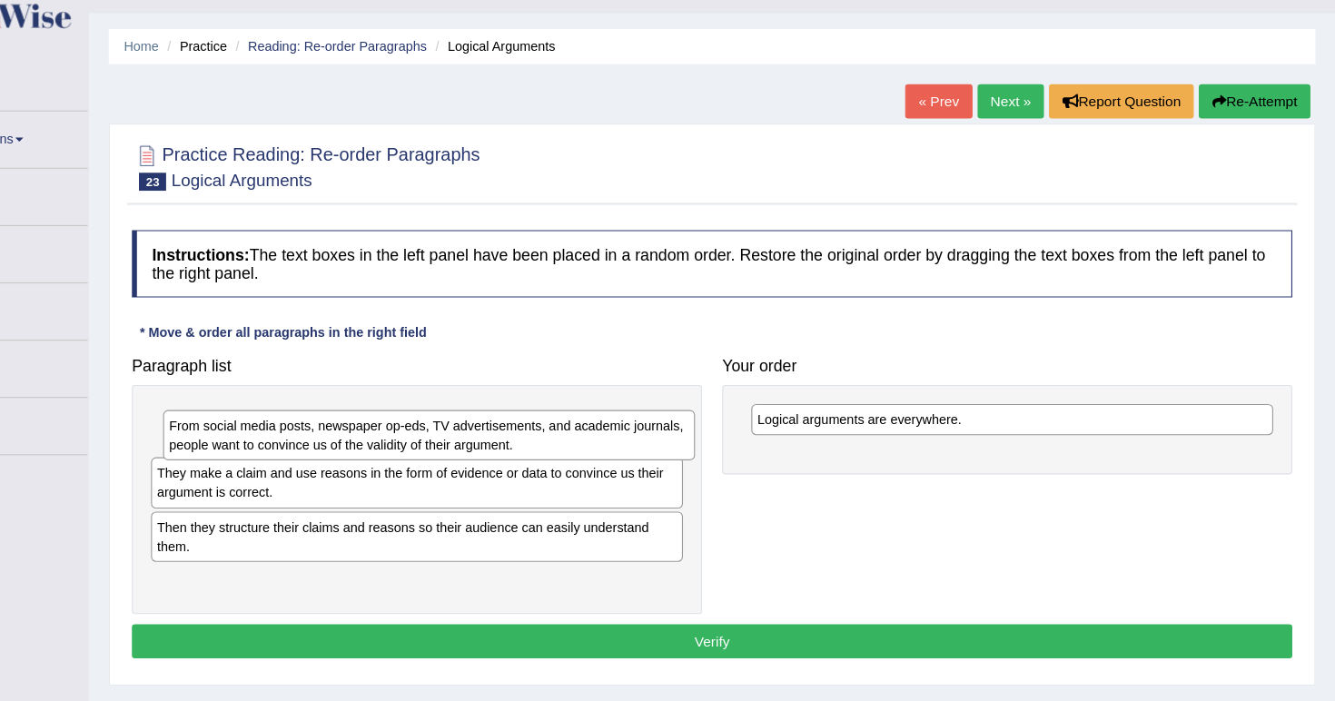
drag, startPoint x: 510, startPoint y: 388, endPoint x: 522, endPoint y: 393, distance: 13.0
click at [522, 411] on div "From social media posts, newspaper op-eds, TV advertisements, and academic jour…" at bounding box center [516, 433] width 480 height 45
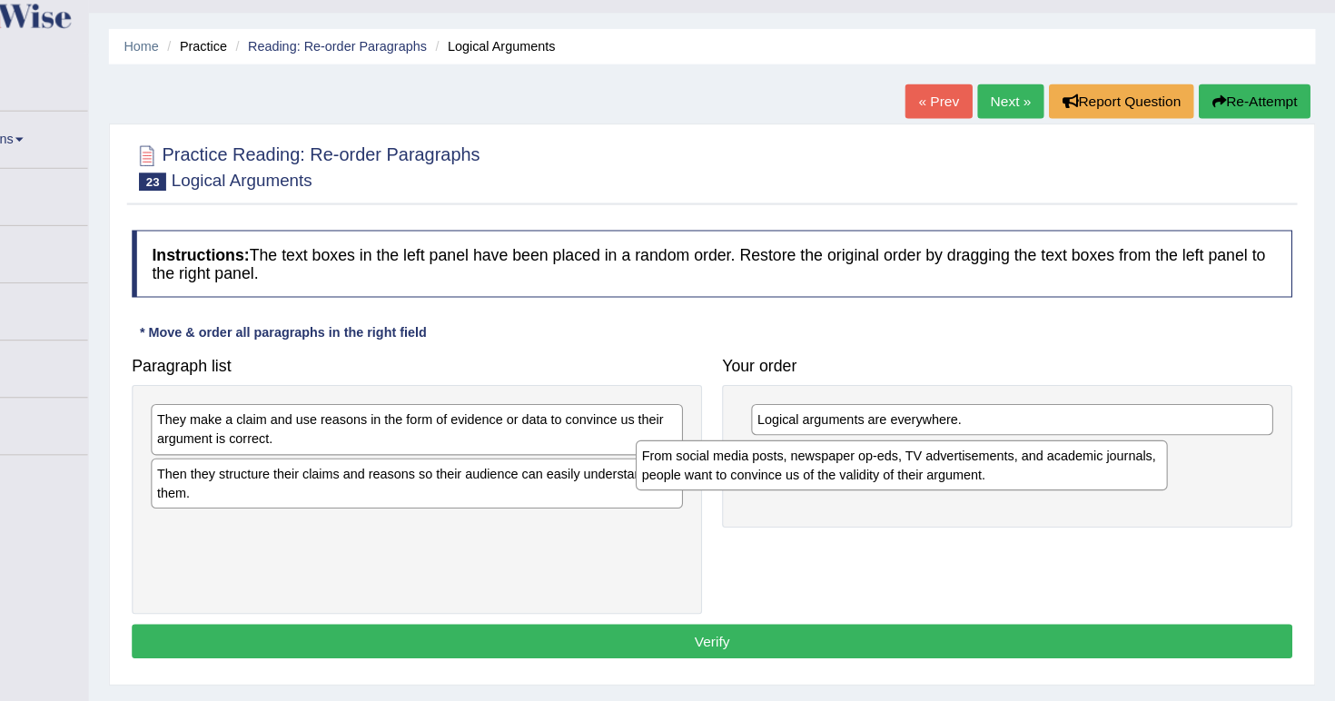
drag, startPoint x: 517, startPoint y: 391, endPoint x: 955, endPoint y: 424, distance: 439.8
click at [955, 439] on div "From social media posts, newspaper op-eds, TV advertisements, and academic jour…" at bounding box center [943, 461] width 480 height 45
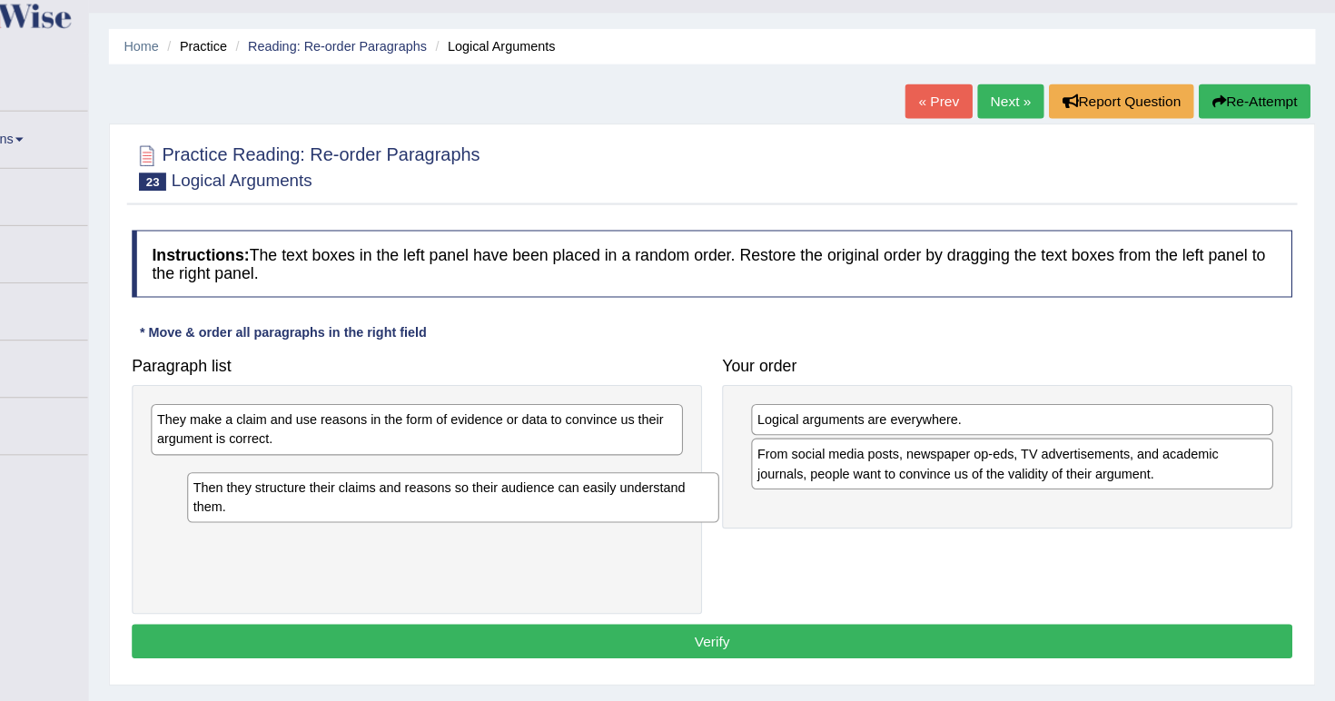
drag, startPoint x: 508, startPoint y: 435, endPoint x: 536, endPoint y: 447, distance: 30.5
click at [537, 468] on div "Then they structure their claims and reasons so their audience can easily under…" at bounding box center [538, 490] width 480 height 45
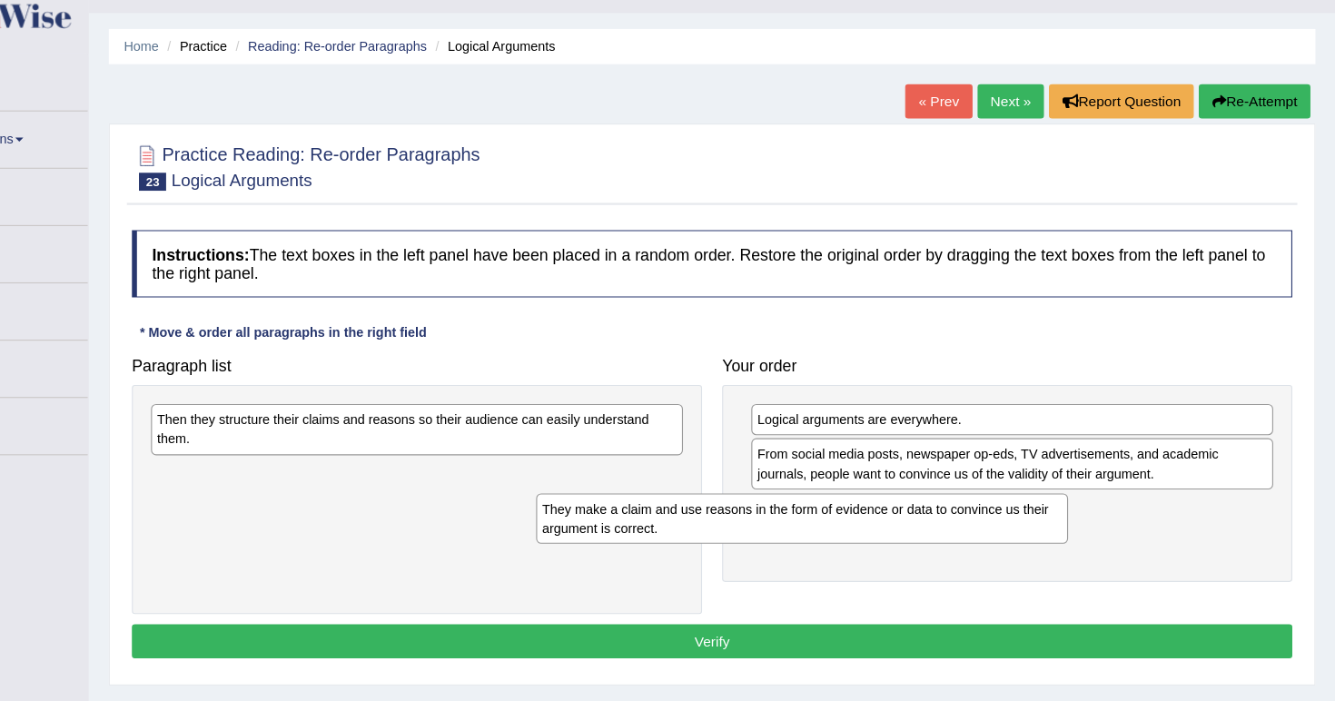
drag, startPoint x: 510, startPoint y: 397, endPoint x: 858, endPoint y: 476, distance: 356.6
click at [858, 487] on div "They make a claim and use reasons in the form of evidence or data to convince u…" at bounding box center [853, 509] width 480 height 45
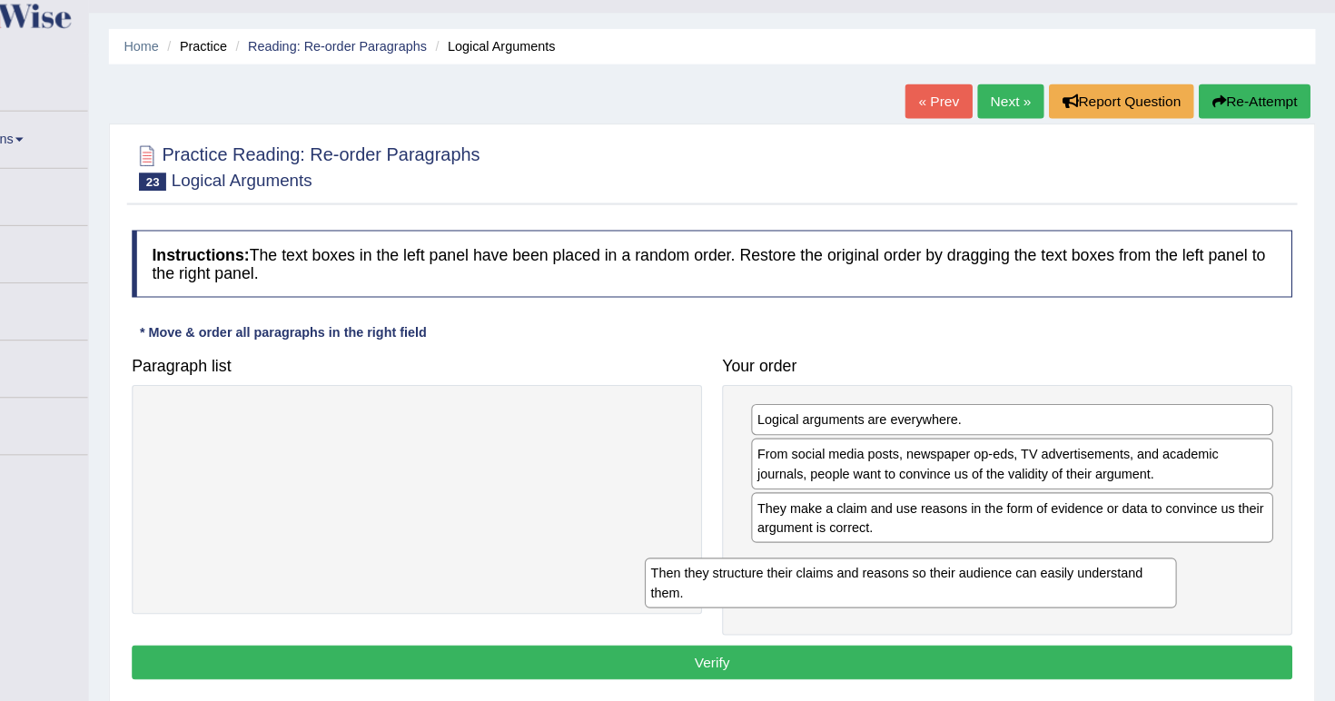
drag, startPoint x: 529, startPoint y: 371, endPoint x: 981, endPoint y: 508, distance: 471.7
click at [981, 545] on div "Then they structure their claims and reasons so their audience can easily under…" at bounding box center [951, 567] width 480 height 45
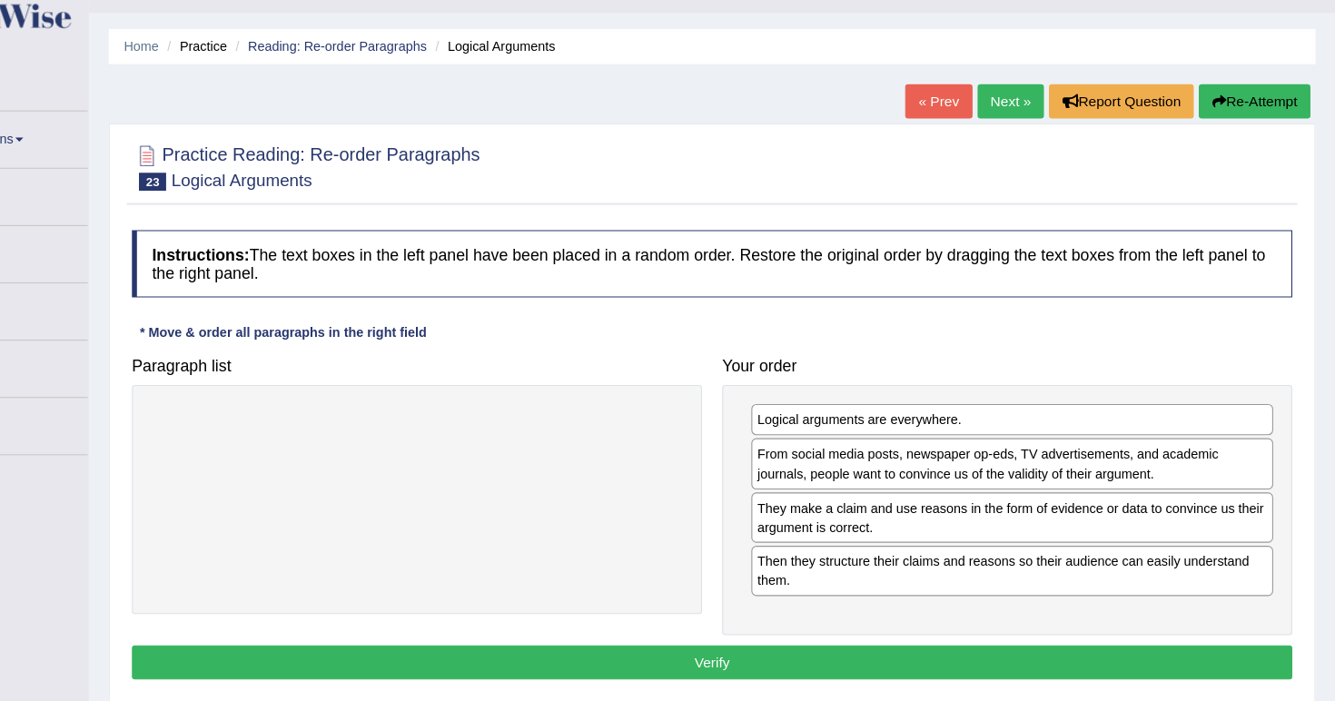
click at [872, 624] on button "Verify" at bounding box center [772, 639] width 1048 height 31
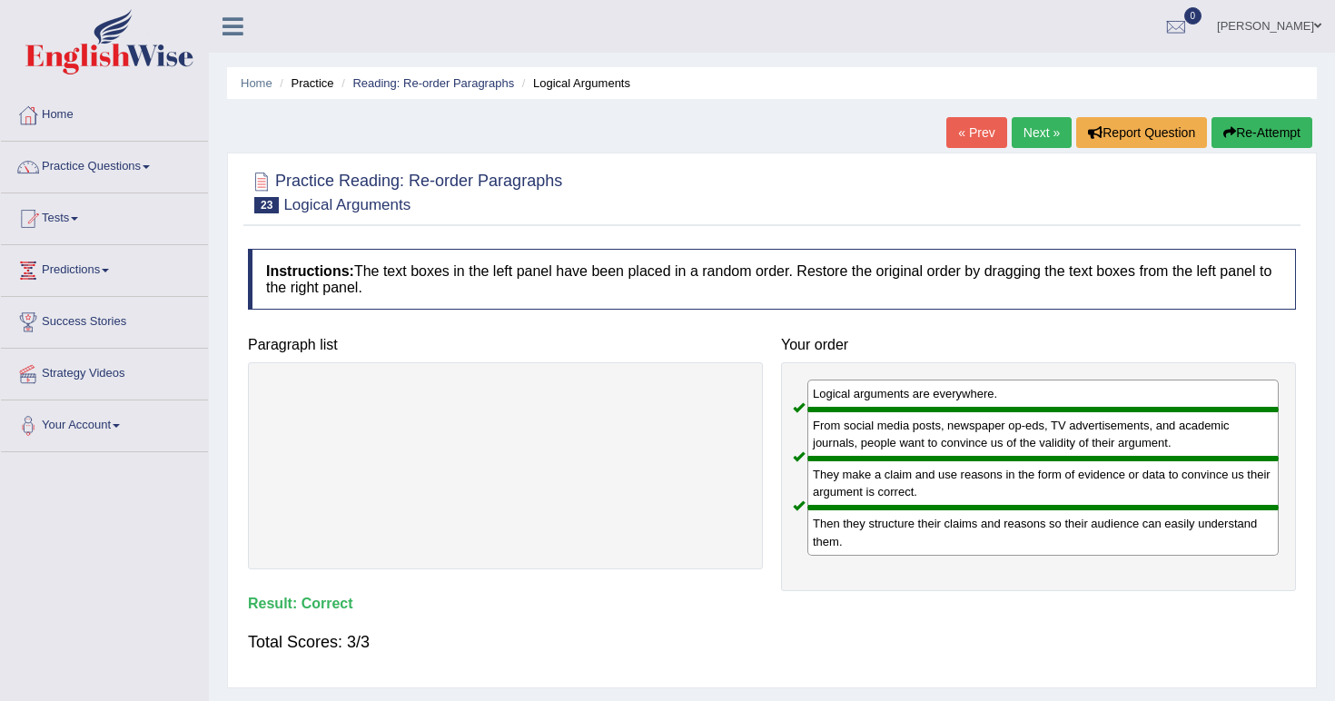
click at [1028, 136] on link "Next »" at bounding box center [1042, 132] width 60 height 31
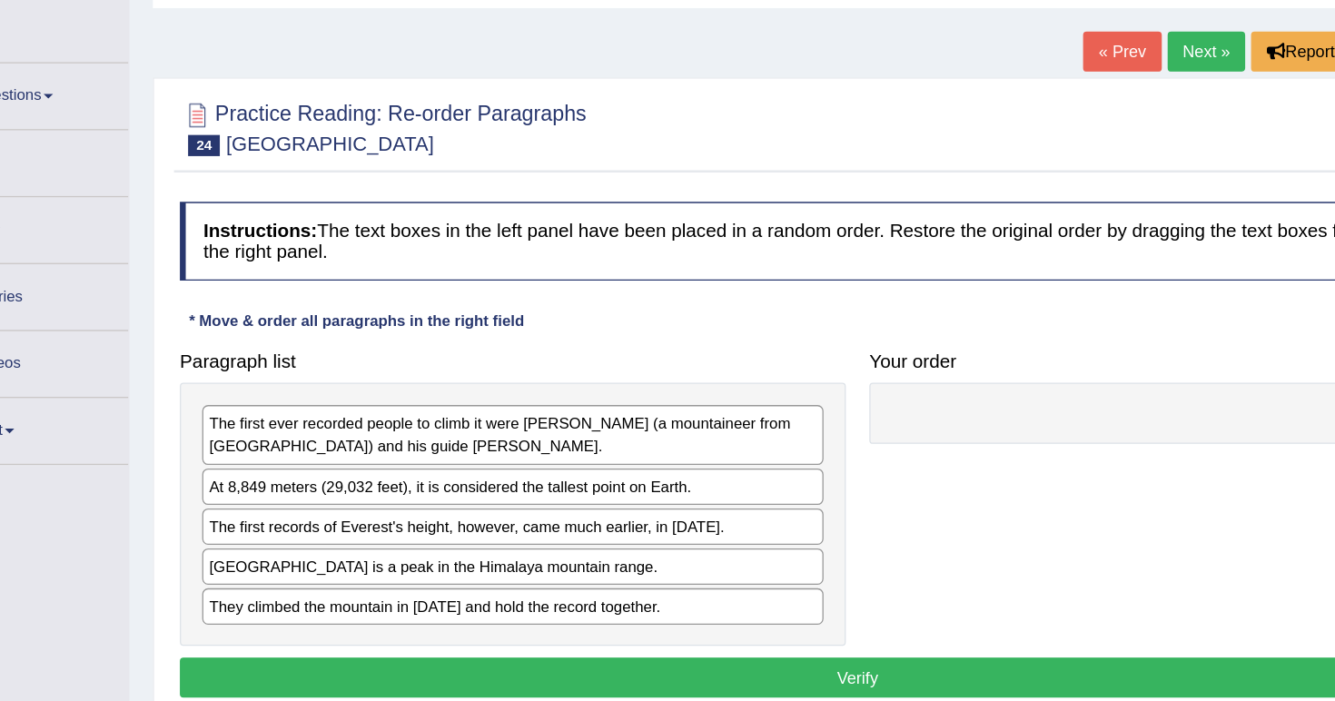
click at [459, 517] on div "[GEOGRAPHIC_DATA] is a peak in the Himalaya mountain range." at bounding box center [505, 531] width 480 height 28
drag, startPoint x: 478, startPoint y: 439, endPoint x: 489, endPoint y: 439, distance: 11.8
click at [478, 517] on div "[GEOGRAPHIC_DATA] is a peak in the Himalaya mountain range." at bounding box center [505, 531] width 480 height 28
click at [511, 517] on div "[GEOGRAPHIC_DATA] is a peak in the Himalaya mountain range." at bounding box center [505, 531] width 480 height 28
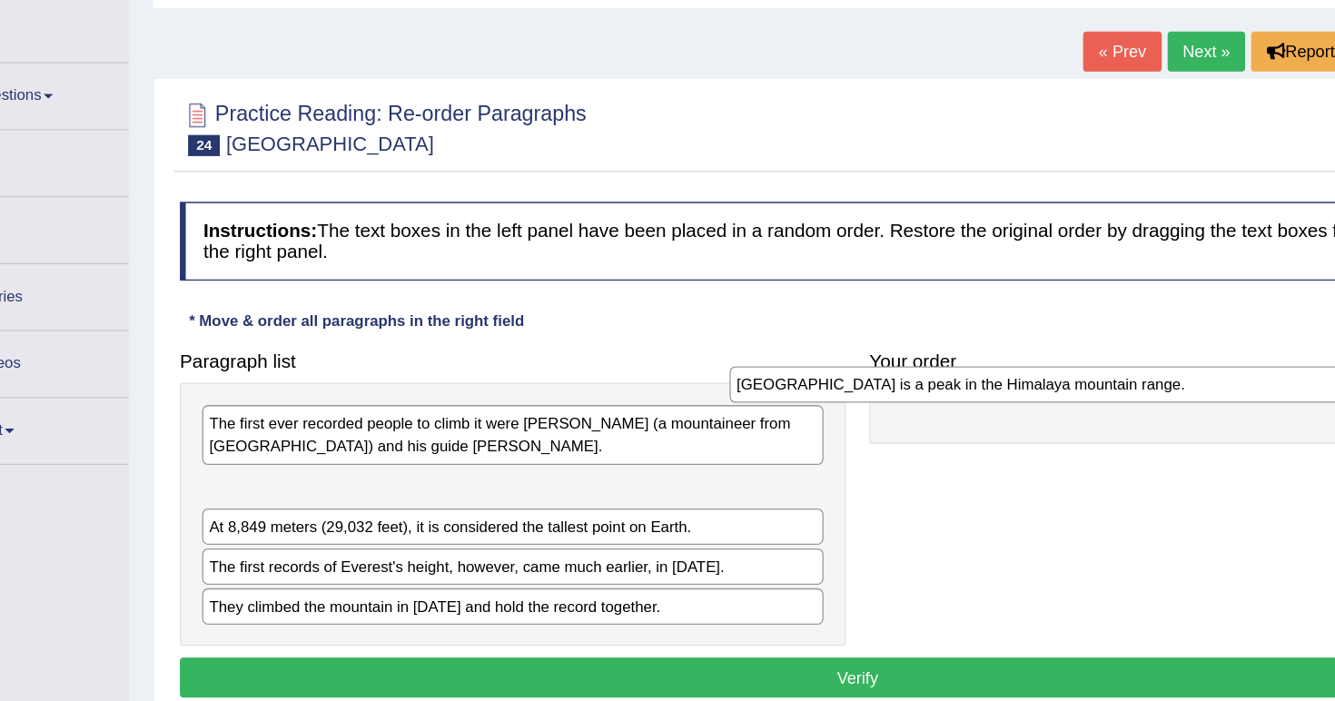
drag, startPoint x: 511, startPoint y: 433, endPoint x: 919, endPoint y: 293, distance: 431.0
click at [919, 376] on div "[GEOGRAPHIC_DATA] is a peak in the Himalaya mountain range." at bounding box center [913, 390] width 480 height 28
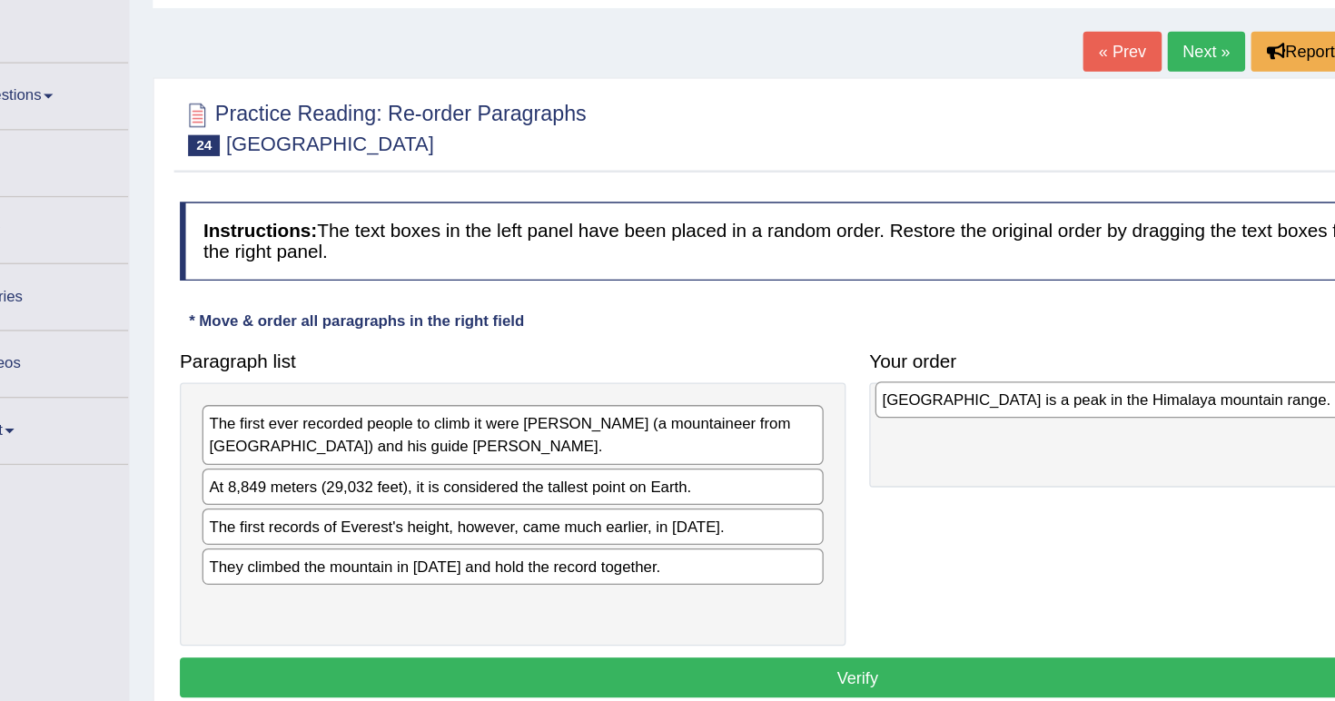
drag, startPoint x: 509, startPoint y: 368, endPoint x: 1031, endPoint y: 302, distance: 525.3
click at [1031, 388] on div "[GEOGRAPHIC_DATA] is a peak in the Himalaya mountain range." at bounding box center [1025, 402] width 480 height 28
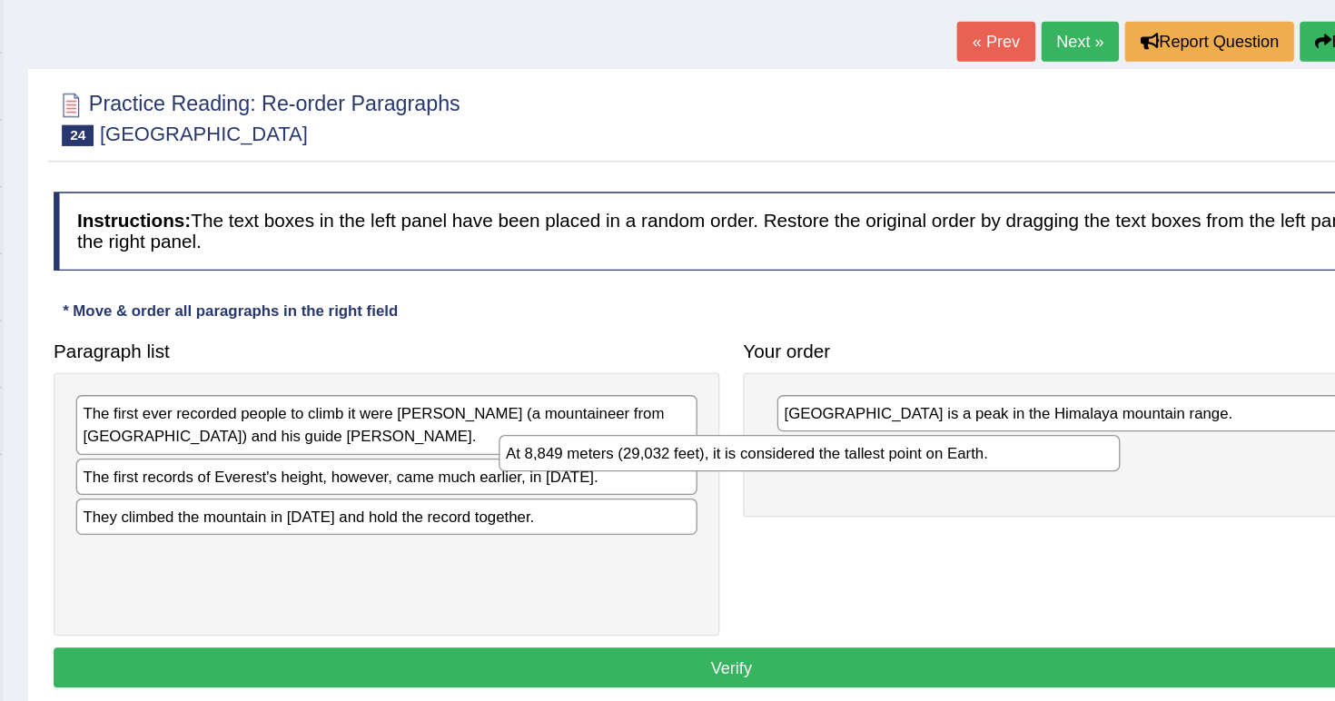
drag, startPoint x: 505, startPoint y: 368, endPoint x: 833, endPoint y: 350, distance: 328.2
click at [833, 437] on div "At 8,849 meters (29,032 feet), it is considered the tallest point on Earth." at bounding box center [832, 451] width 480 height 28
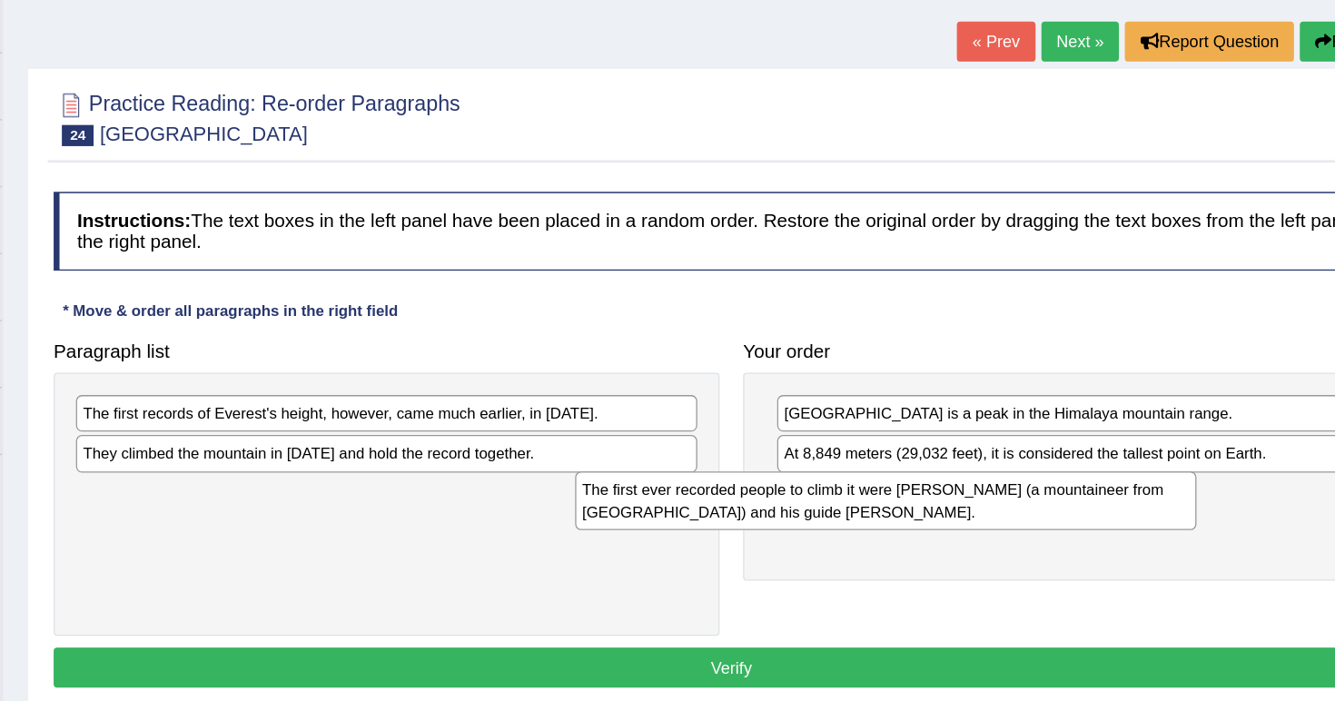
drag, startPoint x: 404, startPoint y: 309, endPoint x: 788, endPoint y: 368, distance: 388.6
click at [788, 465] on div "The first ever recorded people to climb it were [PERSON_NAME] (a mountaineer fr…" at bounding box center [891, 487] width 480 height 45
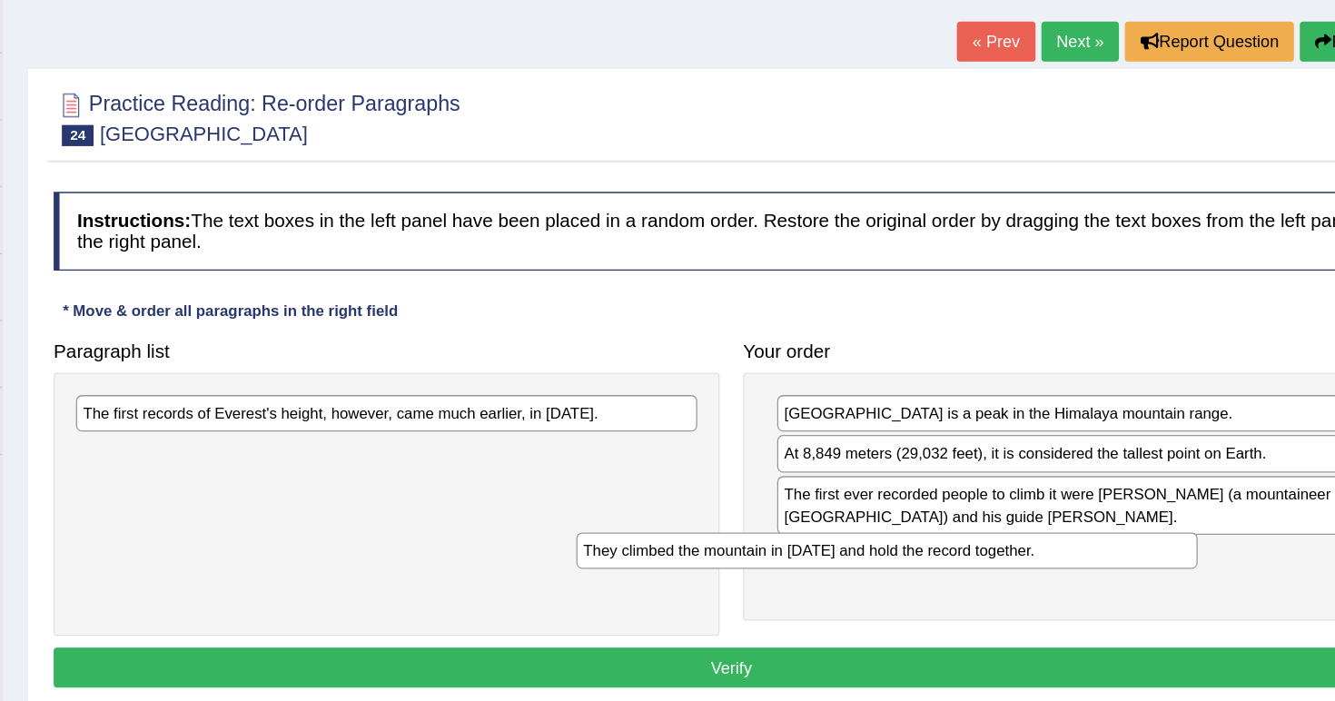
drag, startPoint x: 509, startPoint y: 349, endPoint x: 894, endPoint y: 424, distance: 392.3
click at [894, 512] on div "They climbed the mountain in [DATE] and hold the record together." at bounding box center [892, 526] width 480 height 28
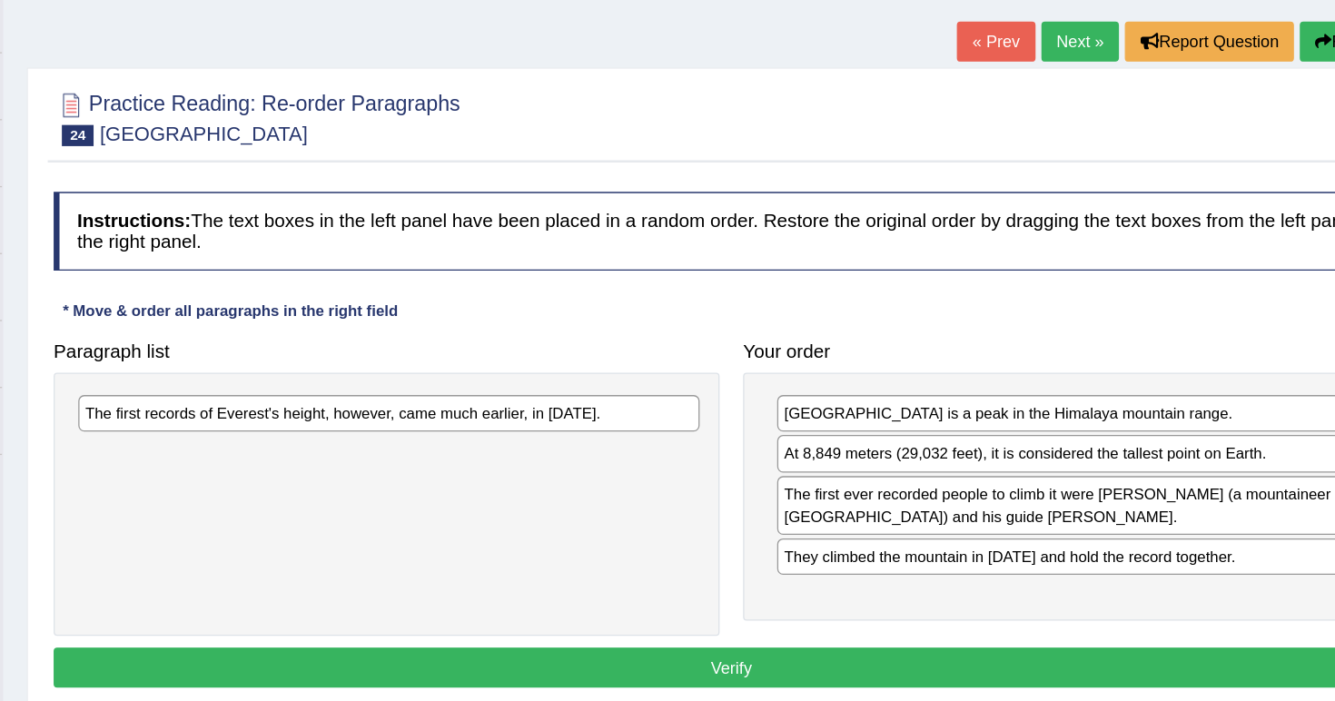
drag, startPoint x: 479, startPoint y: 317, endPoint x: 601, endPoint y: 355, distance: 127.5
click at [501, 406] on div "The first records of Everest's height, however, came much earlier, in [DATE]." at bounding box center [507, 420] width 480 height 28
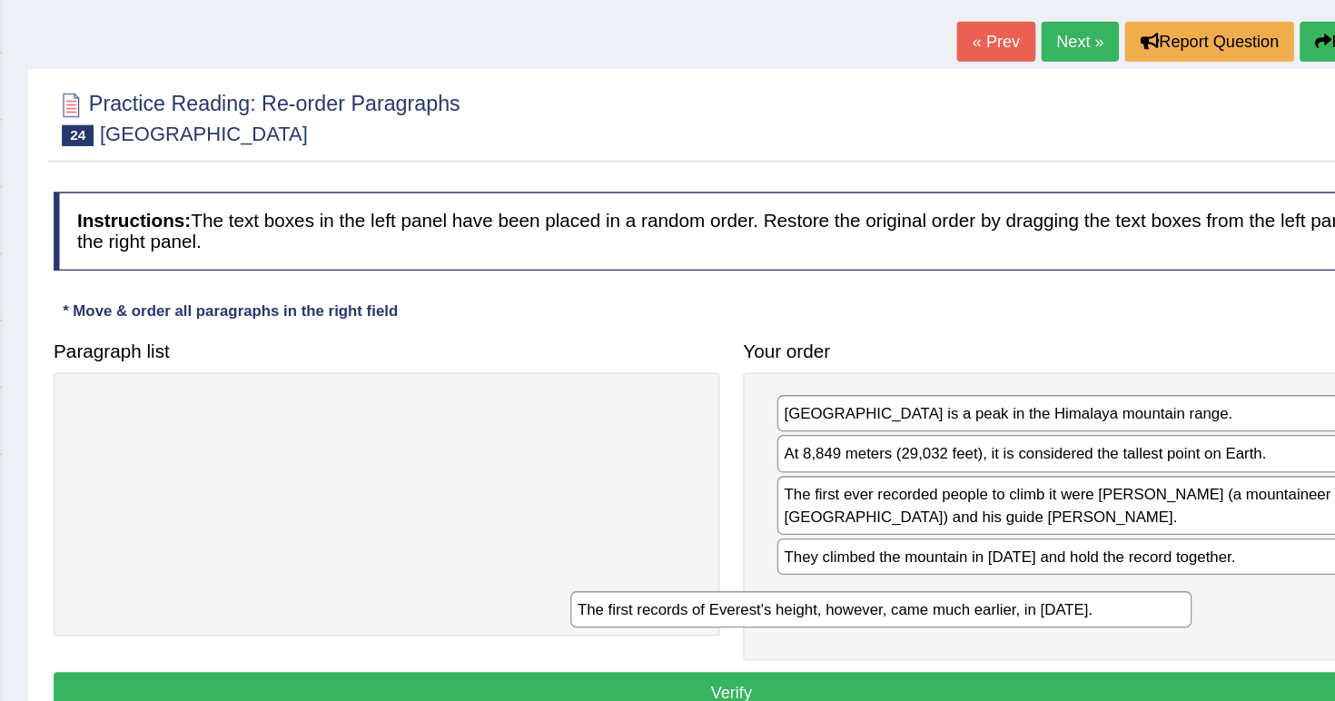
drag, startPoint x: 465, startPoint y: 311, endPoint x: 847, endPoint y: 462, distance: 411.3
click at [847, 558] on div "The first records of Everest's height, however, came much earlier, in [DATE]." at bounding box center [887, 572] width 480 height 28
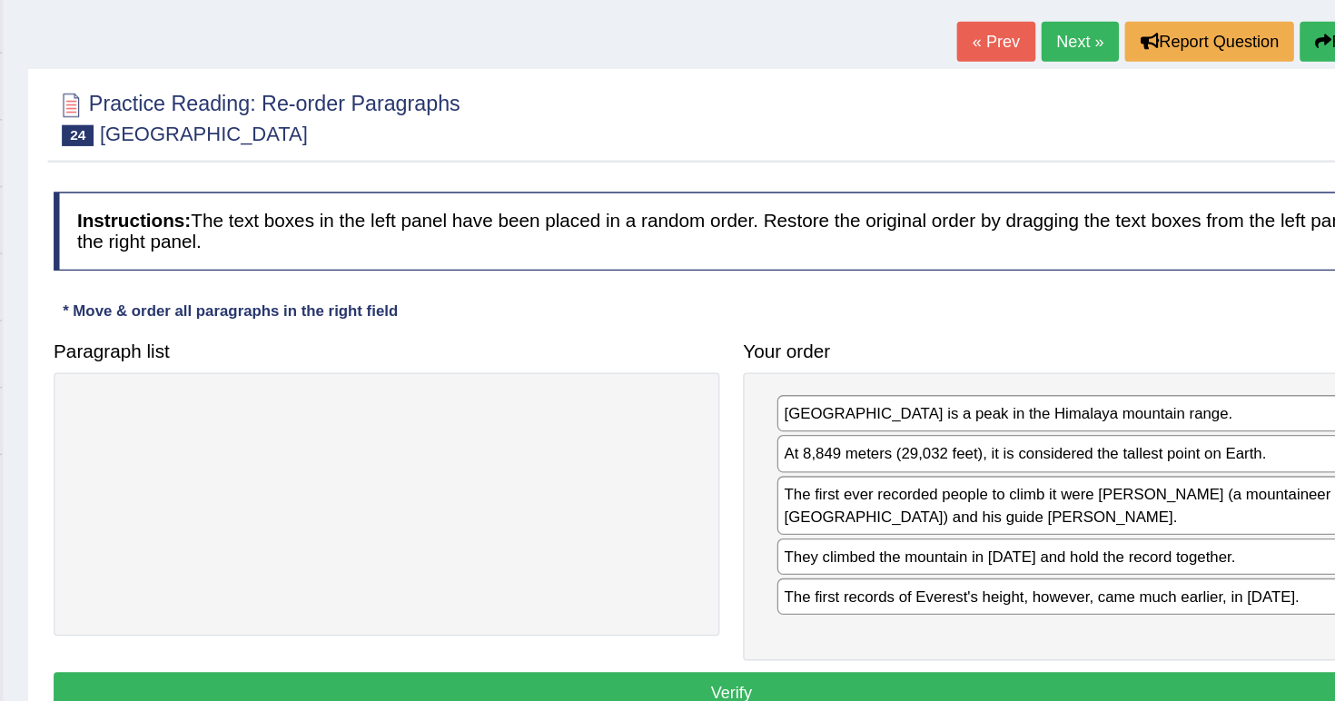
click at [817, 620] on button "Verify" at bounding box center [772, 635] width 1048 height 31
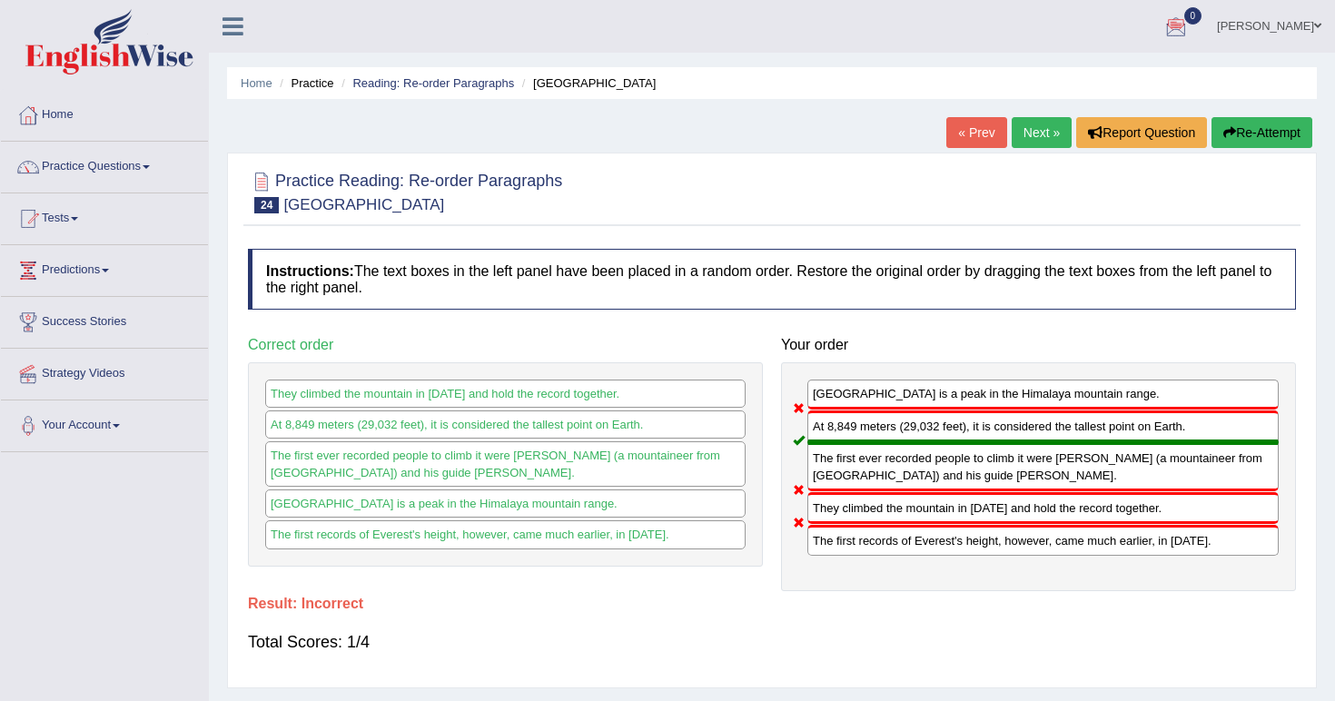
click at [1026, 133] on link "Next »" at bounding box center [1042, 132] width 60 height 31
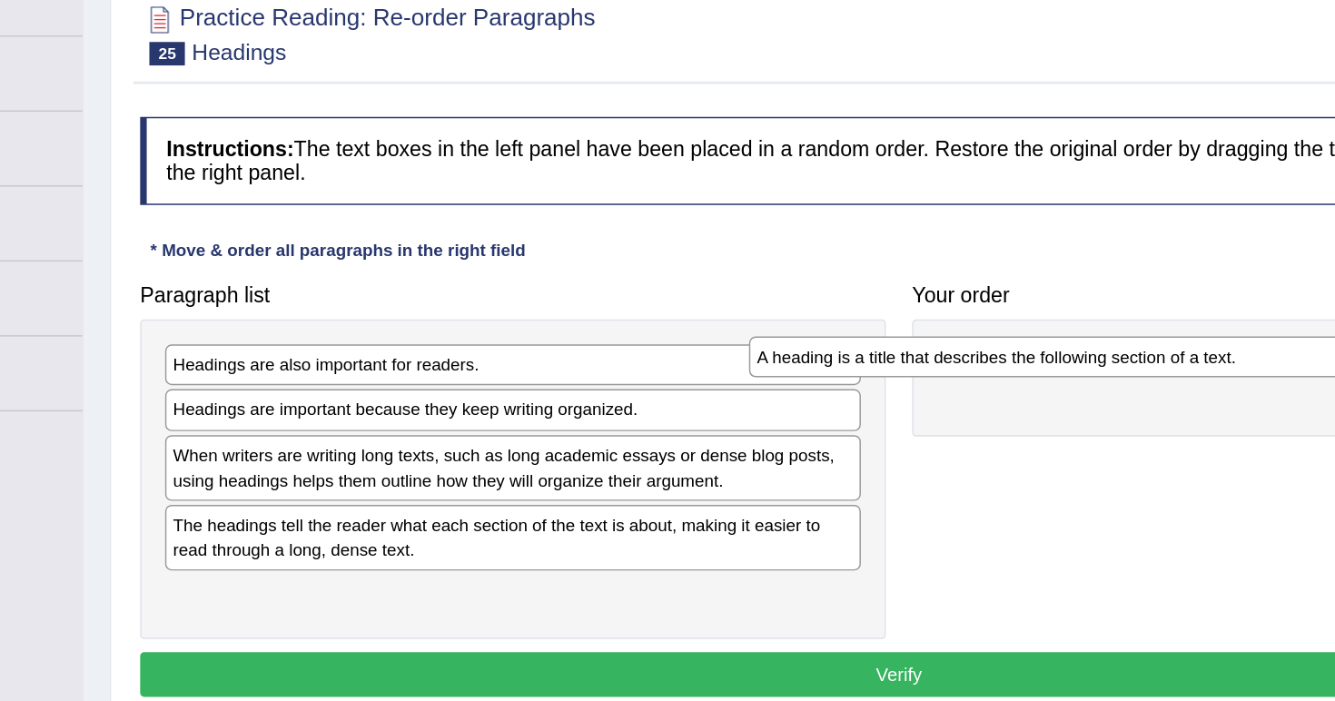
drag, startPoint x: 429, startPoint y: 280, endPoint x: 826, endPoint y: 228, distance: 401.1
click at [826, 400] on div "A heading is a title that describes the following section of a text." at bounding box center [908, 414] width 480 height 28
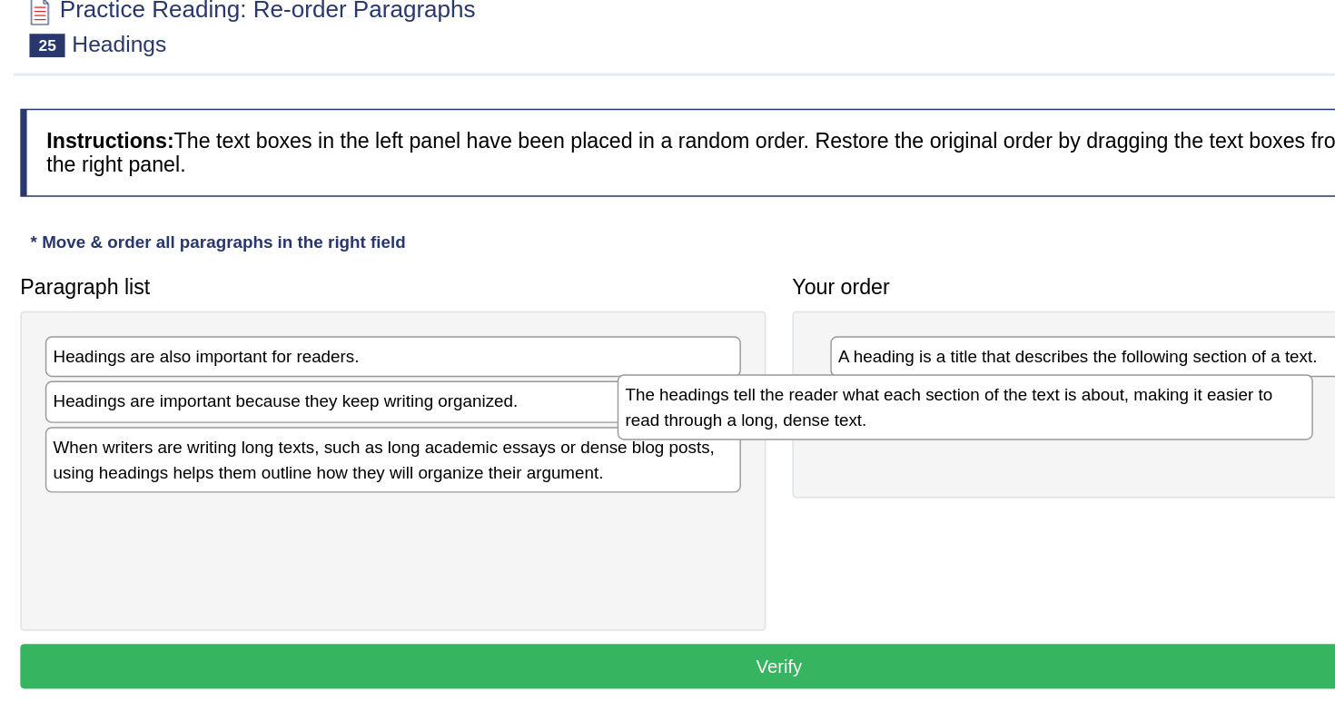
drag, startPoint x: 372, startPoint y: 364, endPoint x: 775, endPoint y: 280, distance: 411.9
click at [775, 432] on div "The headings tell the reader what each section of the text is about, making it …" at bounding box center [900, 454] width 480 height 45
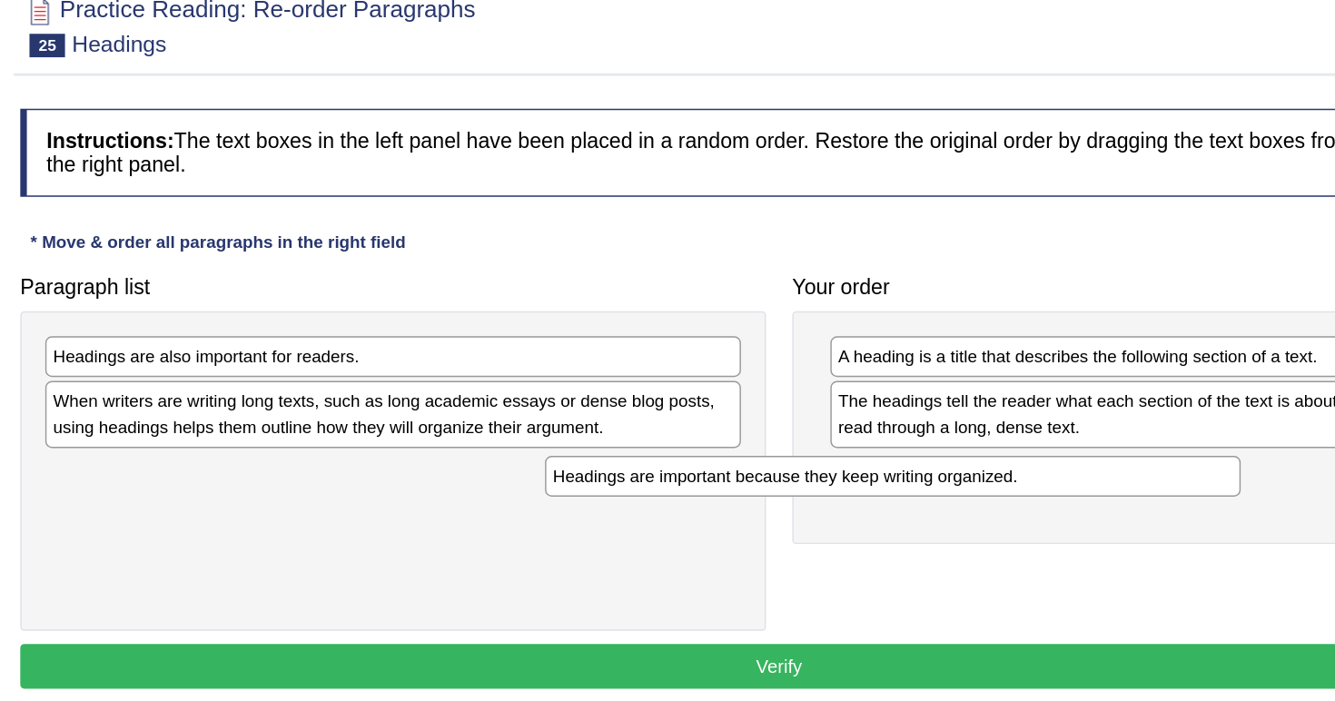
drag, startPoint x: 417, startPoint y: 273, endPoint x: 777, endPoint y: 317, distance: 363.1
click at [777, 489] on div "Headings are important because they keep writing organized." at bounding box center [850, 503] width 480 height 28
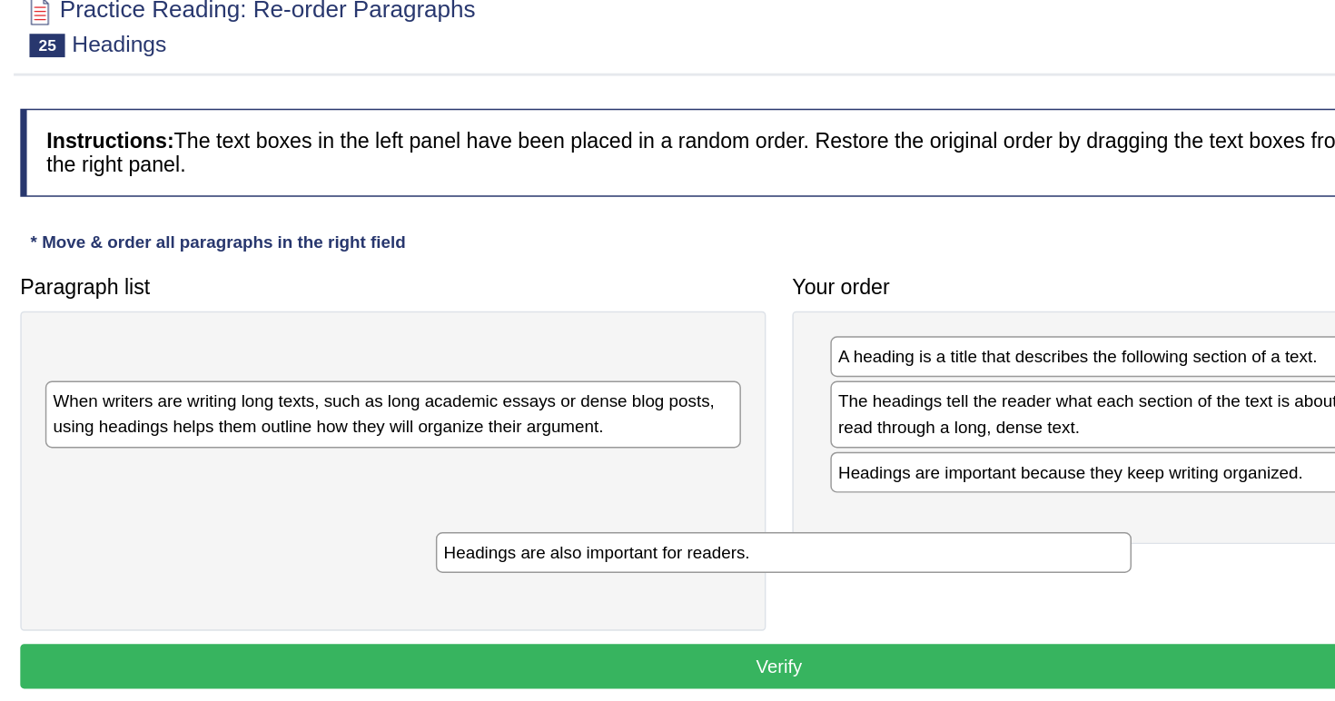
drag, startPoint x: 499, startPoint y: 252, endPoint x: 770, endPoint y: 372, distance: 296.3
click at [772, 541] on div "Headings are also important for readers." at bounding box center [775, 555] width 480 height 28
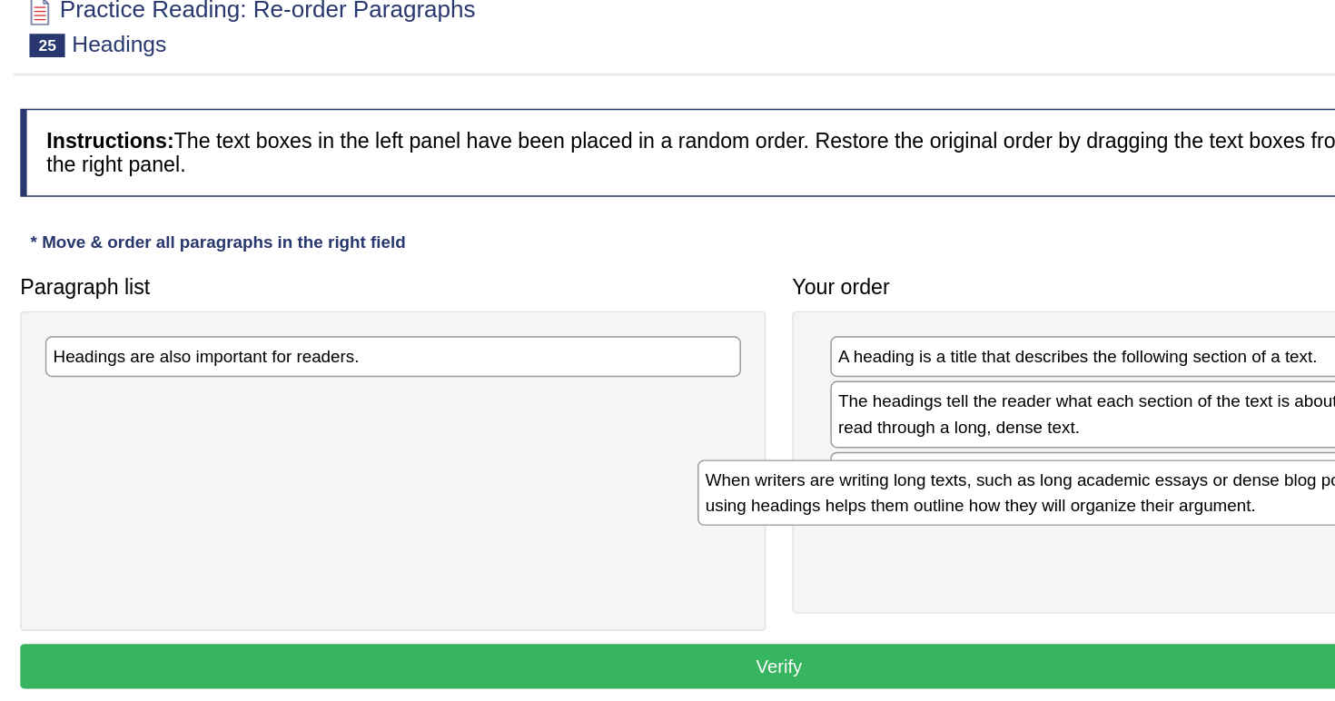
drag, startPoint x: 447, startPoint y: 286, endPoint x: 897, endPoint y: 348, distance: 454.6
click at [897, 491] on div "When writers are writing long texts, such as long academic essays or dense blog…" at bounding box center [956, 513] width 480 height 45
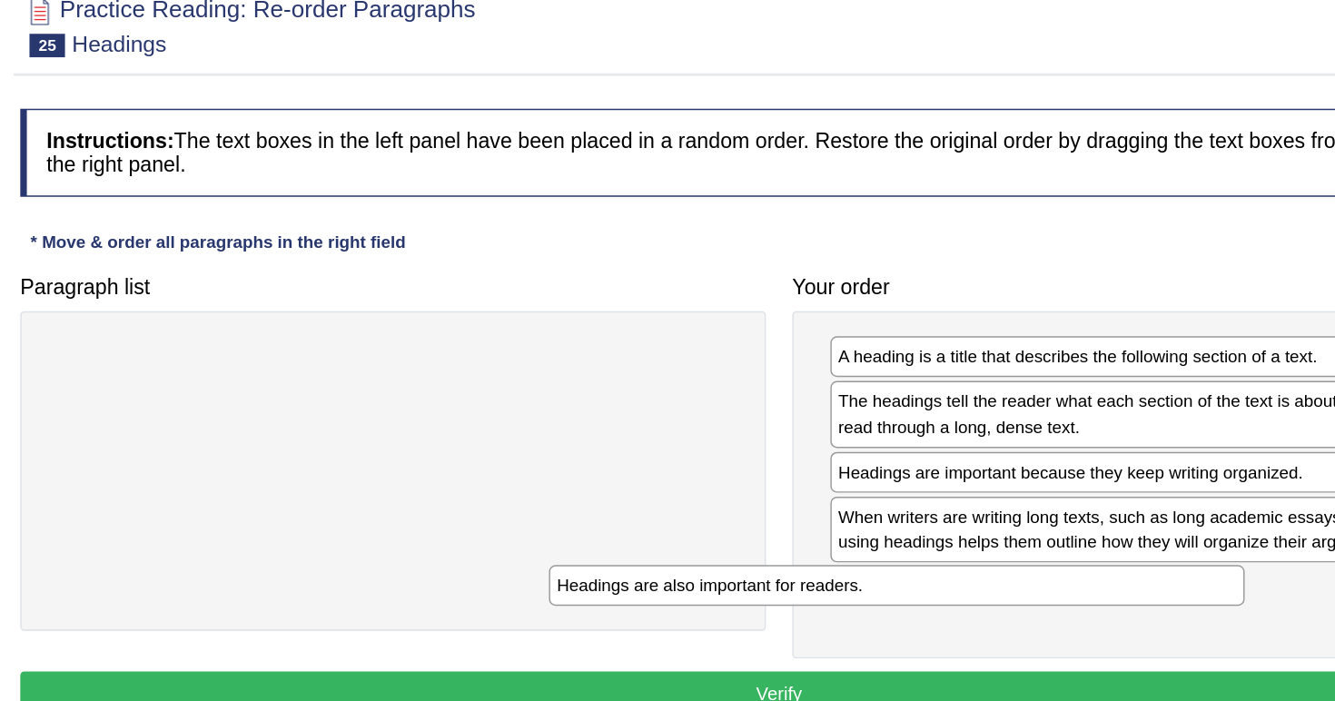
drag, startPoint x: 498, startPoint y: 243, endPoint x: 886, endPoint y: 406, distance: 421.2
click at [886, 564] on div "Headings are also important for readers." at bounding box center [853, 578] width 480 height 28
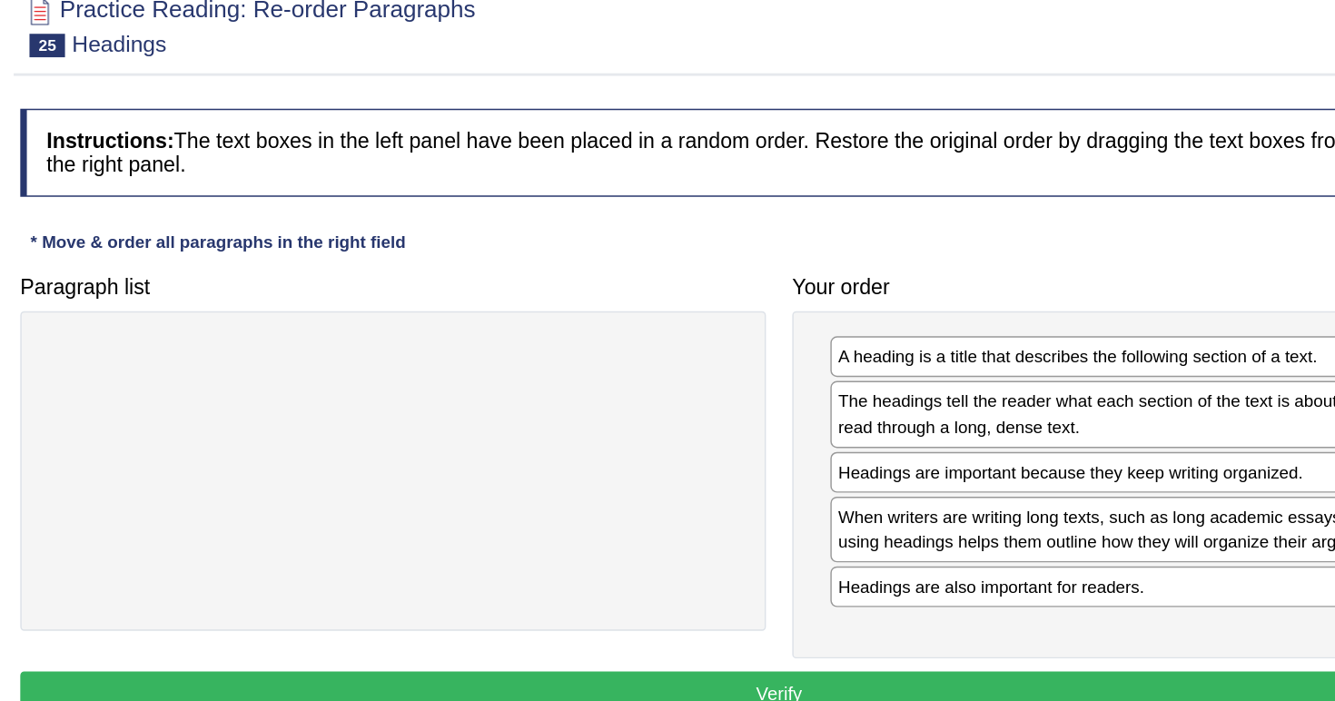
click at [794, 637] on button "Verify" at bounding box center [772, 652] width 1048 height 31
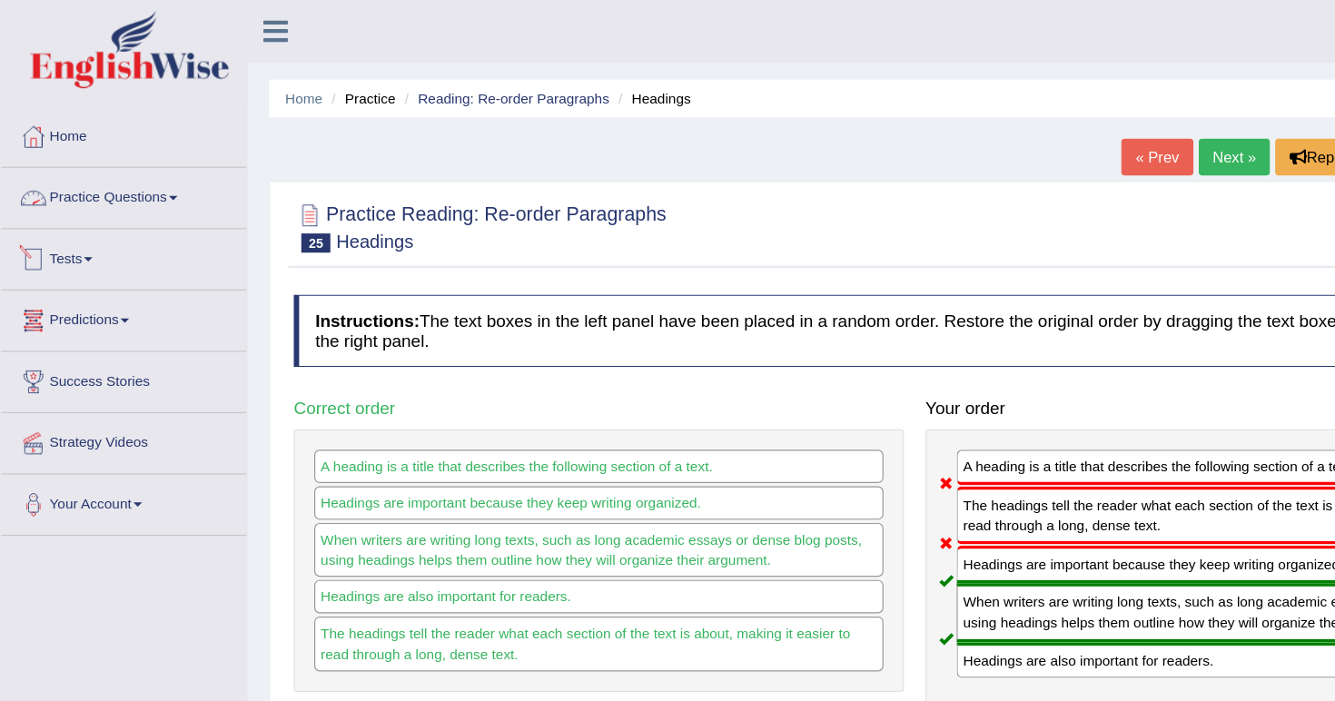
click at [123, 157] on link "Practice Questions" at bounding box center [104, 164] width 207 height 45
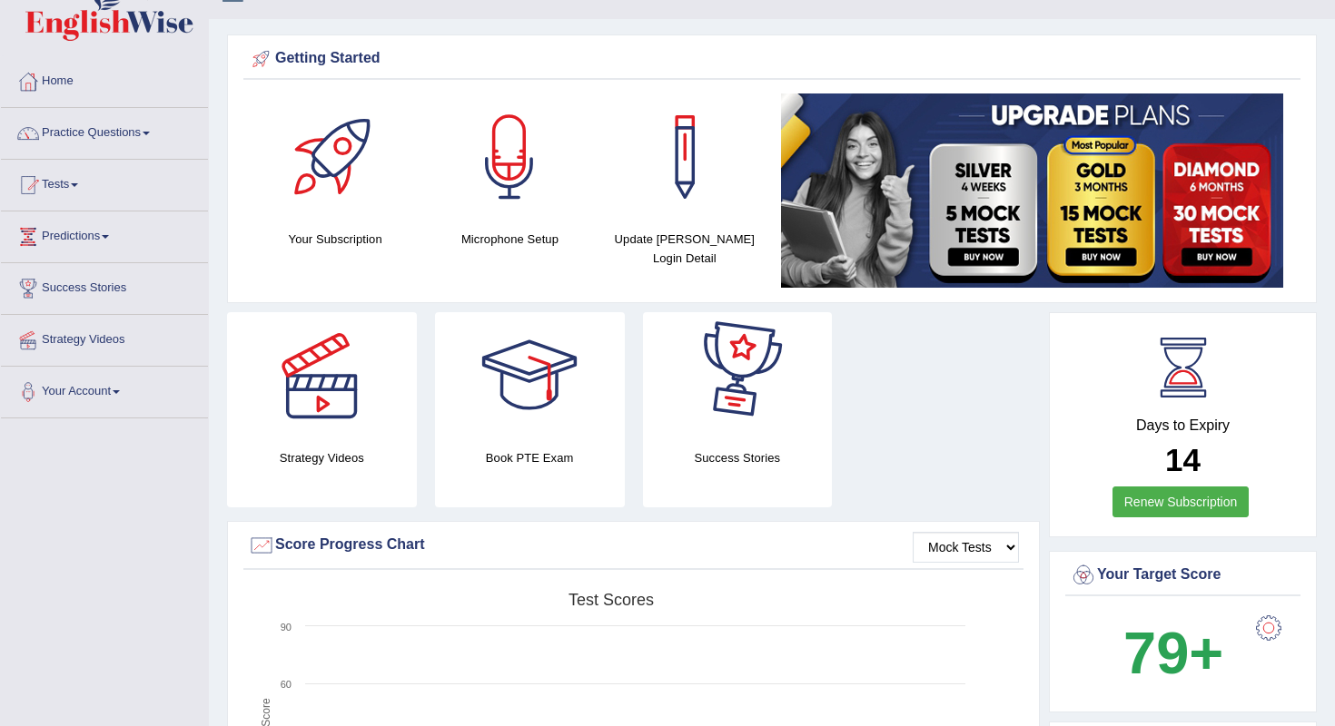
scroll to position [35, 0]
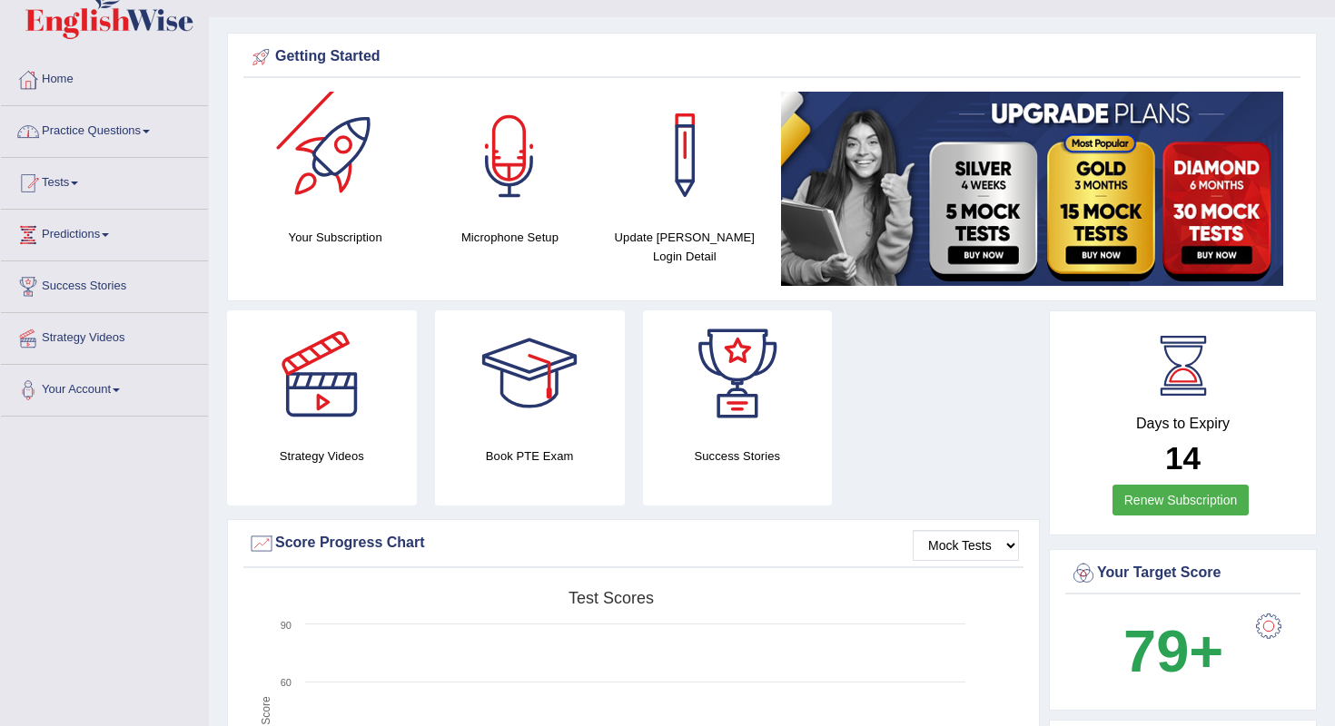
click at [119, 127] on link "Practice Questions" at bounding box center [104, 128] width 207 height 45
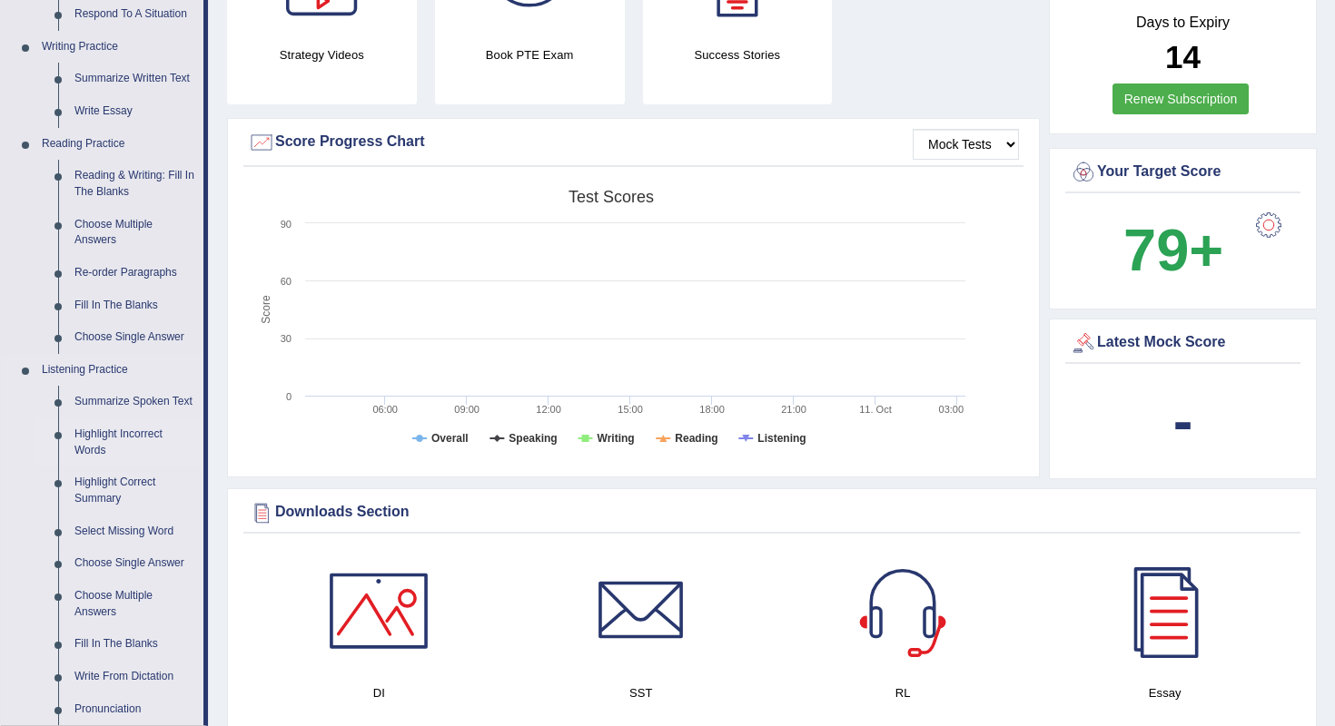
scroll to position [486, 0]
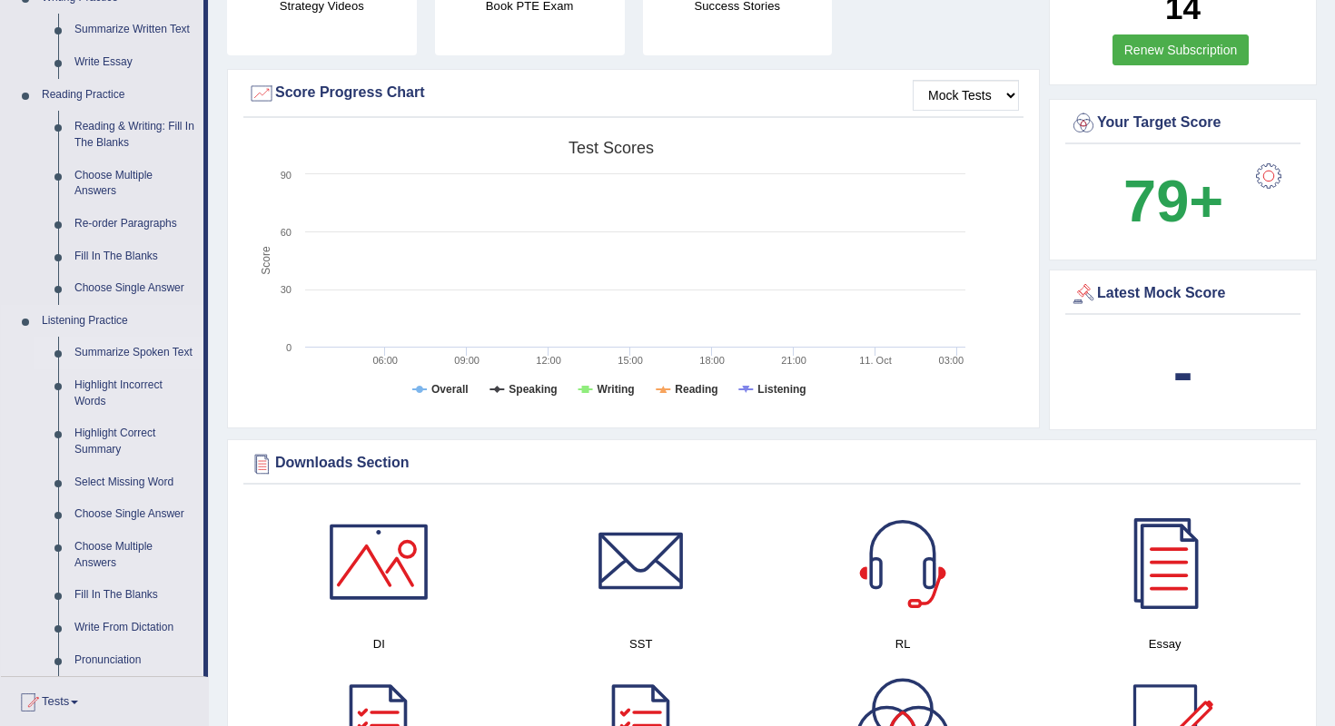
click at [97, 340] on link "Summarize Spoken Text" at bounding box center [134, 353] width 137 height 33
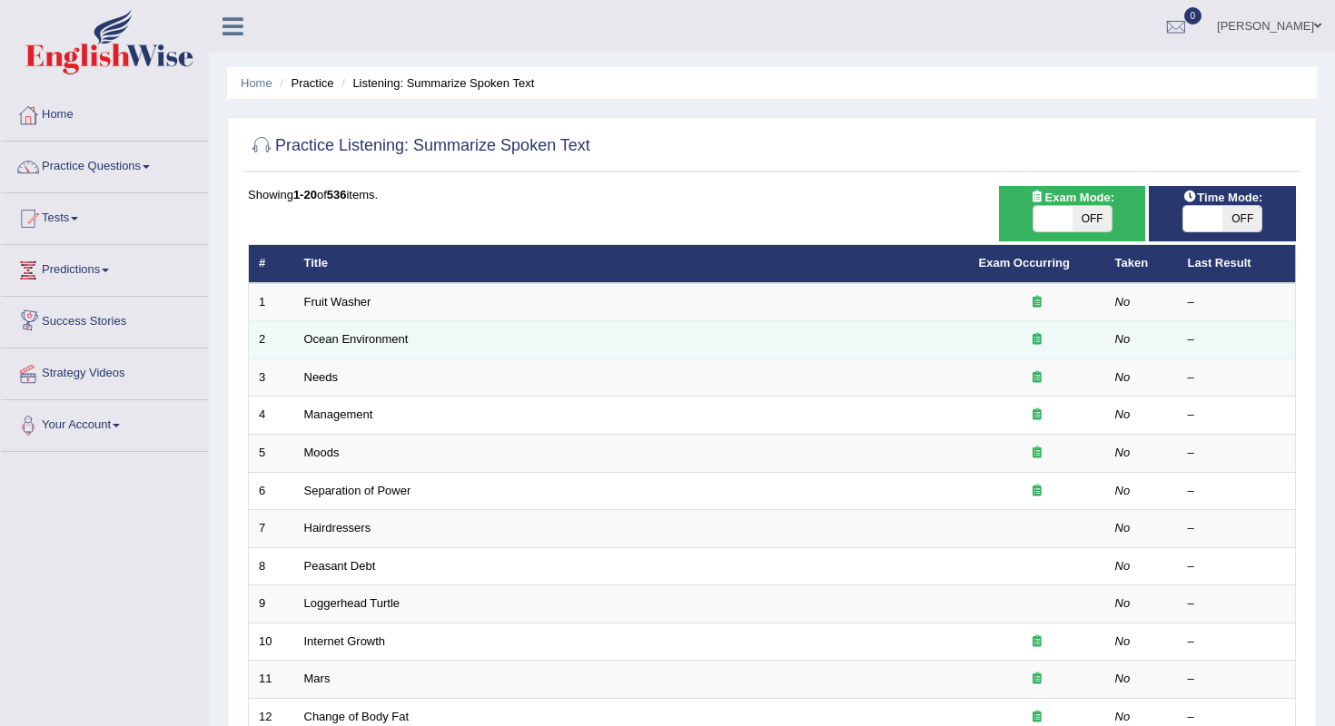
click at [319, 330] on td "Ocean Environment" at bounding box center [631, 340] width 675 height 38
click at [334, 336] on link "Ocean Environment" at bounding box center [356, 339] width 104 height 14
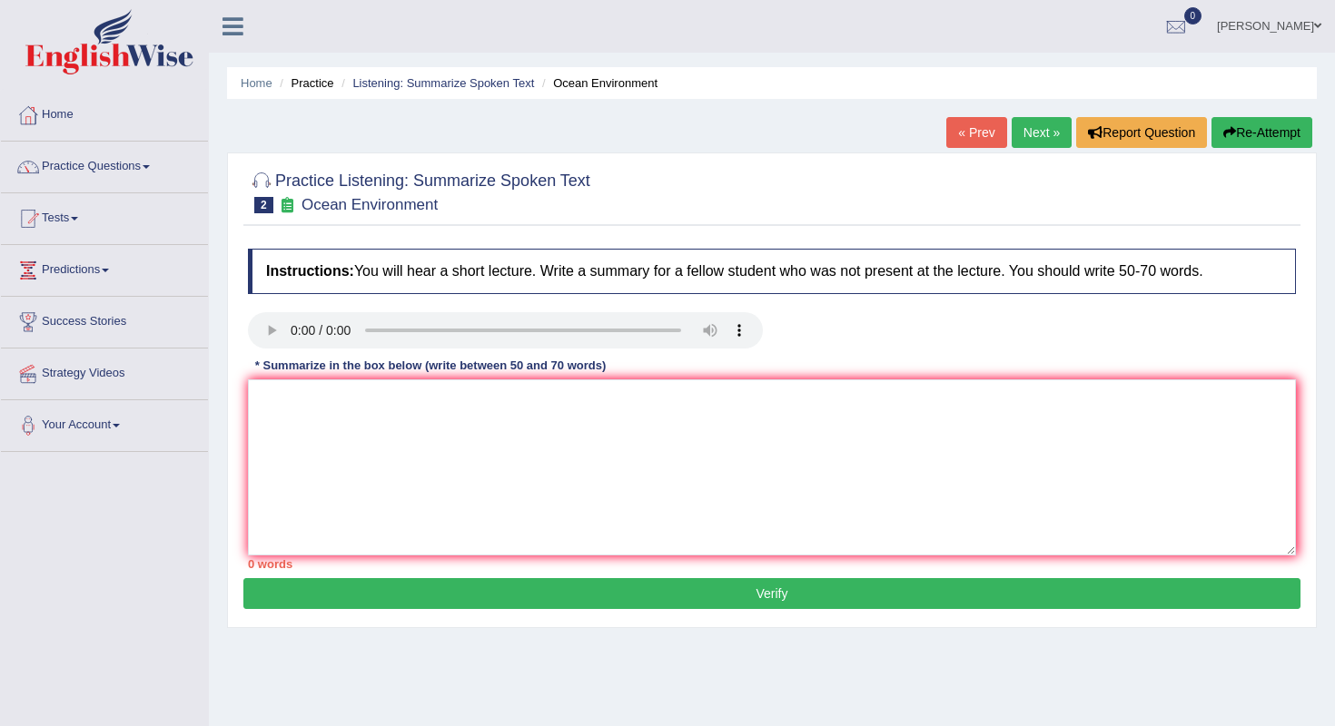
click at [288, 327] on audio at bounding box center [505, 330] width 515 height 36
click at [159, 161] on link "Practice Questions" at bounding box center [104, 164] width 207 height 45
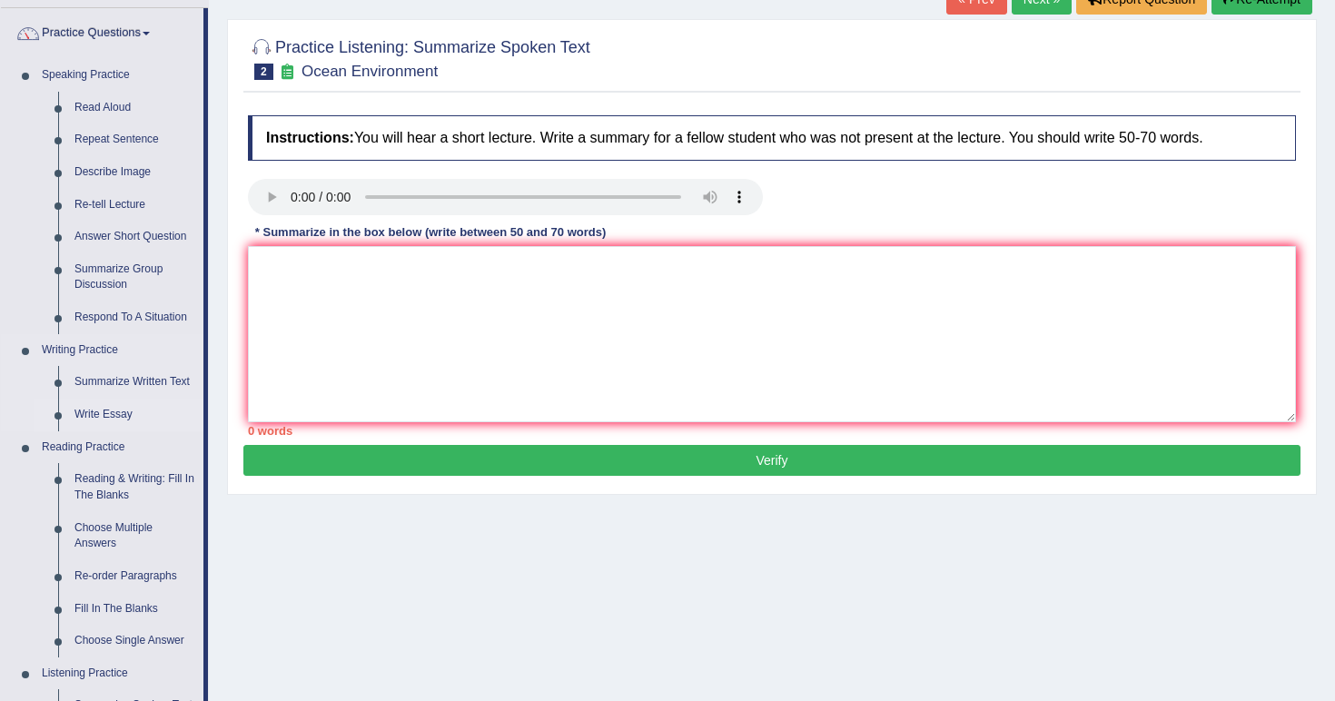
scroll to position [141, 0]
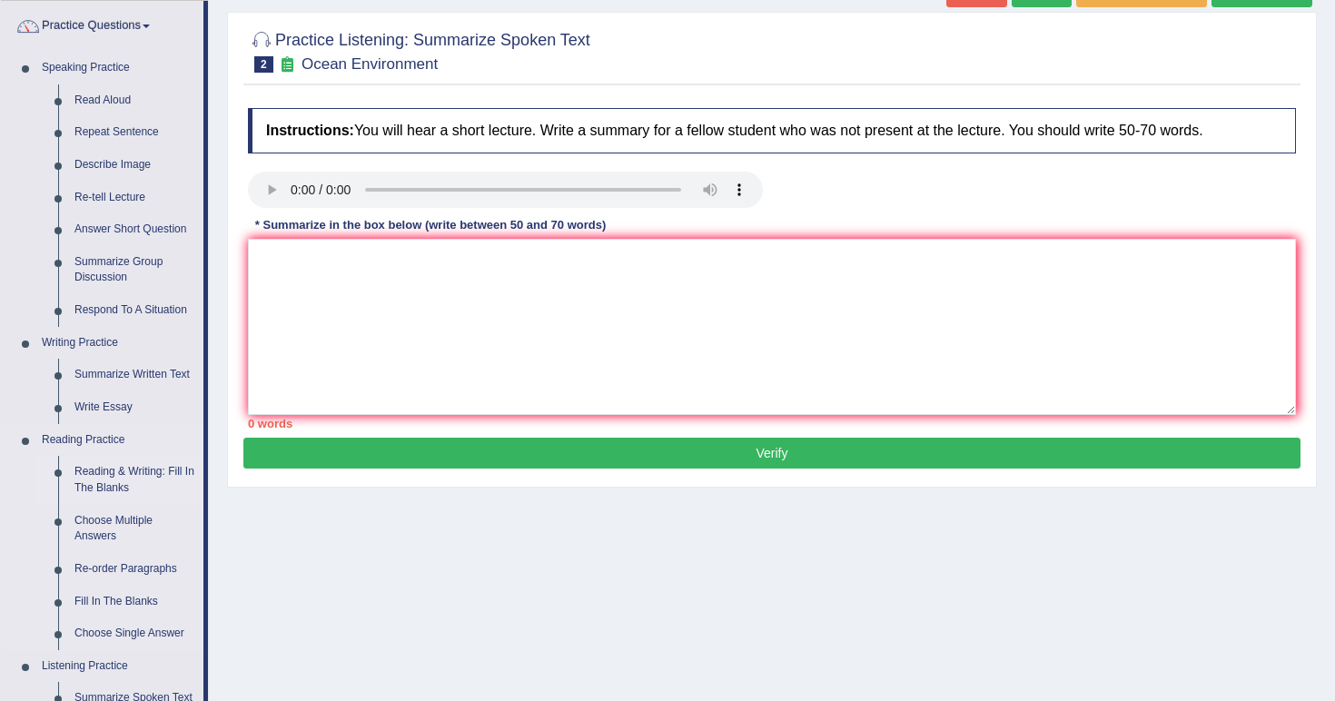
click at [112, 459] on link "Reading & Writing: Fill In The Blanks" at bounding box center [134, 480] width 137 height 48
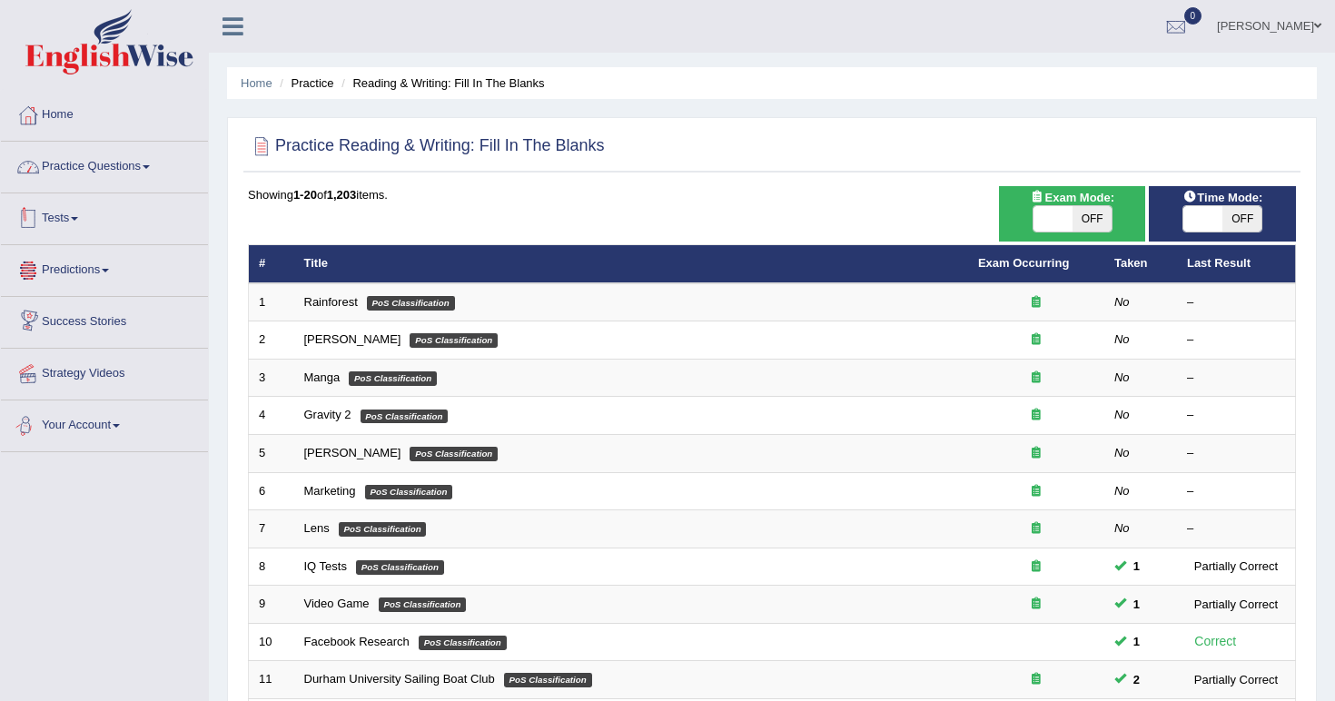
click at [123, 171] on link "Practice Questions" at bounding box center [104, 164] width 207 height 45
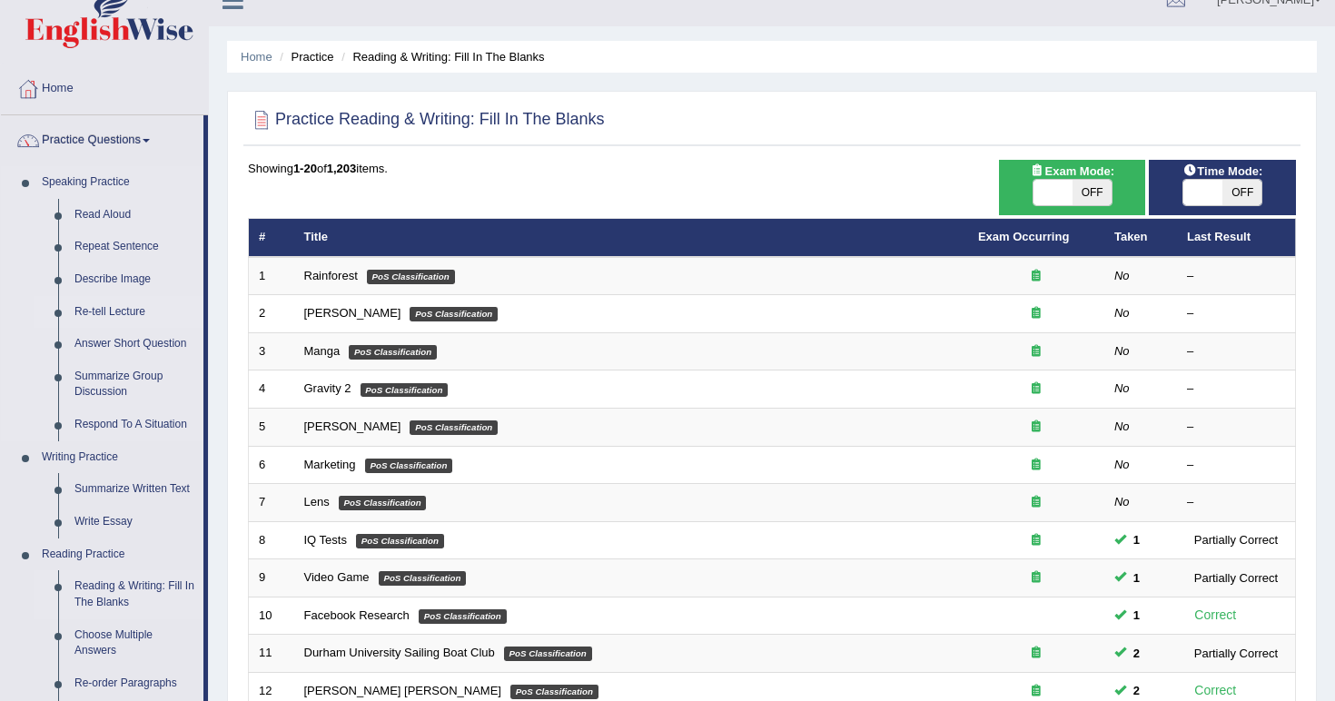
scroll to position [35, 0]
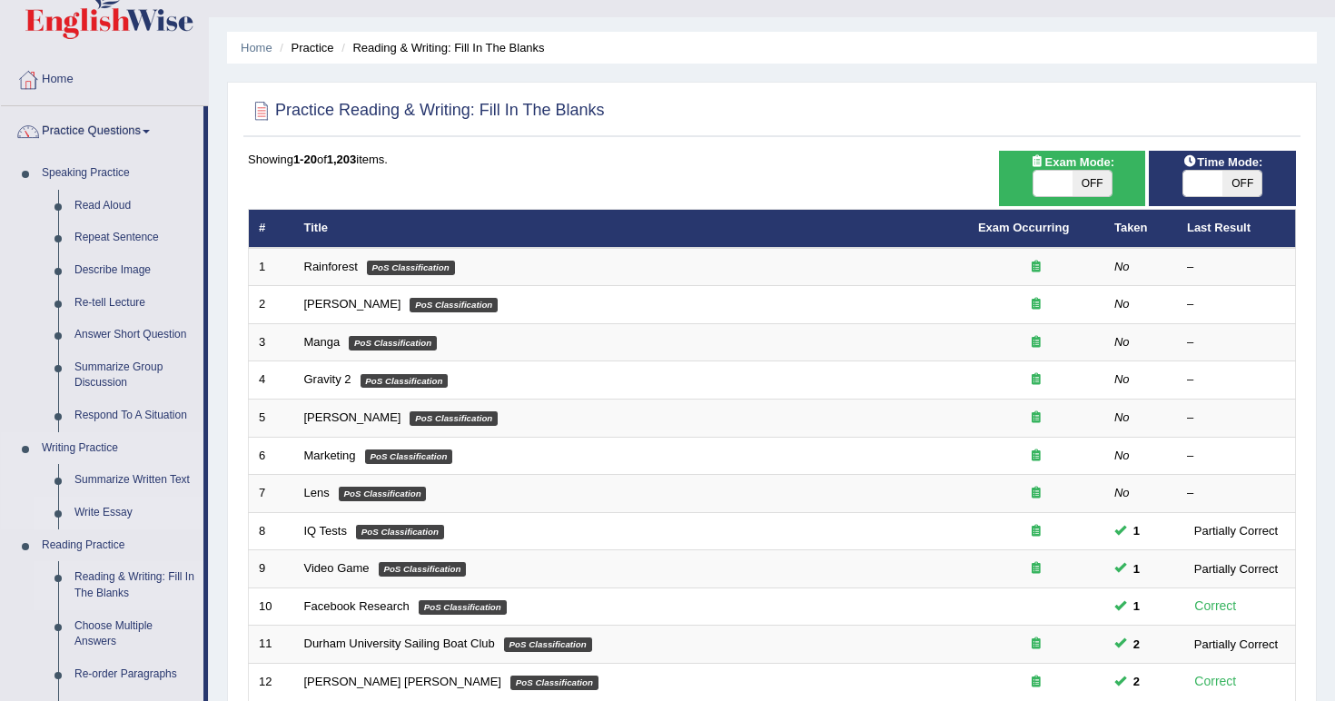
click at [119, 504] on link "Write Essay" at bounding box center [134, 513] width 137 height 33
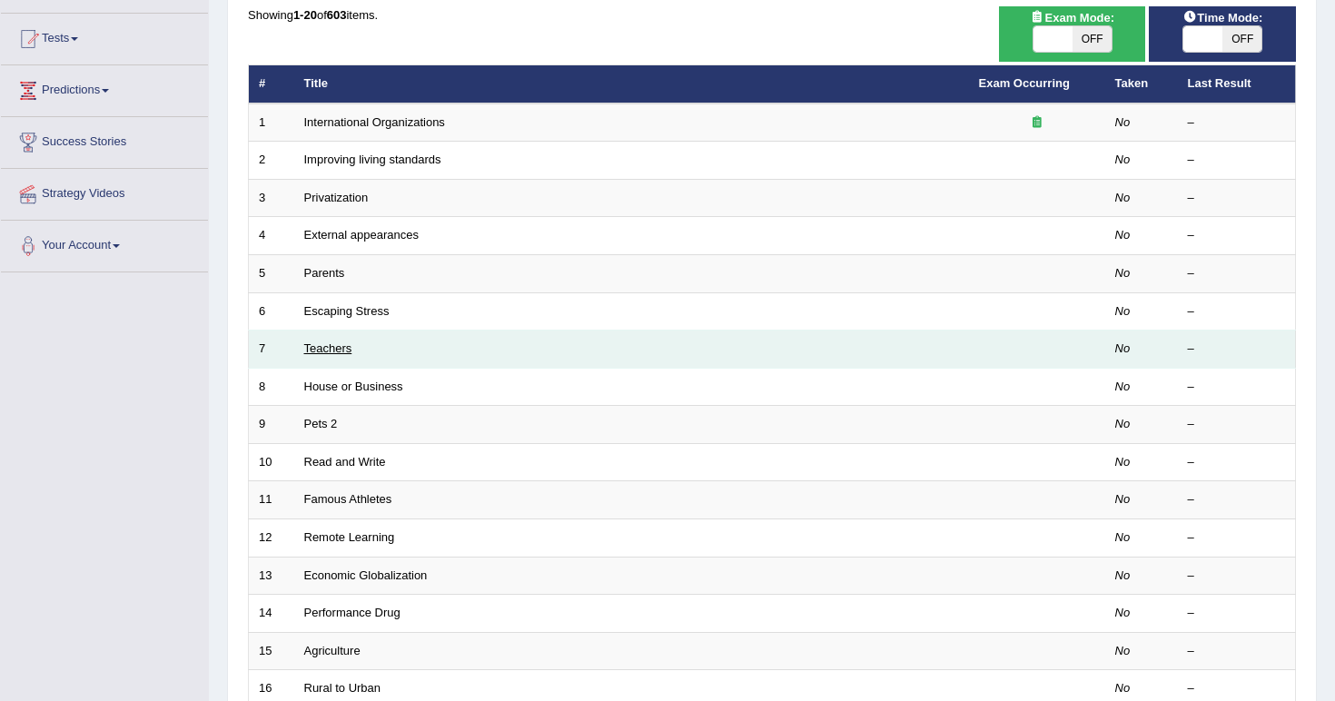
scroll to position [200, 0]
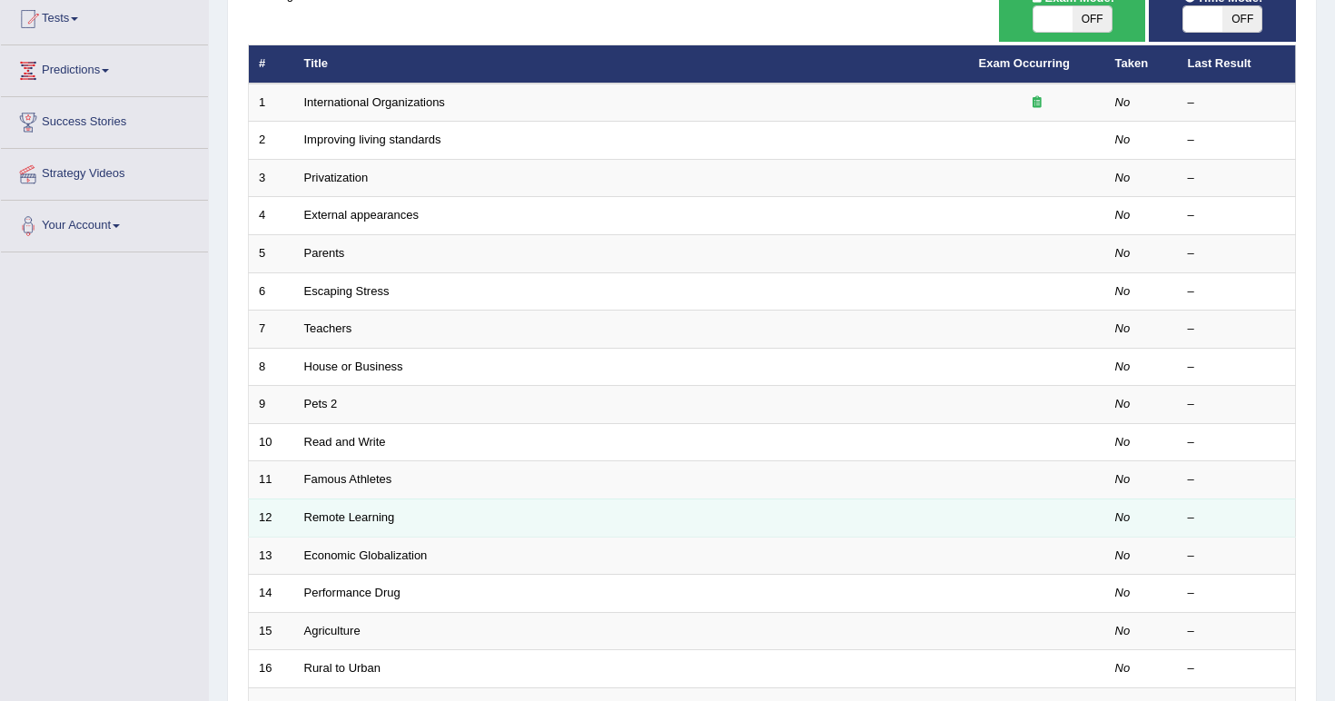
click at [350, 522] on td "Remote Learning" at bounding box center [631, 518] width 675 height 38
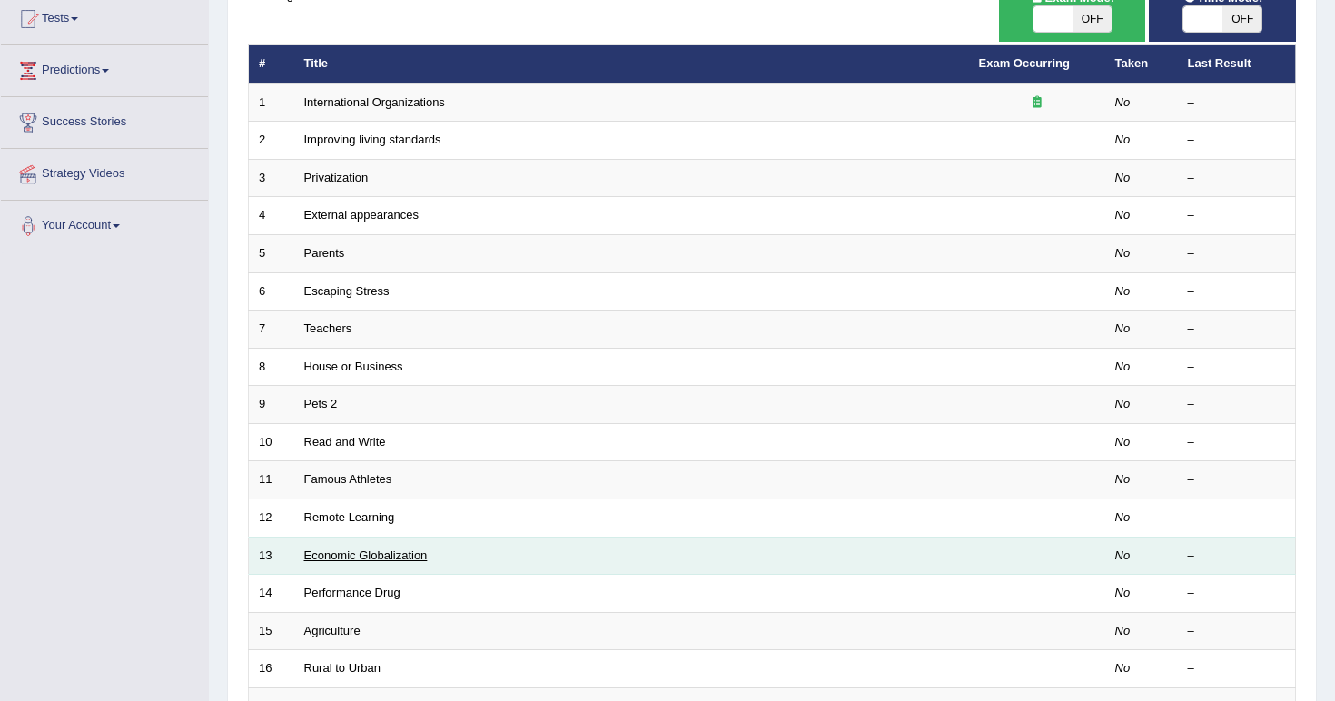
click at [357, 548] on link "Economic Globalization" at bounding box center [365, 555] width 123 height 14
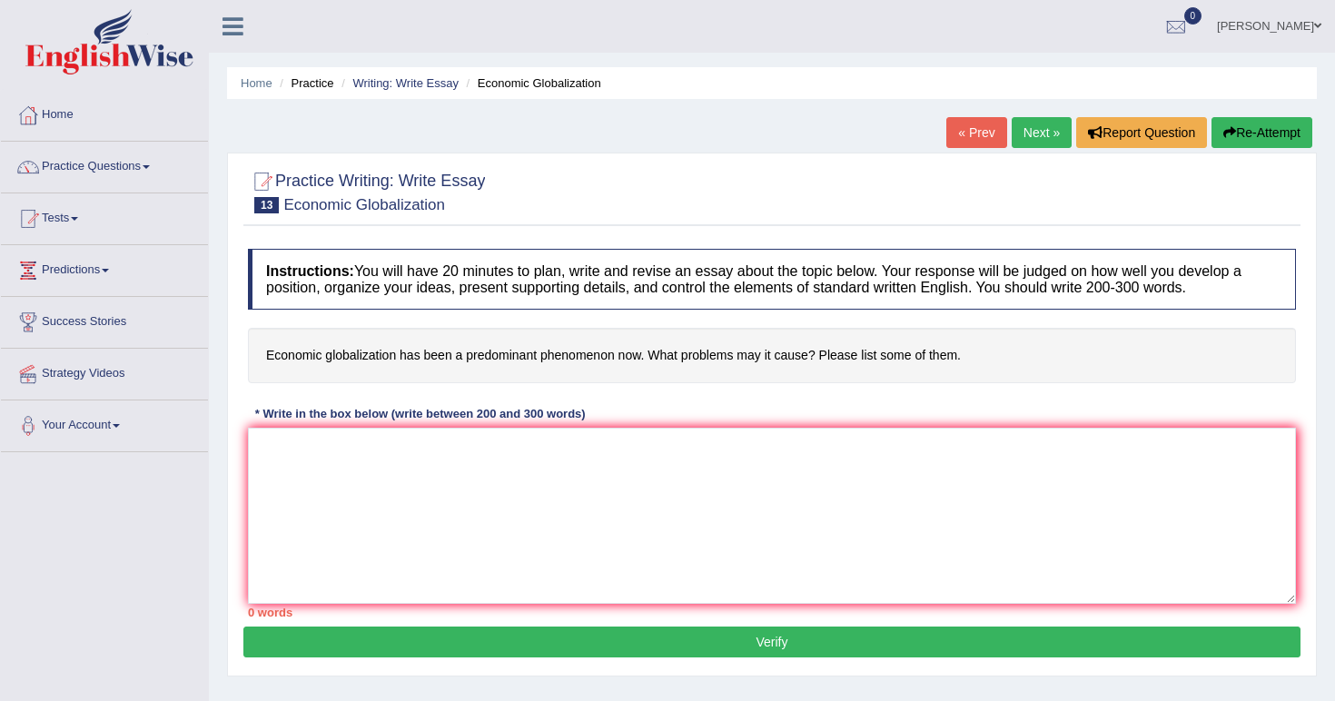
click at [396, 461] on textarea at bounding box center [772, 516] width 1048 height 176
drag, startPoint x: 572, startPoint y: 447, endPoint x: 441, endPoint y: 439, distance: 131.0
click at [440, 440] on textarea "In [DATE] complex world, various issues and" at bounding box center [772, 516] width 1048 height 176
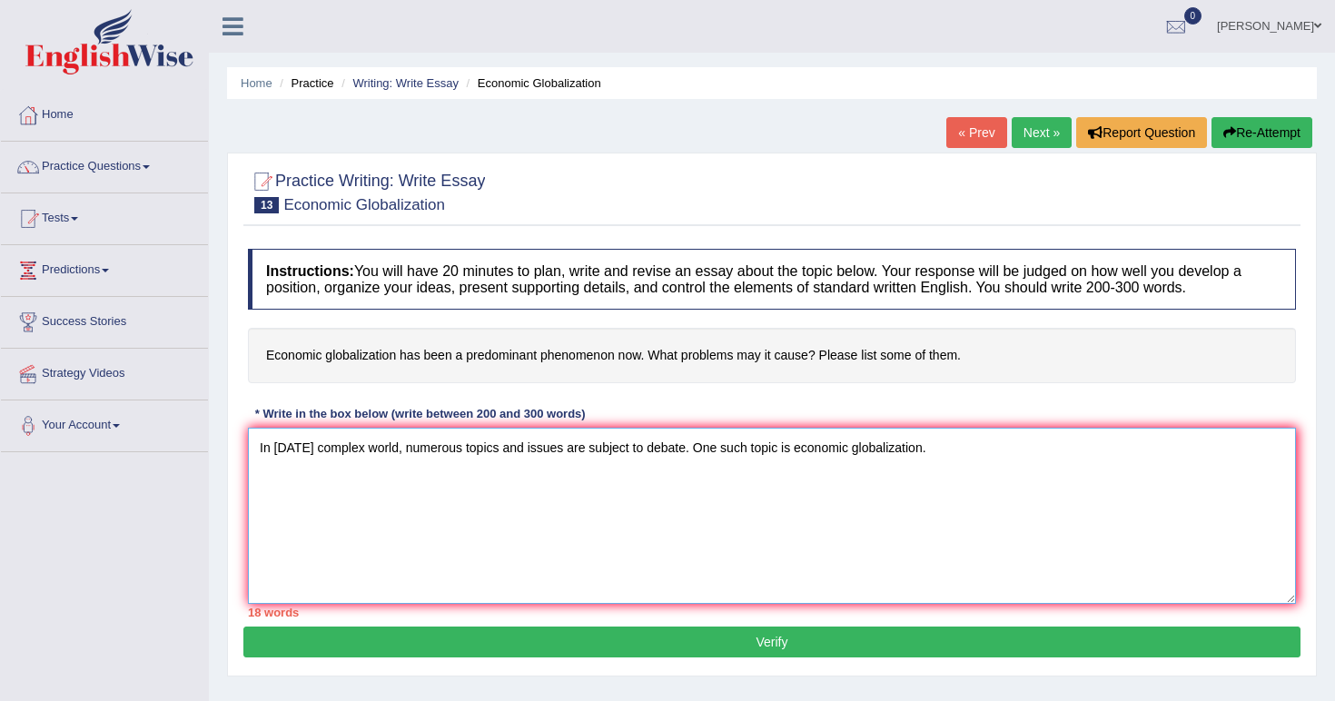
click at [1064, 469] on textarea "In [DATE] complex world, numerous topics and issues are subject to debate. One …" at bounding box center [772, 516] width 1048 height 176
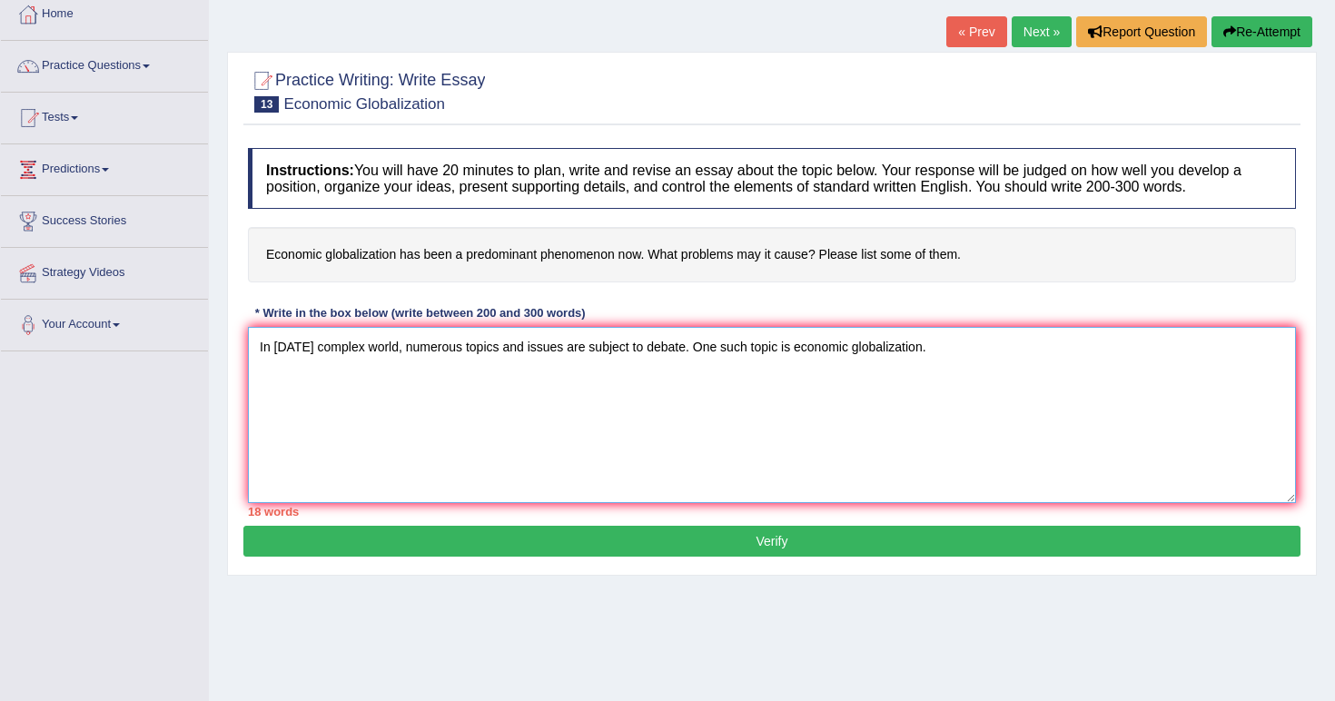
scroll to position [101, 0]
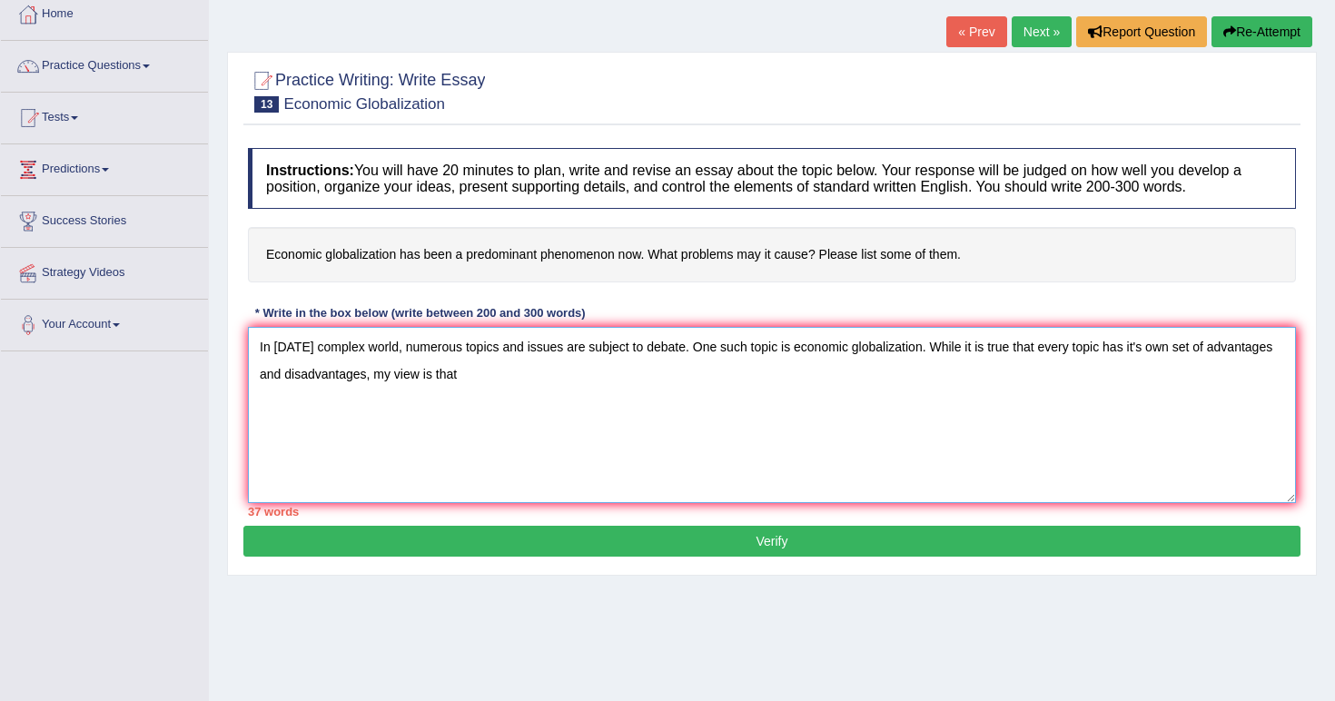
click at [575, 367] on textarea "In [DATE] complex world, numerous topics and issues are subject to debate. One …" at bounding box center [772, 415] width 1048 height 176
click at [1003, 363] on textarea "In [DATE] complex world, numerous topics and issues are subject to debate. One …" at bounding box center [772, 415] width 1048 height 176
click at [765, 430] on textarea "In [DATE] complex world, numerous topics and issues are subject to debate. One …" at bounding box center [772, 415] width 1048 height 176
click at [848, 375] on textarea "In [DATE] complex world, numerous topics and issues are subject to debate. One …" at bounding box center [772, 415] width 1048 height 176
click at [910, 382] on textarea "In [DATE] complex world, numerous topics and issues are subject to debate. One …" at bounding box center [772, 415] width 1048 height 176
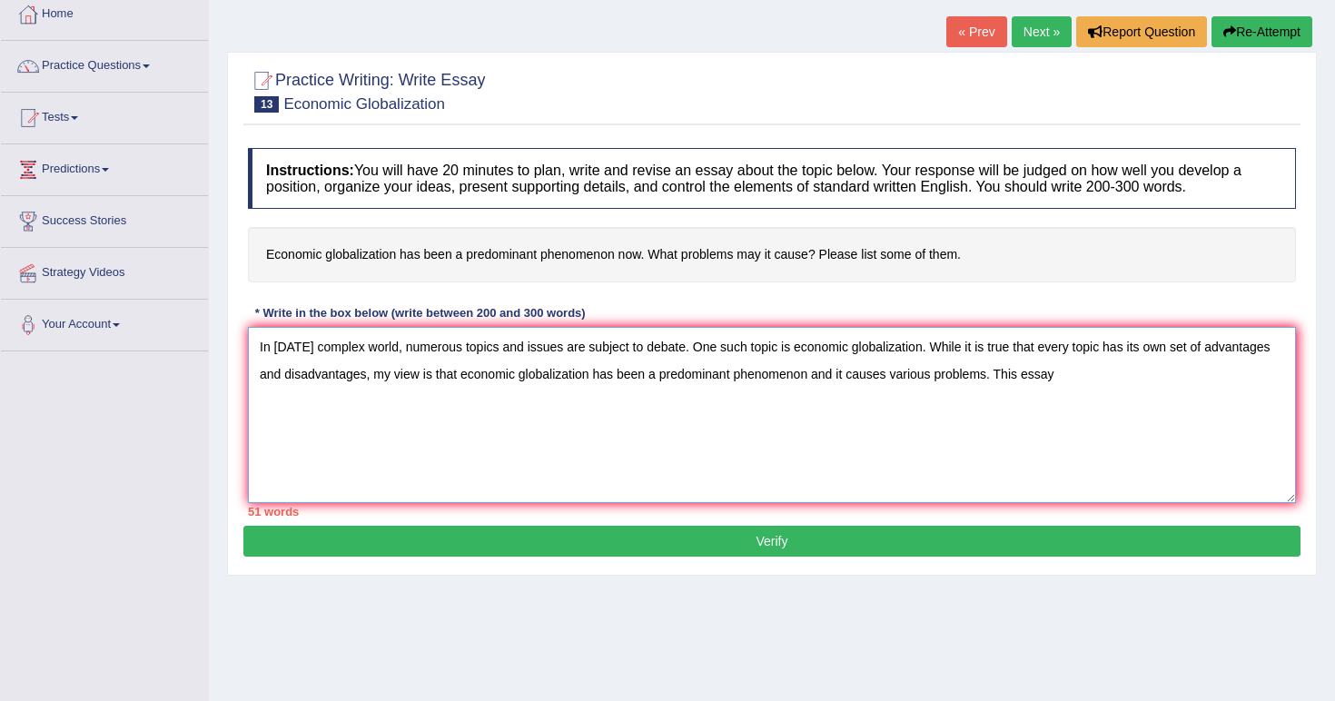
click at [586, 435] on textarea "In [DATE] complex world, numerous topics and issues are subject to debate. One …" at bounding box center [772, 415] width 1048 height 176
click at [1040, 425] on textarea "In [DATE] complex world, numerous topics and issues are subject to debate. One …" at bounding box center [772, 415] width 1048 height 176
click at [415, 363] on textarea "In [DATE] complex world, numerous topics and issues are subject to debate. One …" at bounding box center [772, 415] width 1048 height 176
click at [352, 399] on textarea "In [DATE] complex world, numerous topics and issues are subject to debate. One …" at bounding box center [772, 415] width 1048 height 176
click at [630, 451] on textarea "In [DATE] complex world, numerous topics and issues are subject to debate. One …" at bounding box center [772, 415] width 1048 height 176
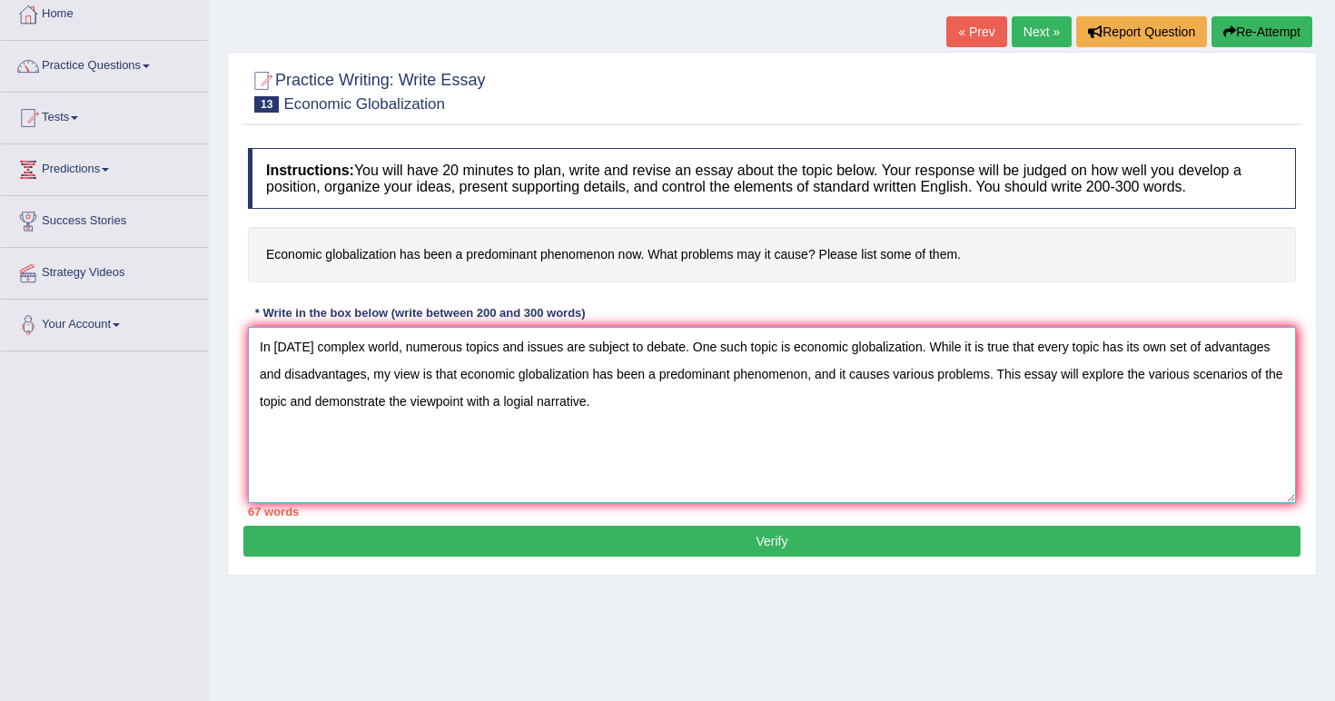
scroll to position [112, 0]
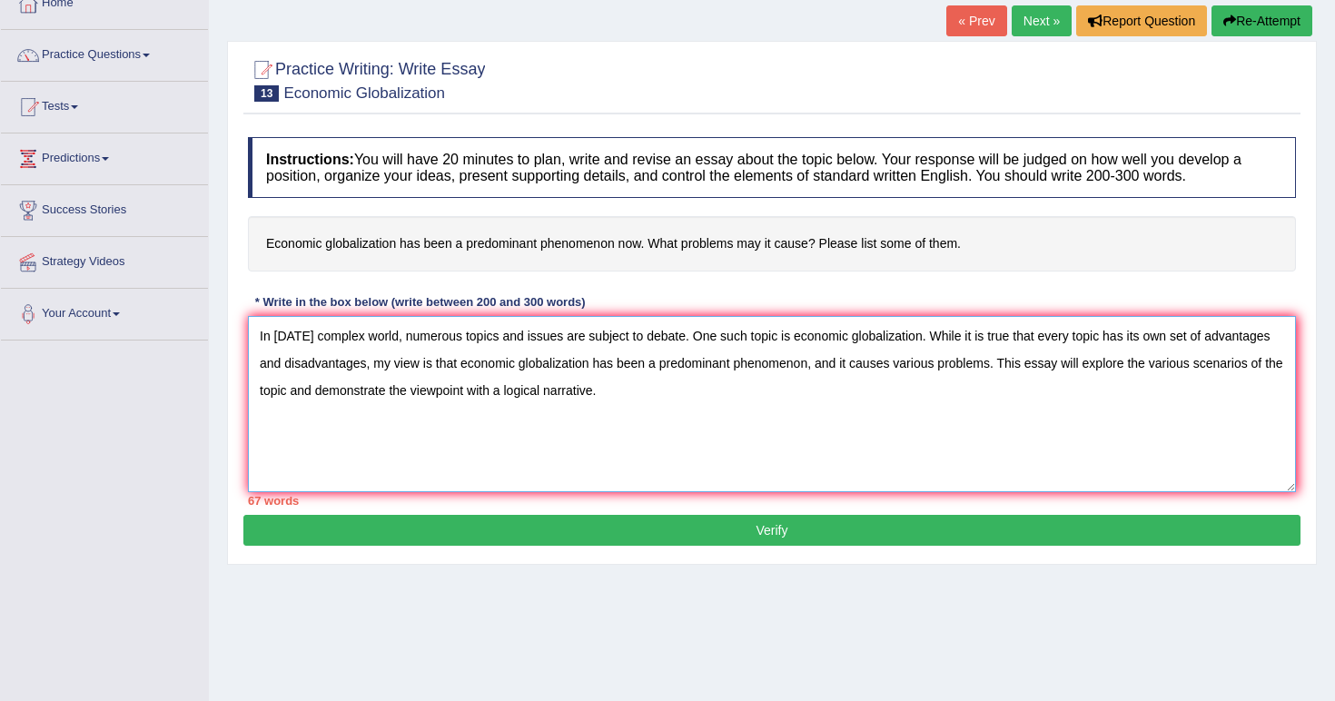
click at [724, 420] on textarea "In [DATE] complex world, numerous topics and issues are subject to debate. One …" at bounding box center [772, 404] width 1048 height 176
click at [378, 396] on textarea "In [DATE] complex world, numerous topics and issues are subject to debate. One …" at bounding box center [772, 404] width 1048 height 176
click at [374, 392] on textarea "In [DATE] complex world, numerous topics and issues are subject to debate. One …" at bounding box center [772, 404] width 1048 height 176
drag, startPoint x: 384, startPoint y: 385, endPoint x: 360, endPoint y: 383, distance: 23.7
click at [360, 383] on textarea "In [DATE] complex world, numerous topics and issues are subject to debate. One …" at bounding box center [772, 404] width 1048 height 176
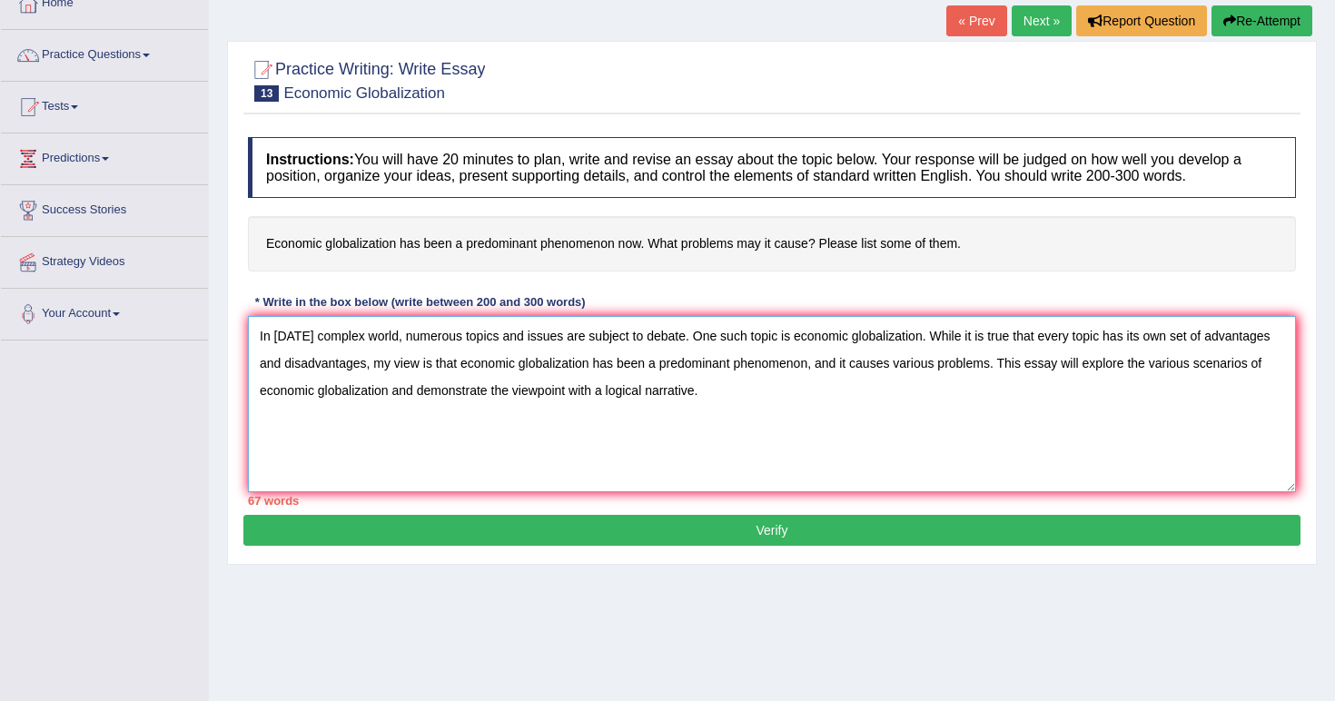
click at [805, 389] on textarea "In [DATE] complex world, numerous topics and issues are subject to debate. One …" at bounding box center [772, 404] width 1048 height 176
drag, startPoint x: 265, startPoint y: 241, endPoint x: 539, endPoint y: 228, distance: 274.5
click at [539, 228] on h4 "Economic globalization has been a predominant phenomenon now. What problems may…" at bounding box center [772, 243] width 1048 height 55
drag, startPoint x: 587, startPoint y: 250, endPoint x: 387, endPoint y: 238, distance: 201.0
click at [387, 238] on h4 "Economic globalization has been a predominant phenomenon now. What problems may…" at bounding box center [772, 243] width 1048 height 55
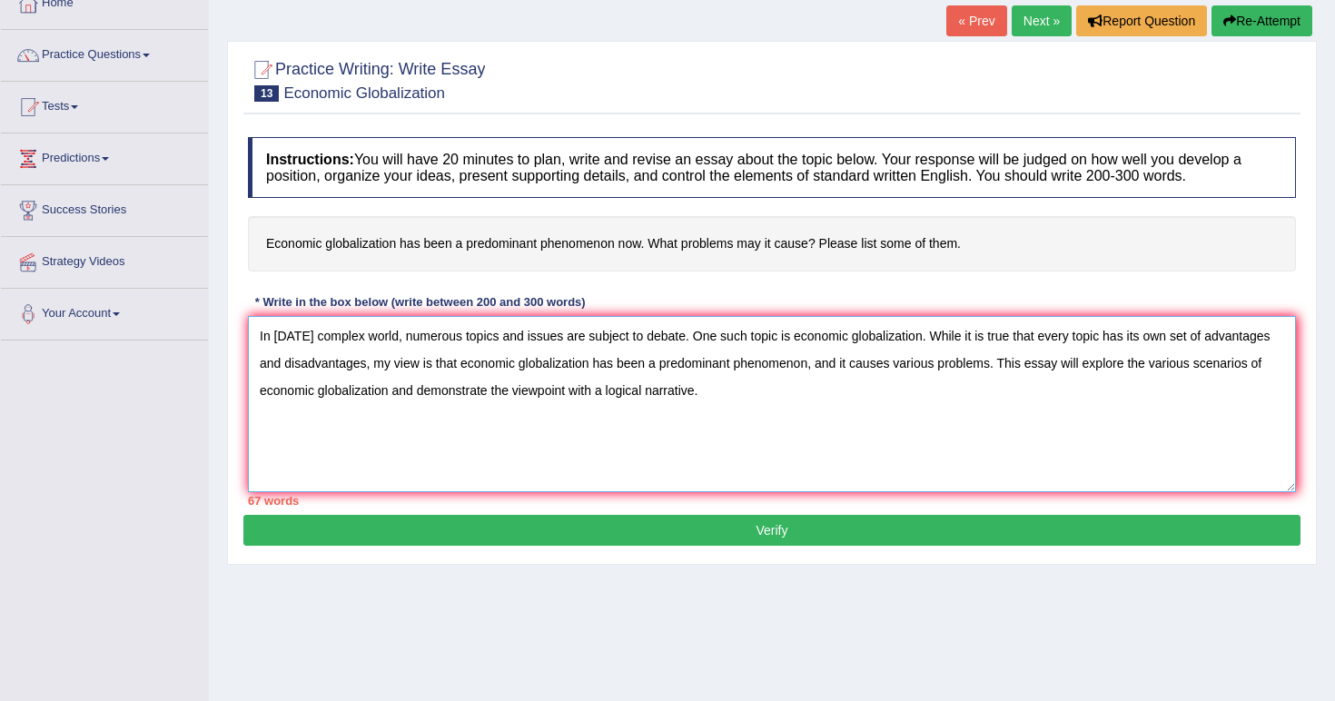
click at [827, 380] on textarea "In [DATE] complex world, numerous topics and issues are subject to debate. One …" at bounding box center [772, 404] width 1048 height 176
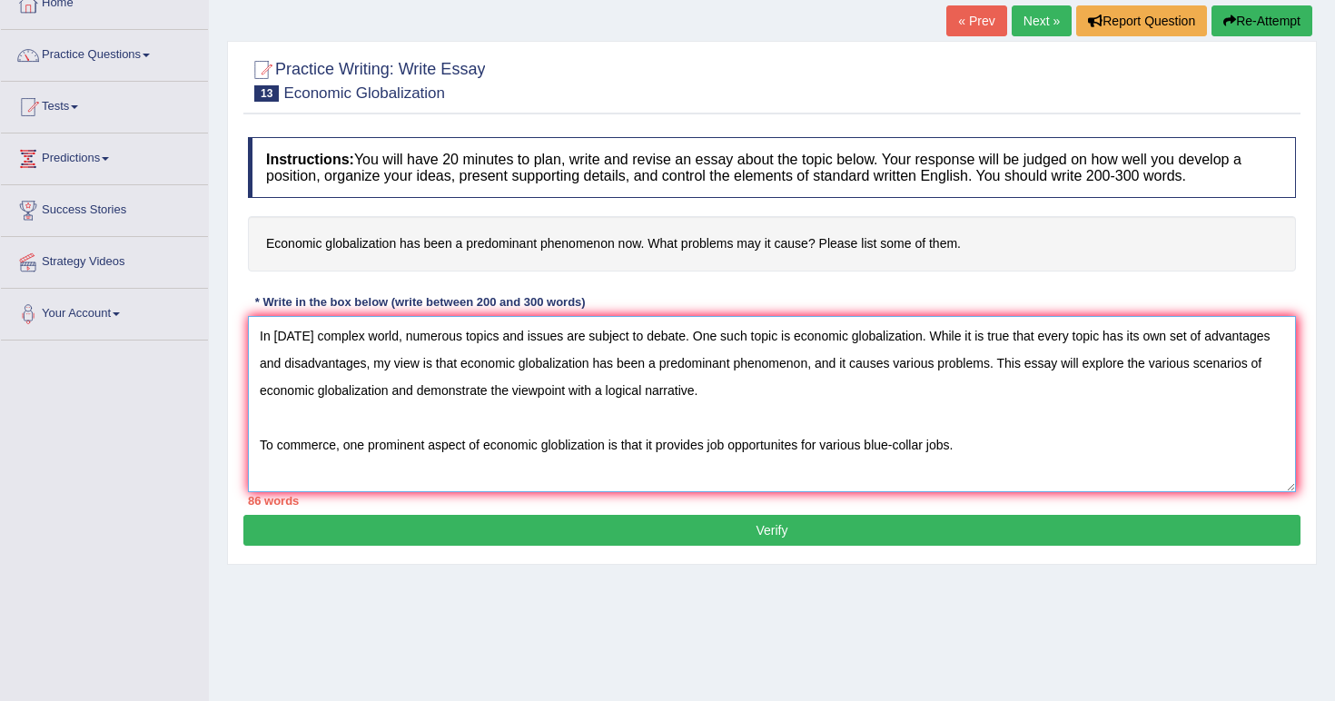
click at [966, 447] on textarea "In [DATE] complex world, numerous topics and issues are subject to debate. One …" at bounding box center [772, 404] width 1048 height 176
click at [960, 466] on textarea "In [DATE] complex world, numerous topics and issues are subject to debate. One …" at bounding box center [772, 404] width 1048 height 176
click at [1200, 451] on textarea "In [DATE] complex world, numerous topics and issues are subject to debate. One …" at bounding box center [772, 404] width 1048 height 176
click at [1226, 432] on textarea "In [DATE] complex world, numerous topics and issues are subject to debate. One …" at bounding box center [772, 404] width 1048 height 176
click at [1266, 446] on textarea "In [DATE] complex world, numerous topics and issues are subject to debate. One …" at bounding box center [772, 404] width 1048 height 176
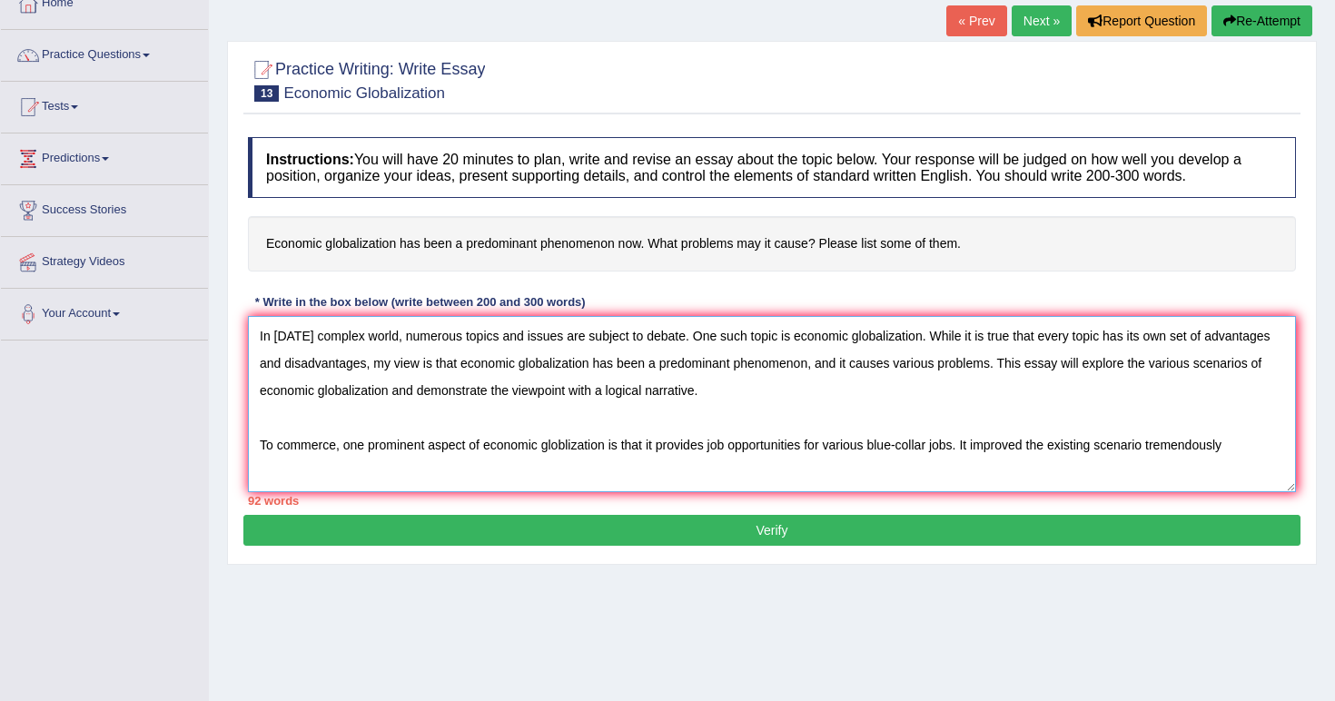
click at [1264, 445] on textarea "In [DATE] complex world, numerous topics and issues are subject to debate. One …" at bounding box center [772, 404] width 1048 height 176
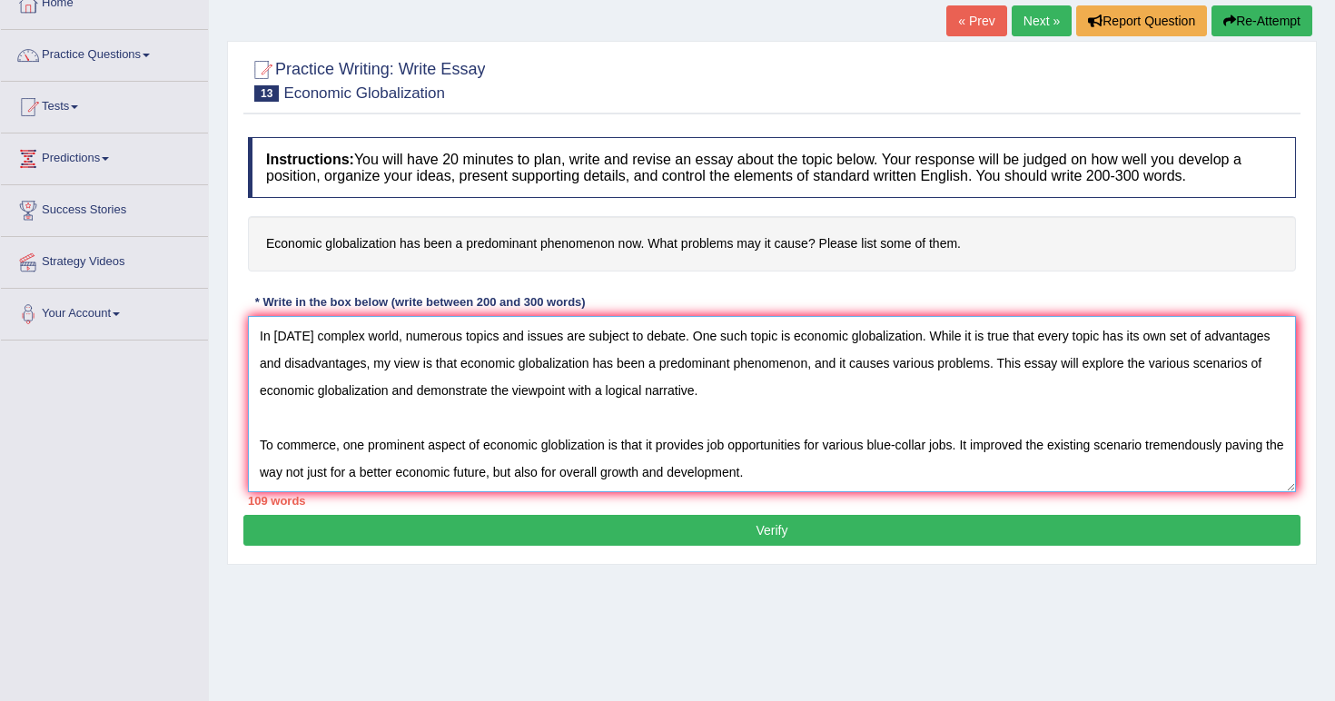
click at [886, 463] on textarea "In [DATE] complex world, numerous topics and issues are subject to debate. One …" at bounding box center [772, 404] width 1048 height 176
drag, startPoint x: 819, startPoint y: 538, endPoint x: 666, endPoint y: 409, distance: 201.0
click at [662, 413] on div "Practice Writing: Write Essay 13 Economic Globalization Instructions: You will …" at bounding box center [772, 303] width 1090 height 524
click at [787, 435] on textarea "In [DATE] complex world, numerous topics and issues are subject to debate. One …" at bounding box center [772, 404] width 1048 height 176
click at [787, 457] on textarea "In [DATE] complex world, numerous topics and issues are subject to debate. One …" at bounding box center [772, 404] width 1048 height 176
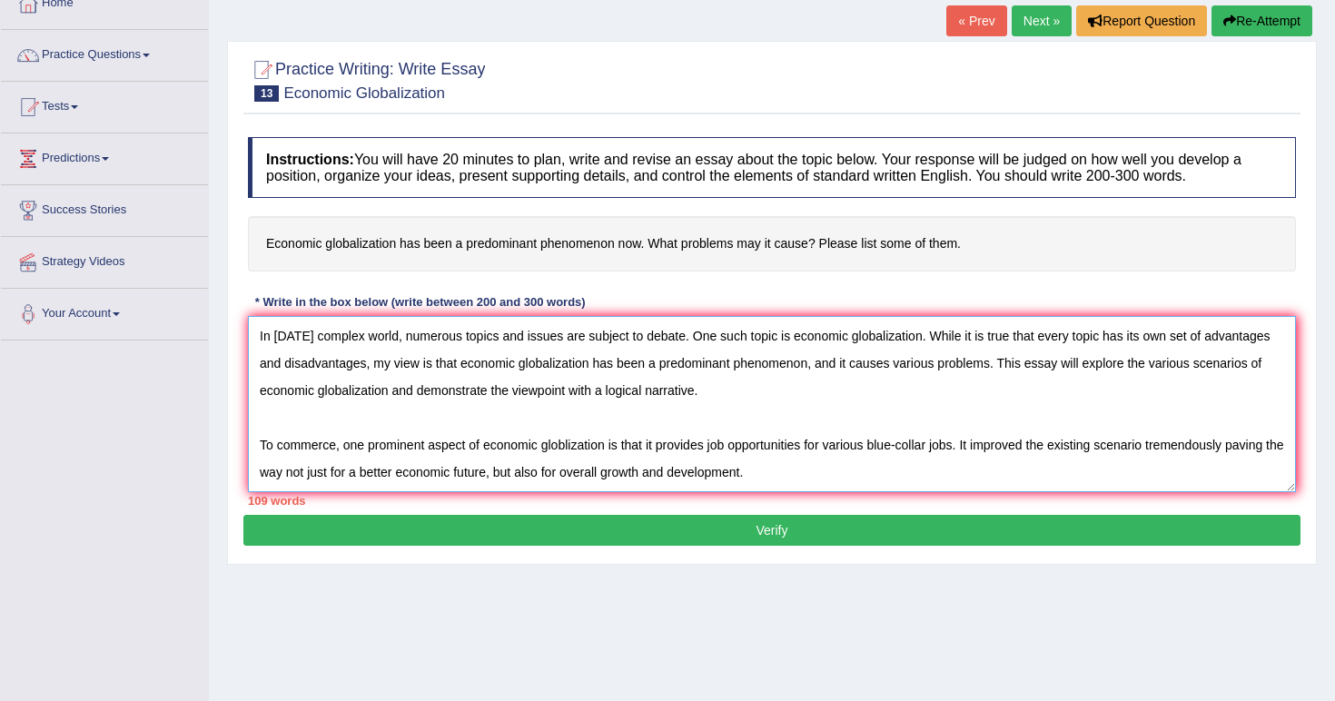
paste textarea "For instance, recent academic research carried out by the Australian government…"
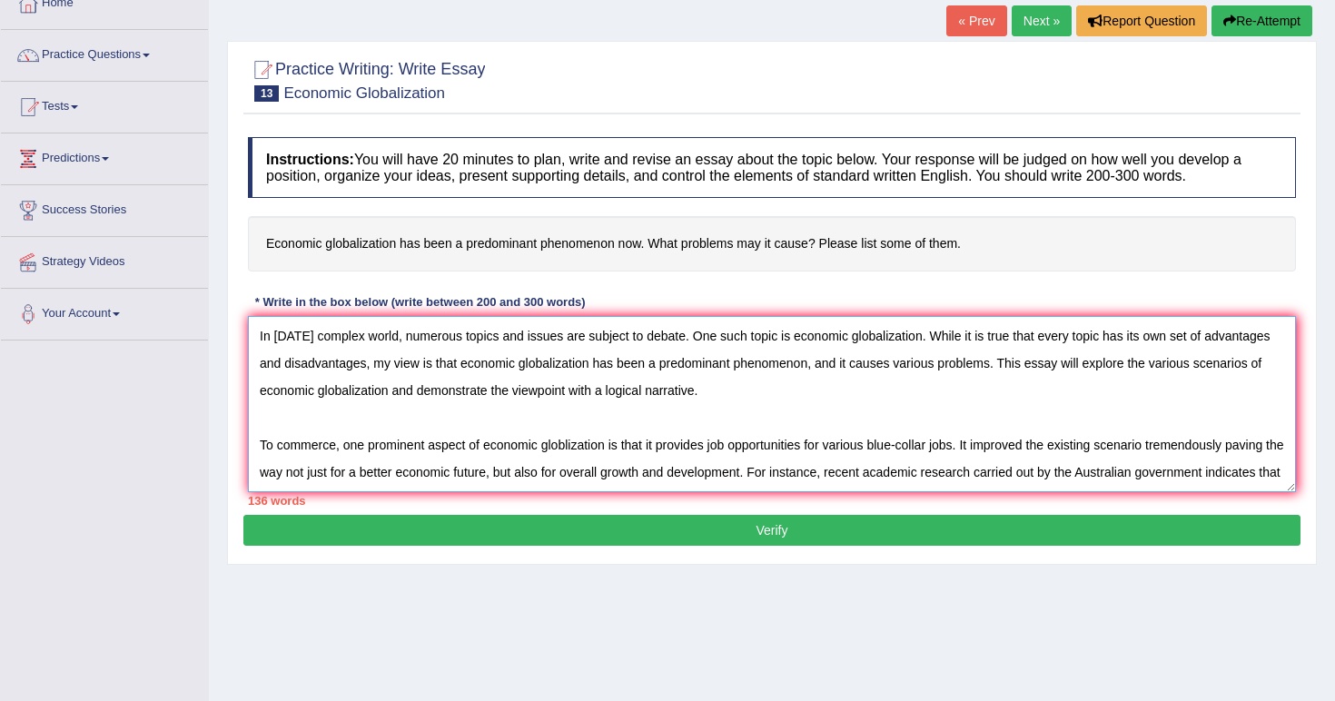
scroll to position [15, 0]
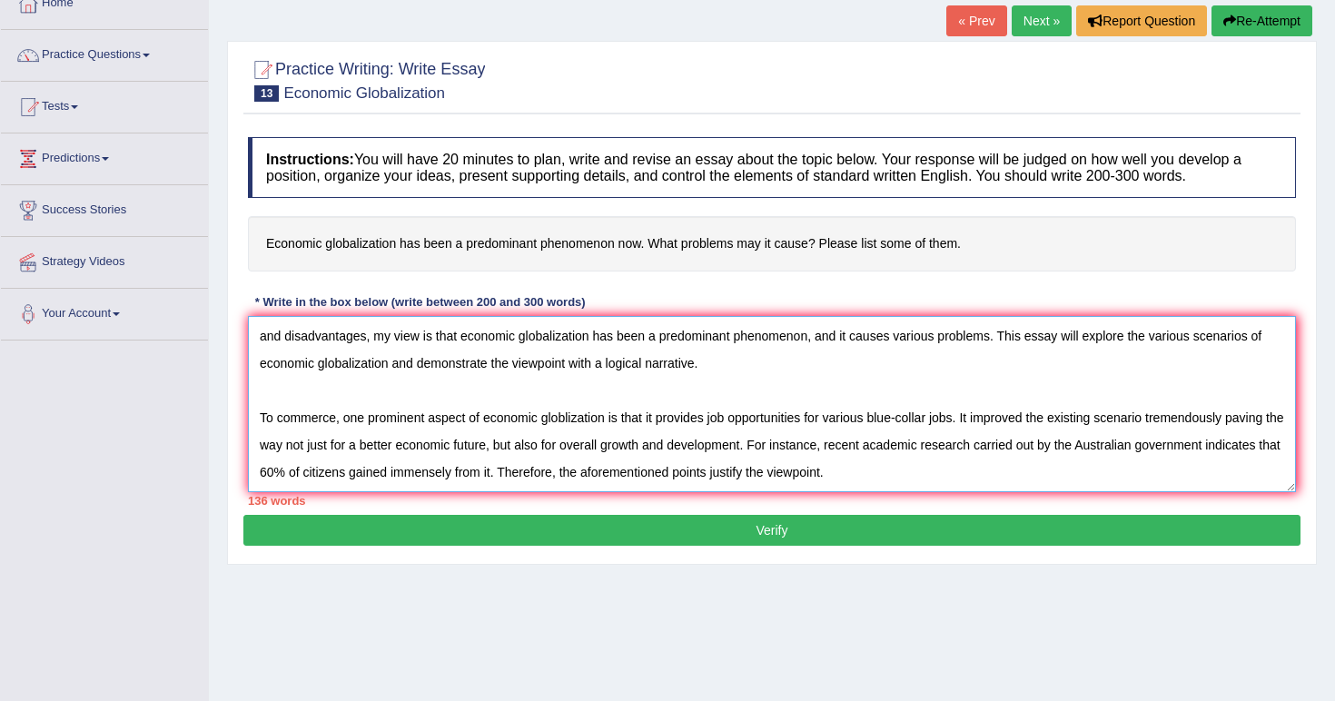
type textarea "In [DATE] complex world, numerous topics and issues are subject to debate. One …"
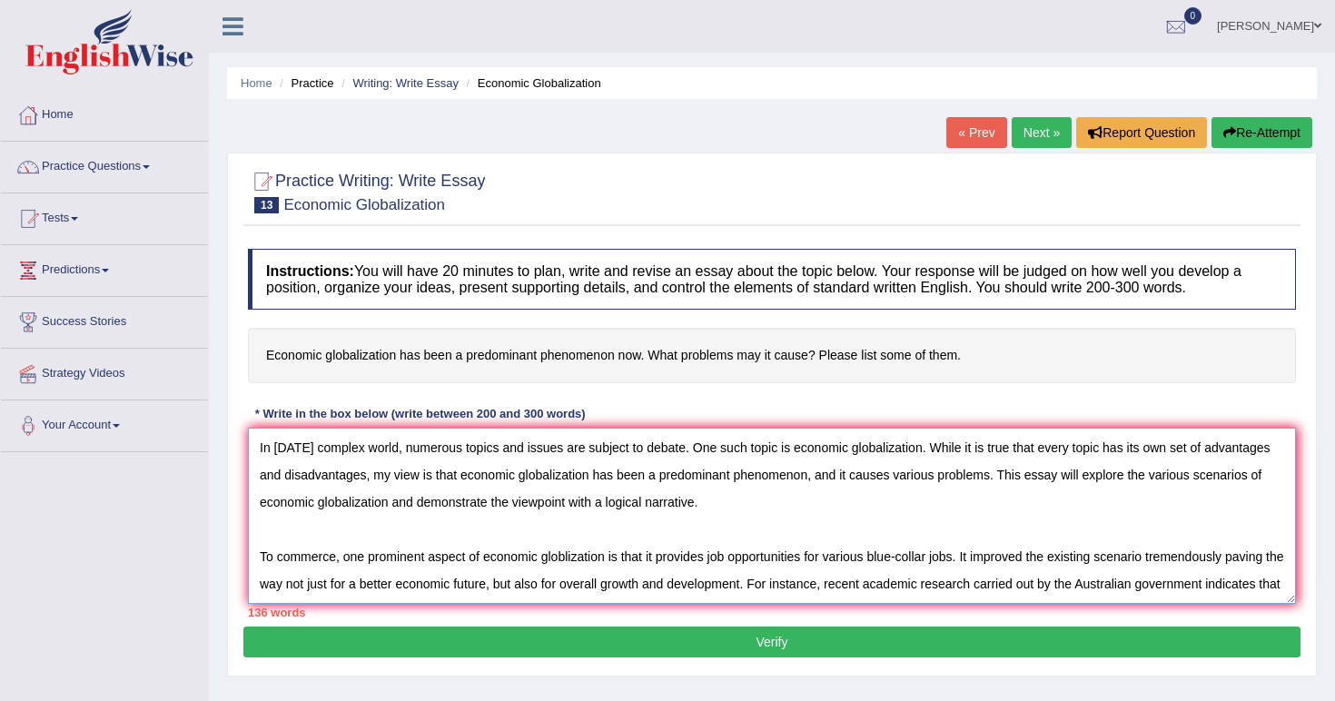
scroll to position [0, 0]
